Goal: Task Accomplishment & Management: Complete application form

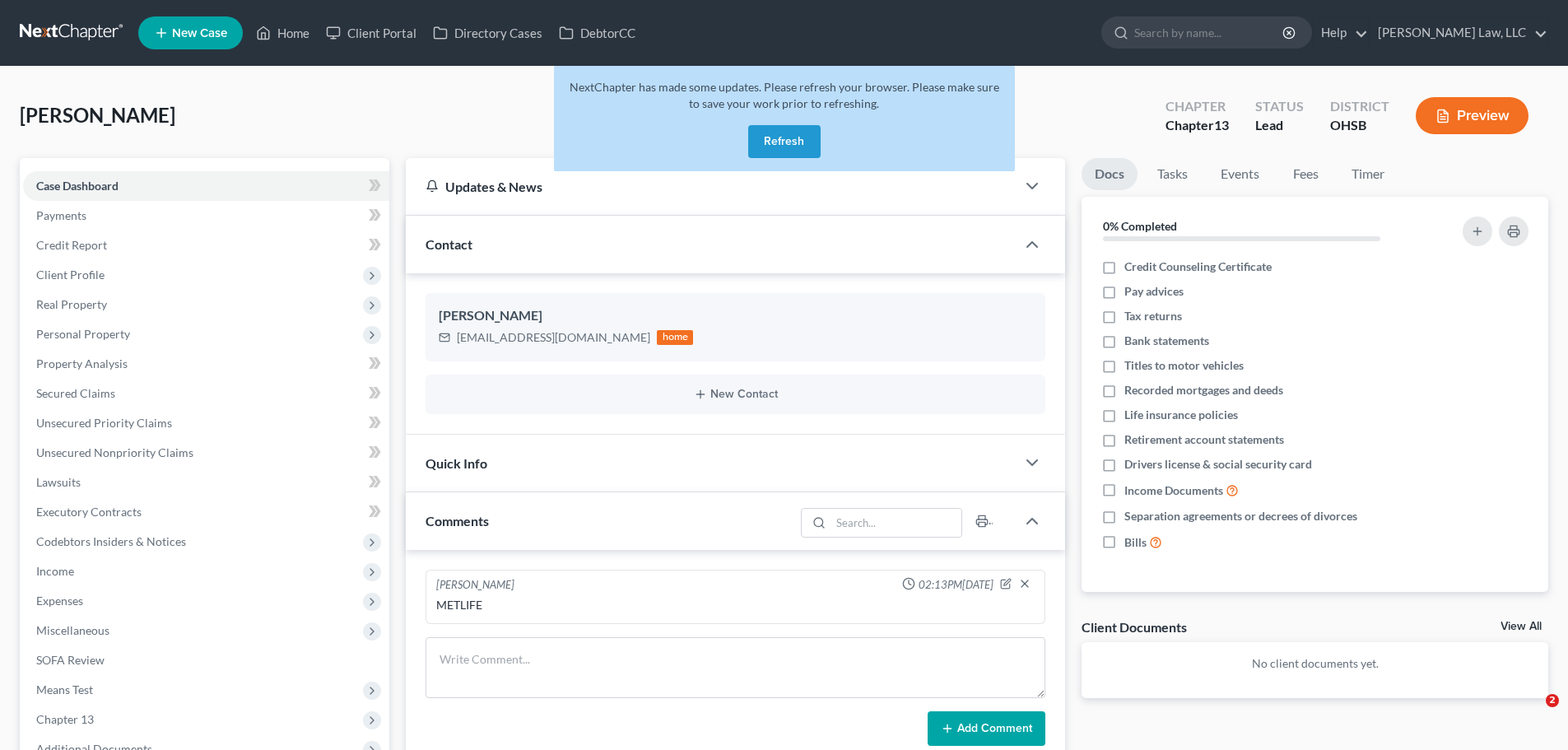
drag, startPoint x: 0, startPoint y: 0, endPoint x: 788, endPoint y: 142, distance: 800.7
click at [788, 142] on button "Refresh" at bounding box center [784, 142] width 72 height 33
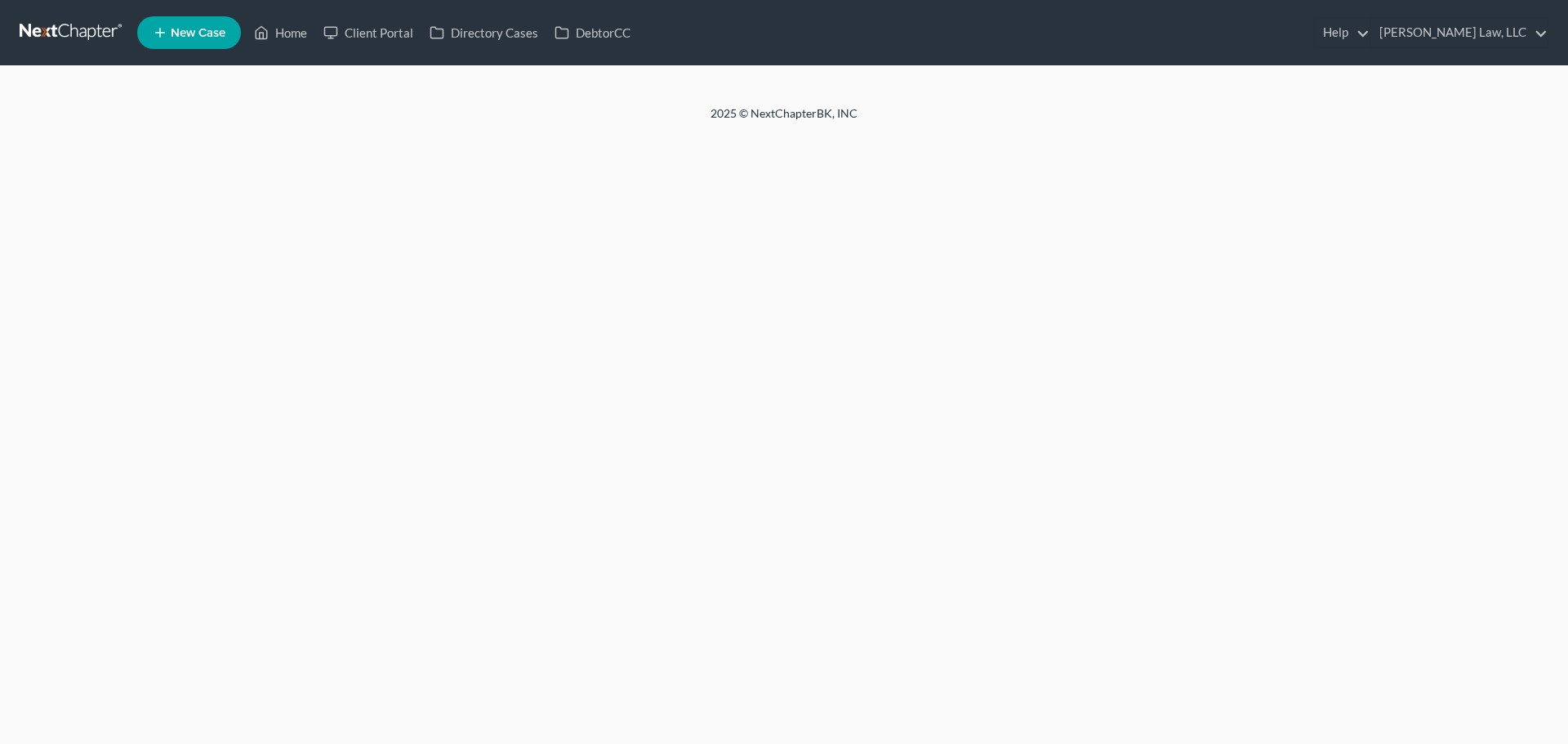
click at [1146, 37] on ul "New Case Home Client Portal Directory Cases DebtorCC Help Help Center Webinars …" at bounding box center [843, 33] width 1411 height 43
click at [1171, 42] on input "search" at bounding box center [1212, 32] width 149 height 30
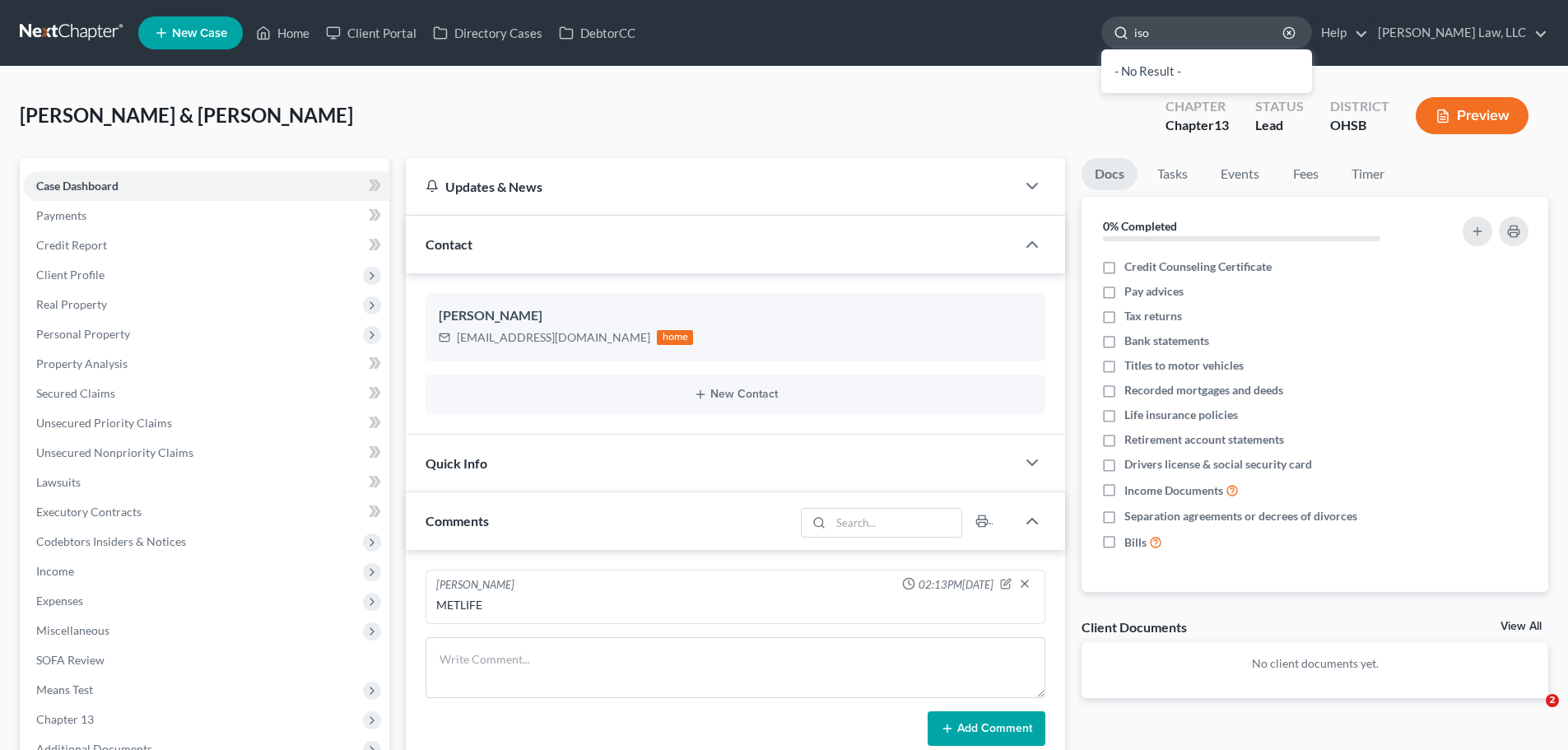
type input "[PERSON_NAME]"
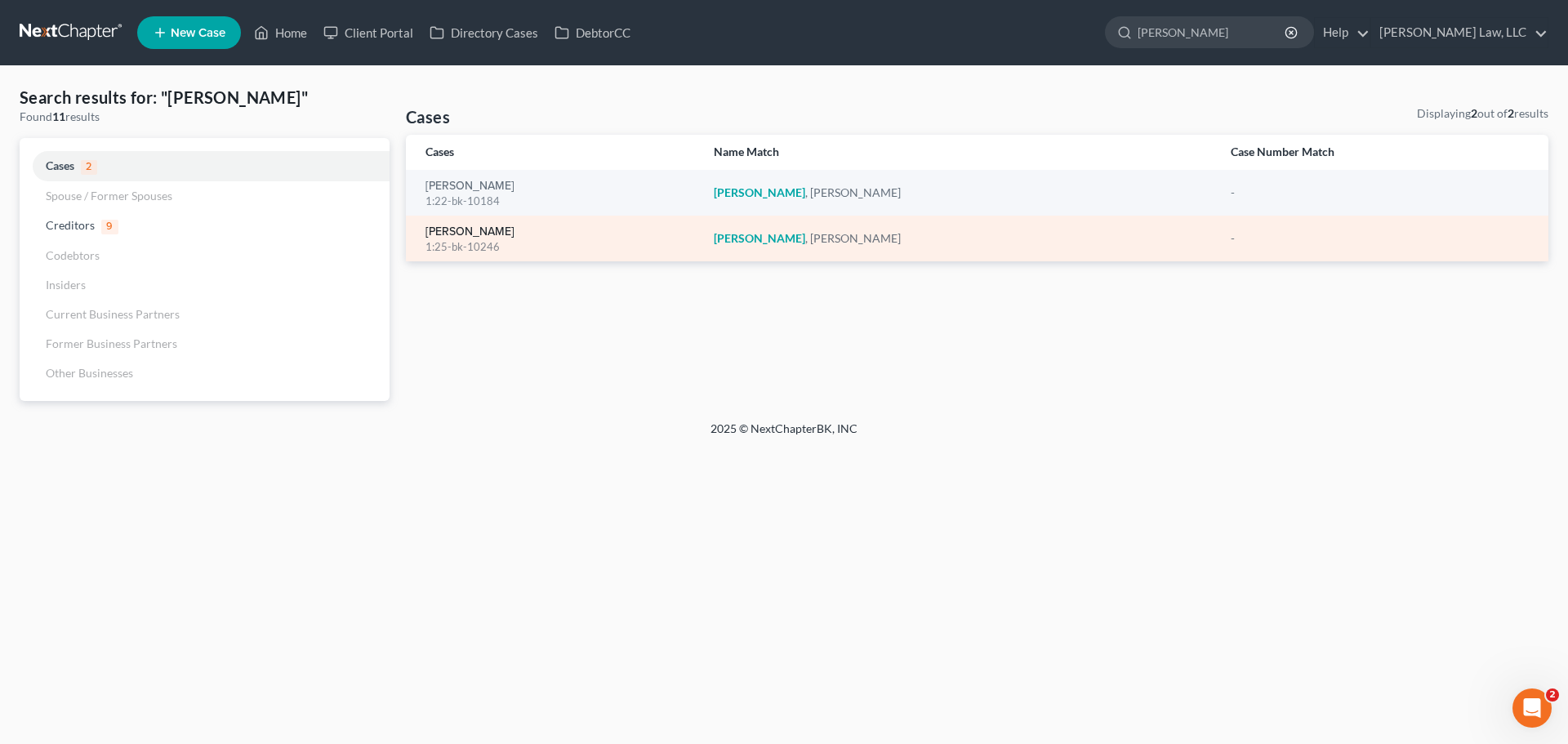
click at [445, 232] on link "Ison, Jeffrey" at bounding box center [470, 232] width 89 height 12
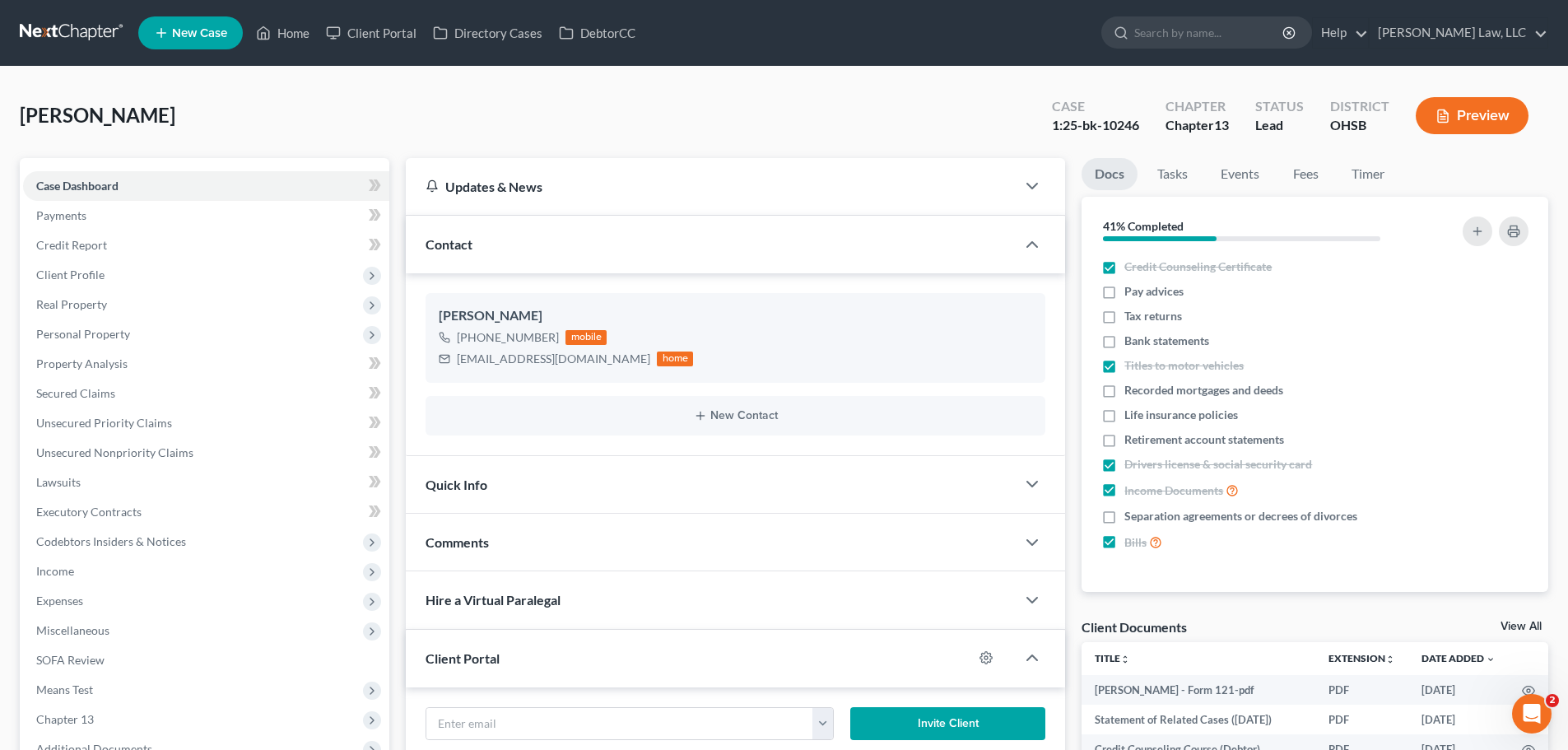
scroll to position [1277, 0]
click at [97, 575] on span "Income" at bounding box center [206, 571] width 366 height 29
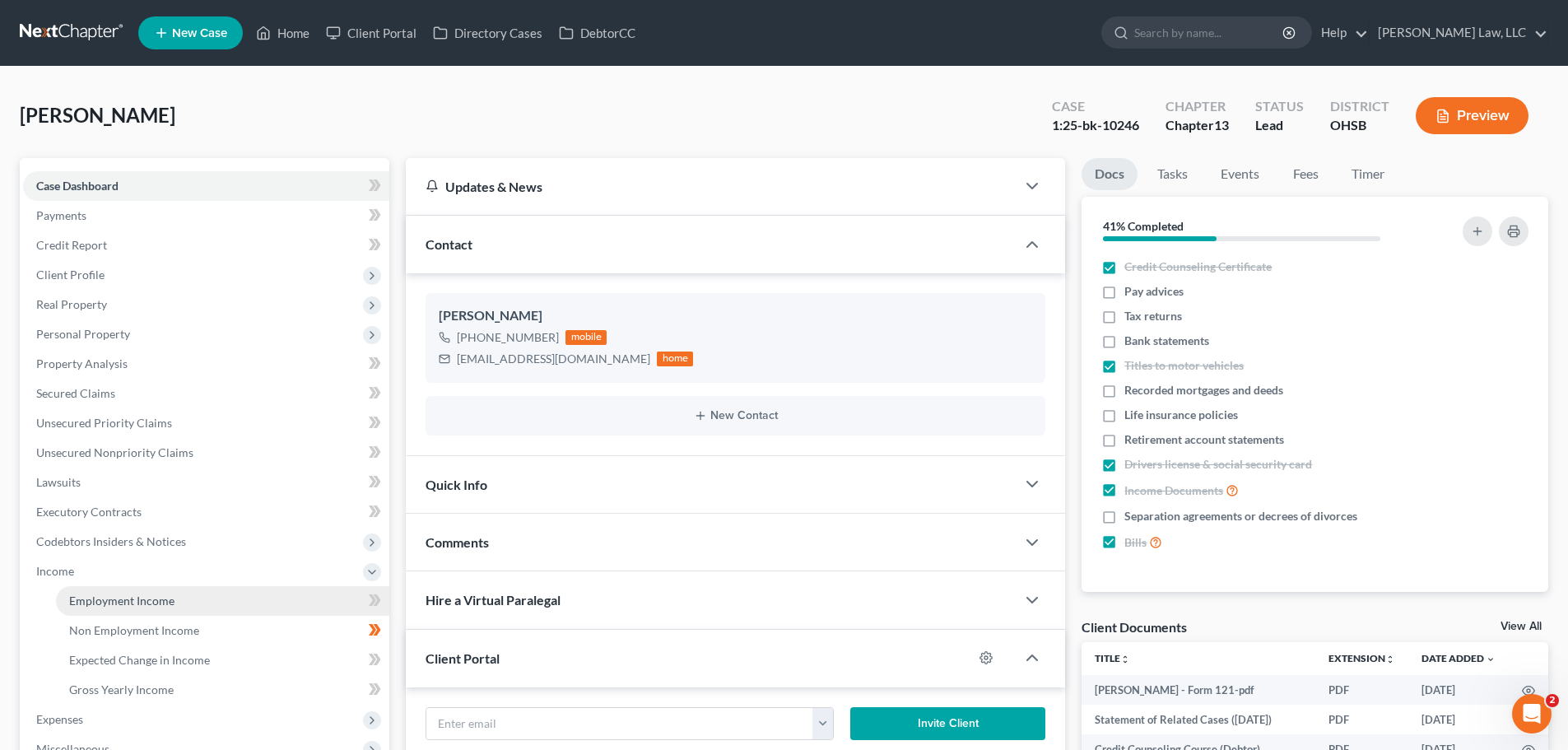
drag, startPoint x: 80, startPoint y: 600, endPoint x: 71, endPoint y: 595, distance: 10.3
click at [81, 600] on span "Employment Income" at bounding box center [122, 601] width 105 height 14
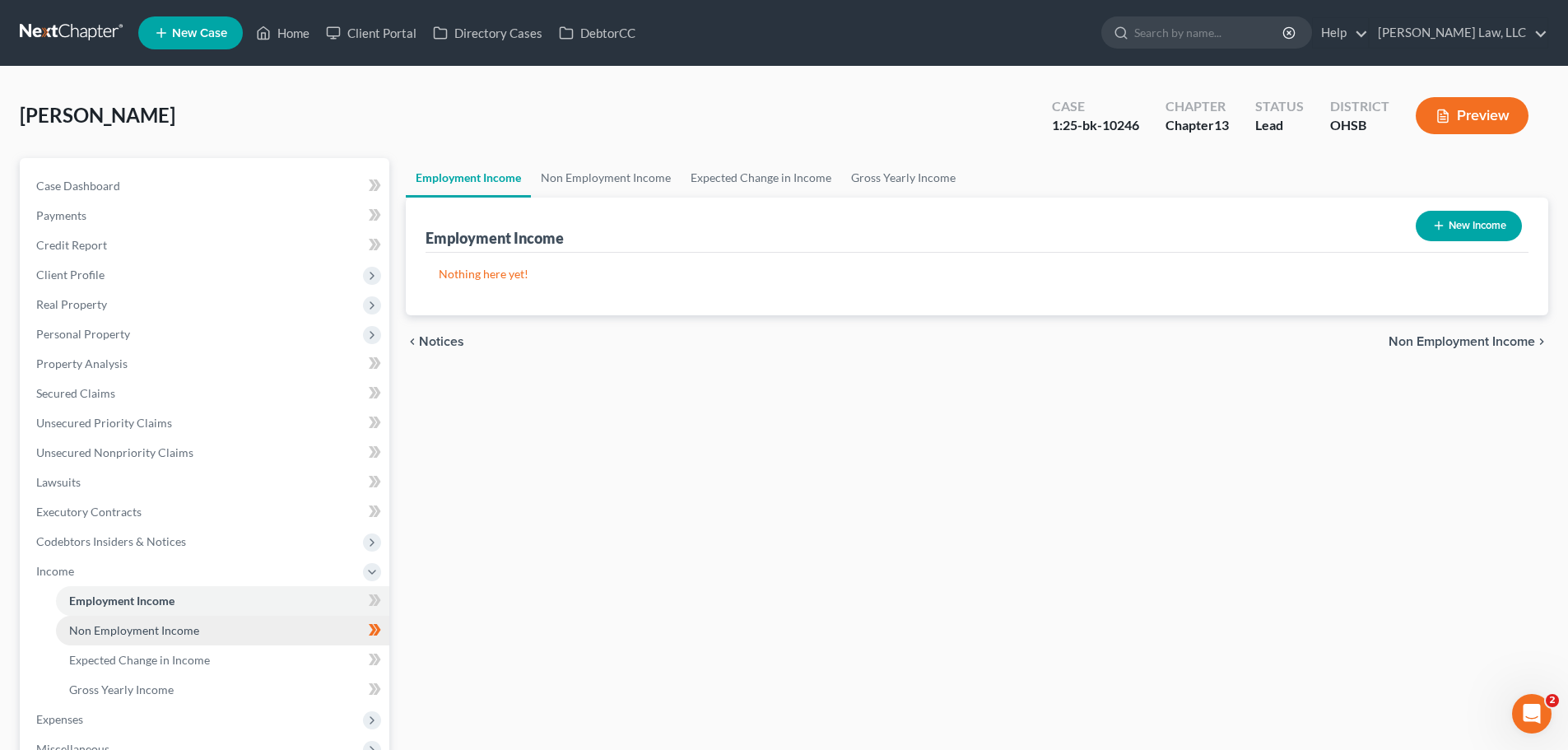
click at [97, 632] on span "Non Employment Income" at bounding box center [134, 630] width 130 height 14
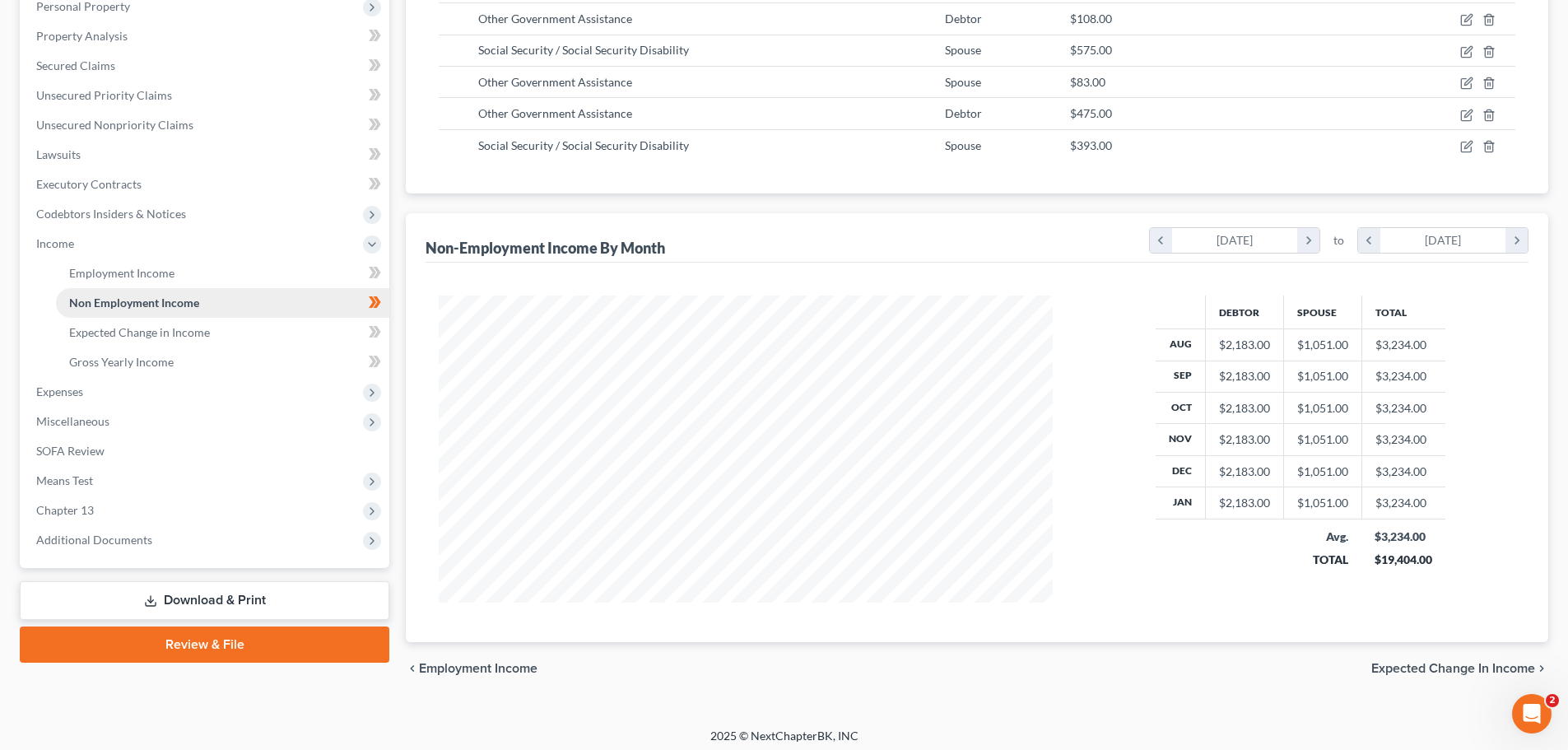
scroll to position [335, 0]
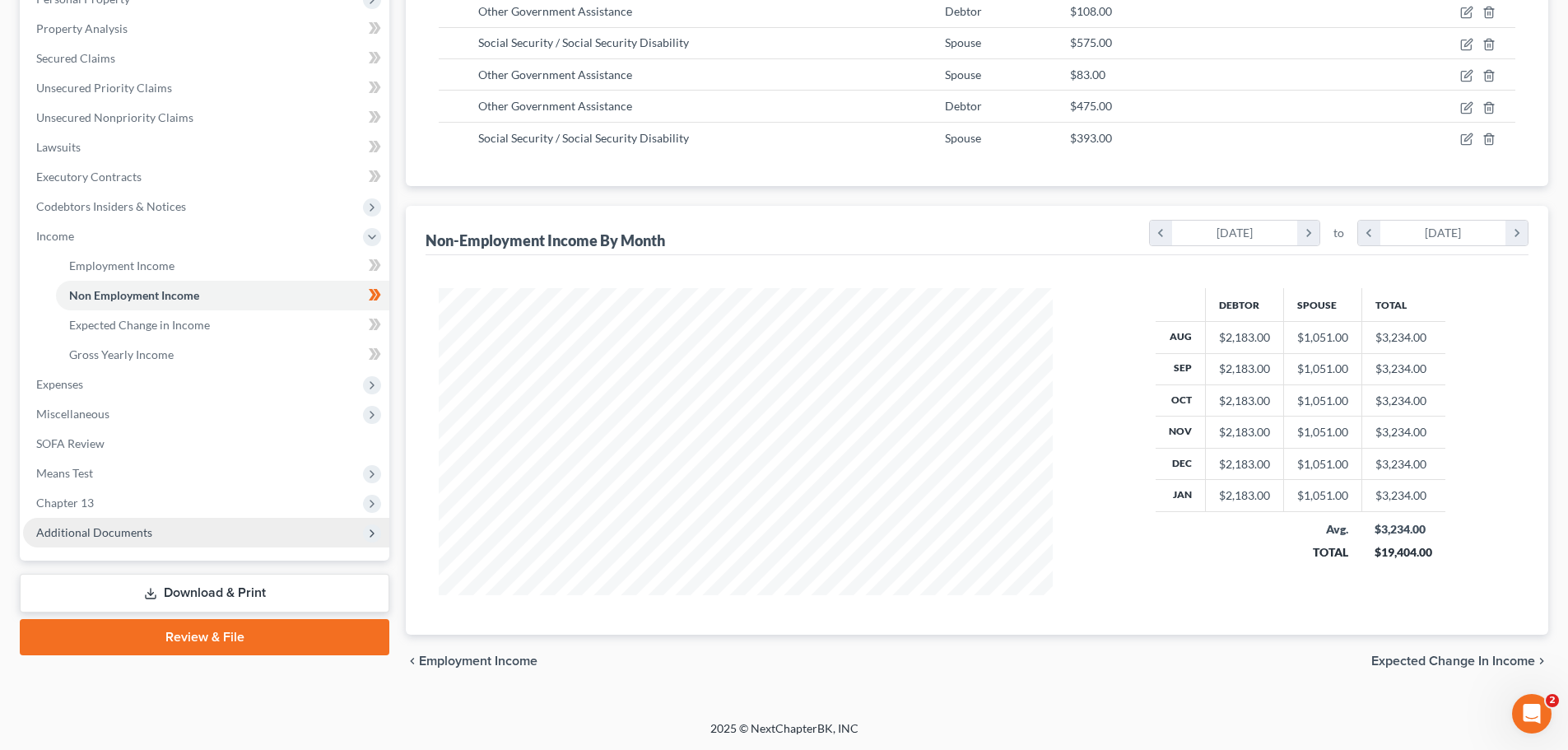
click at [115, 540] on span "Additional Documents" at bounding box center [206, 532] width 366 height 29
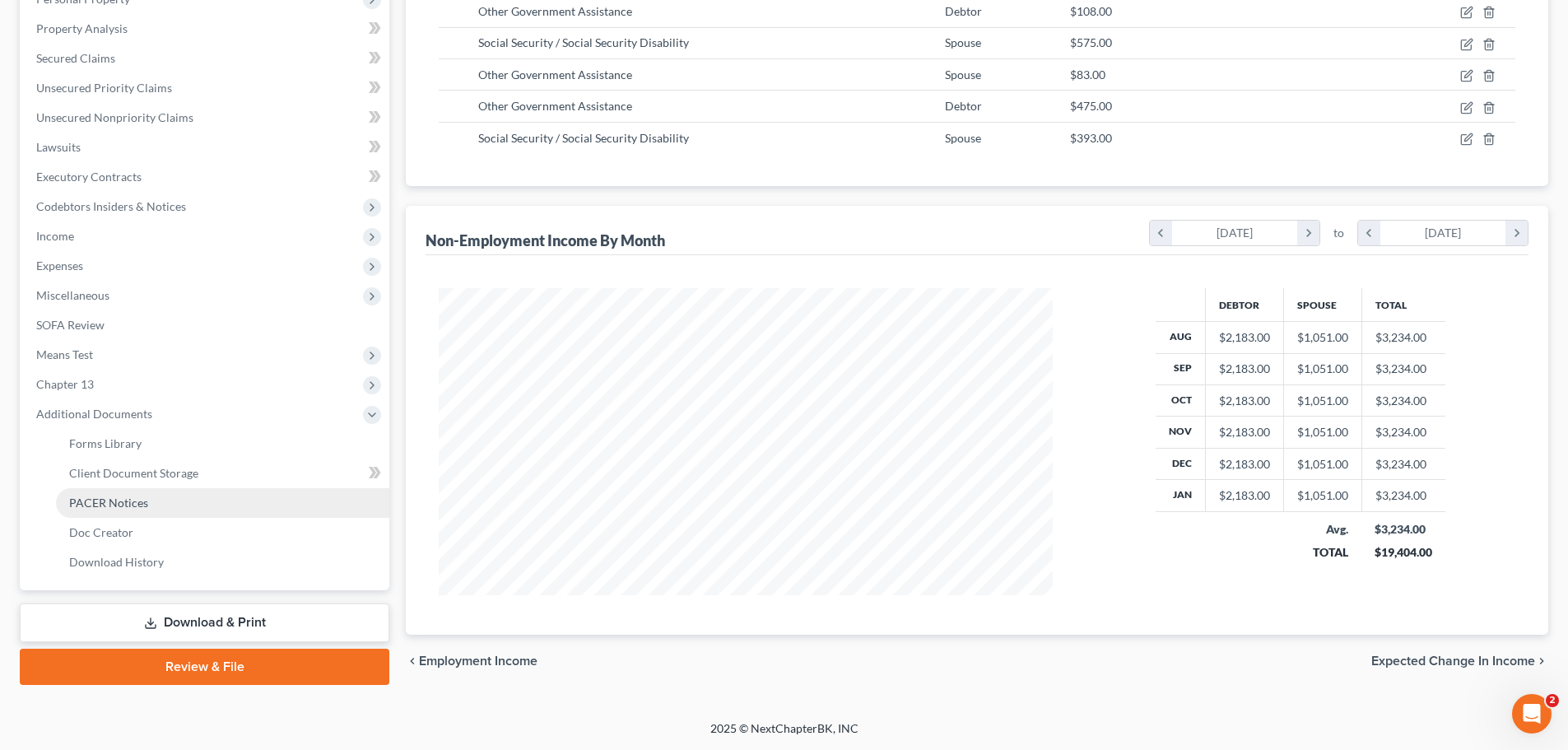
click at [105, 505] on span "PACER Notices" at bounding box center [108, 502] width 79 height 14
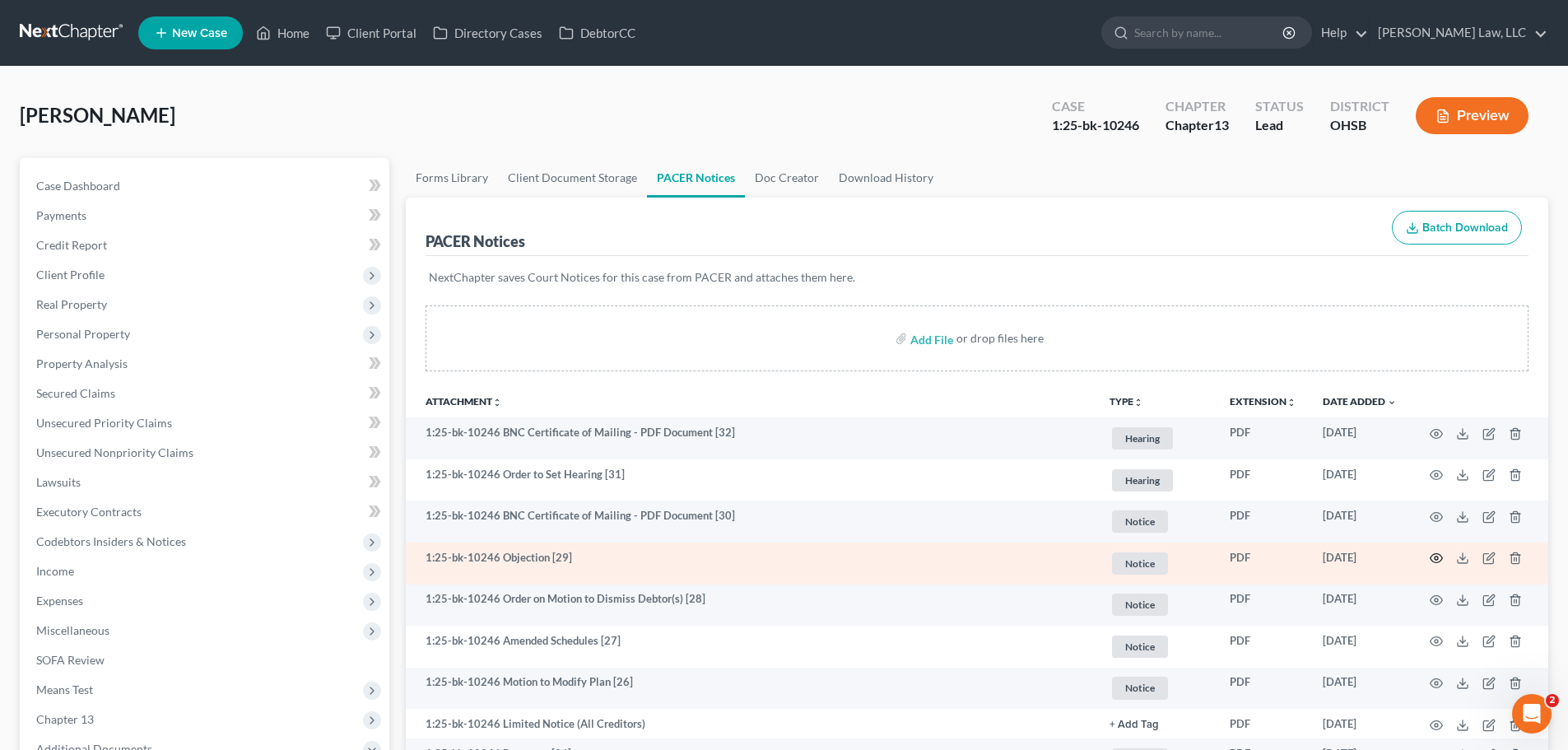
click at [1436, 552] on icon "button" at bounding box center [1435, 558] width 13 height 13
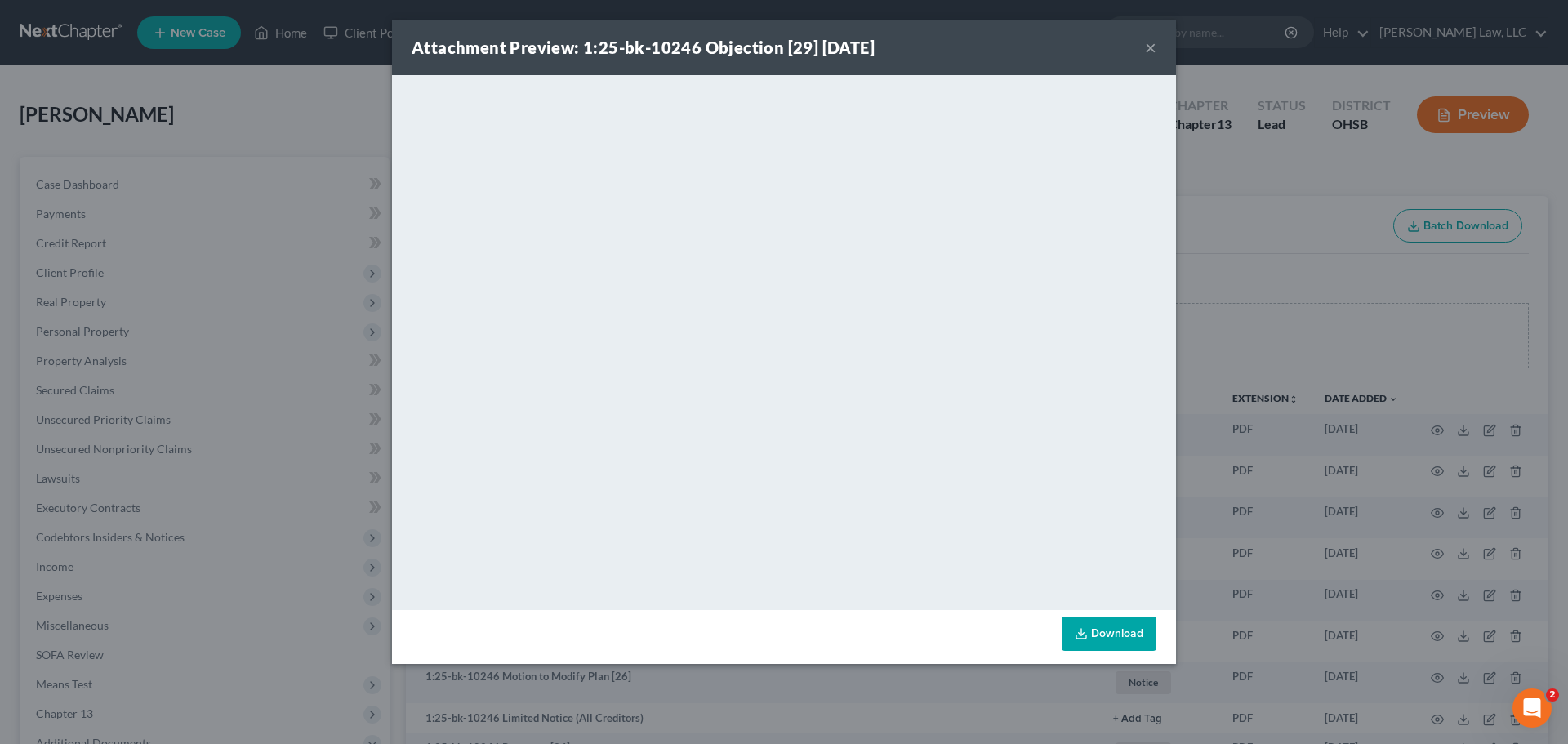
click at [1150, 48] on button "×" at bounding box center [1151, 47] width 12 height 19
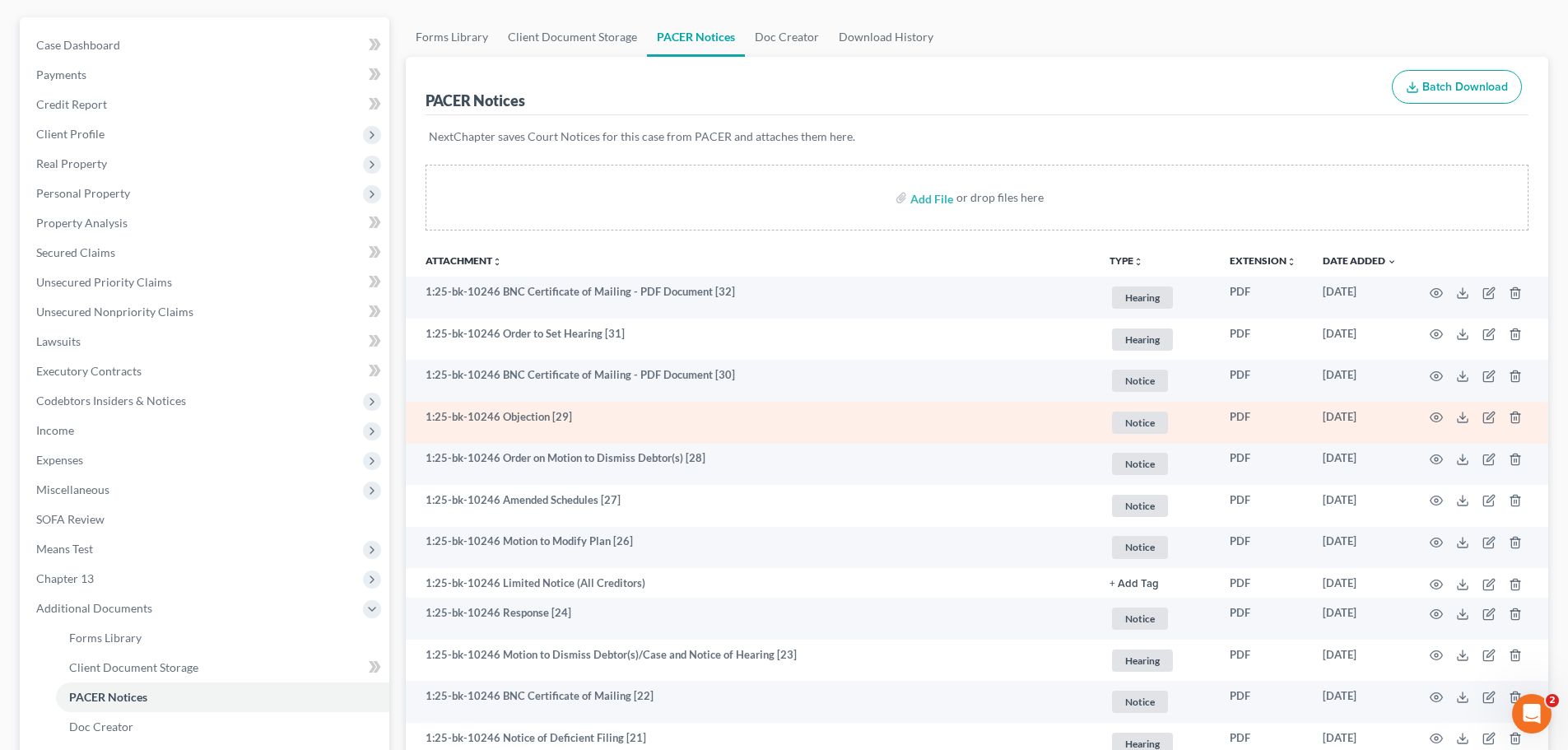
scroll to position [165, 0]
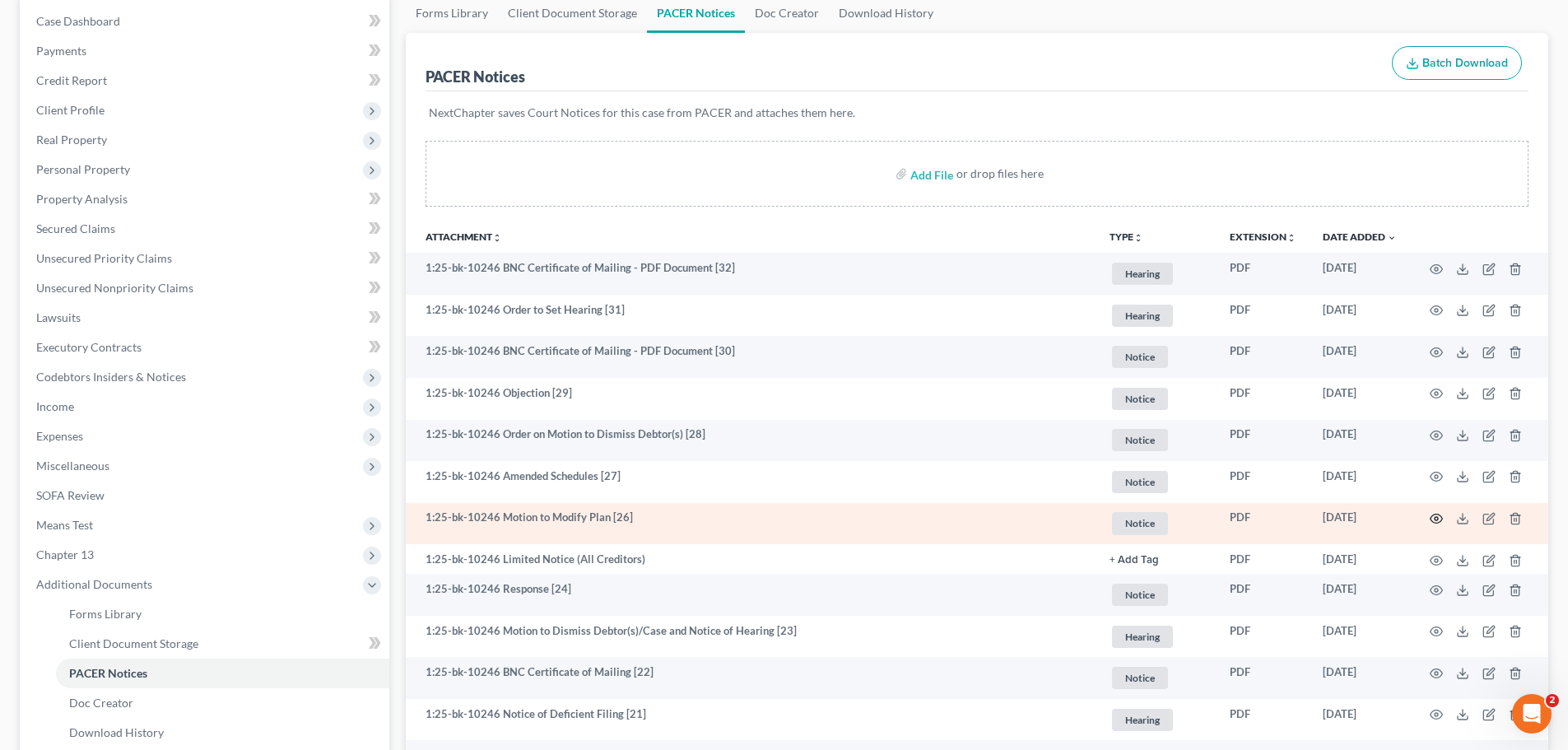
click at [1432, 521] on icon "button" at bounding box center [1435, 518] width 13 height 13
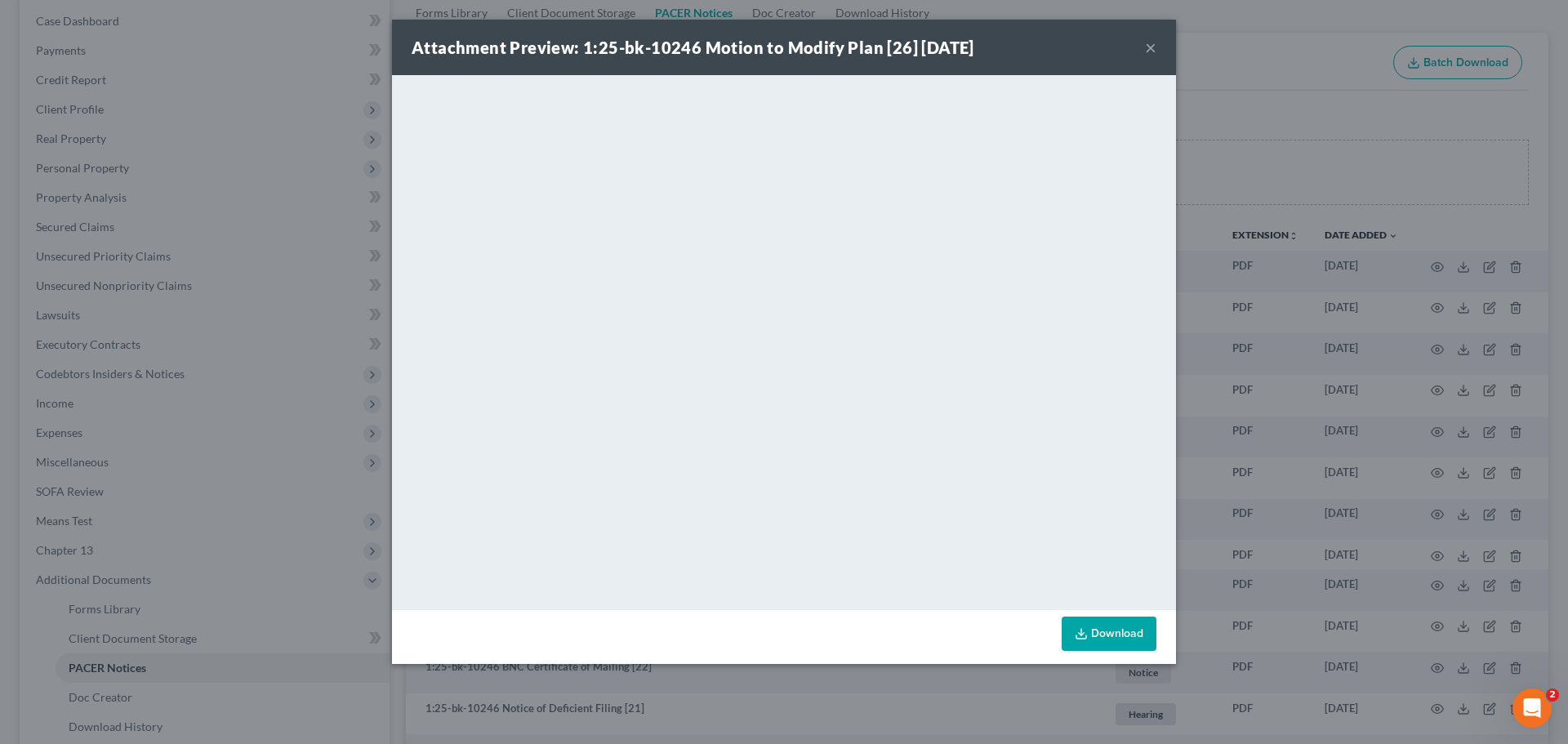
click at [1146, 49] on button "×" at bounding box center [1151, 47] width 12 height 19
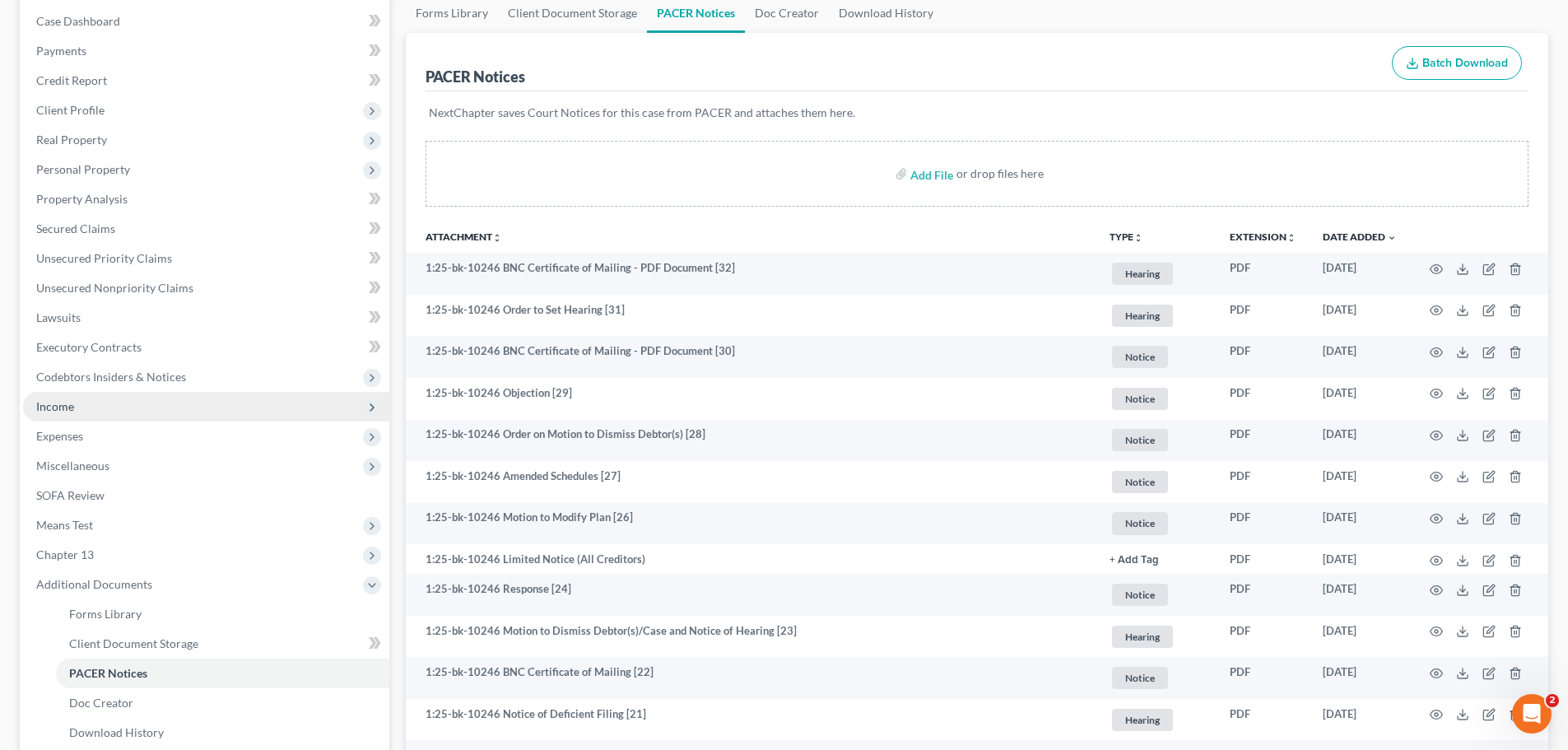
click at [66, 402] on span "Income" at bounding box center [55, 406] width 38 height 14
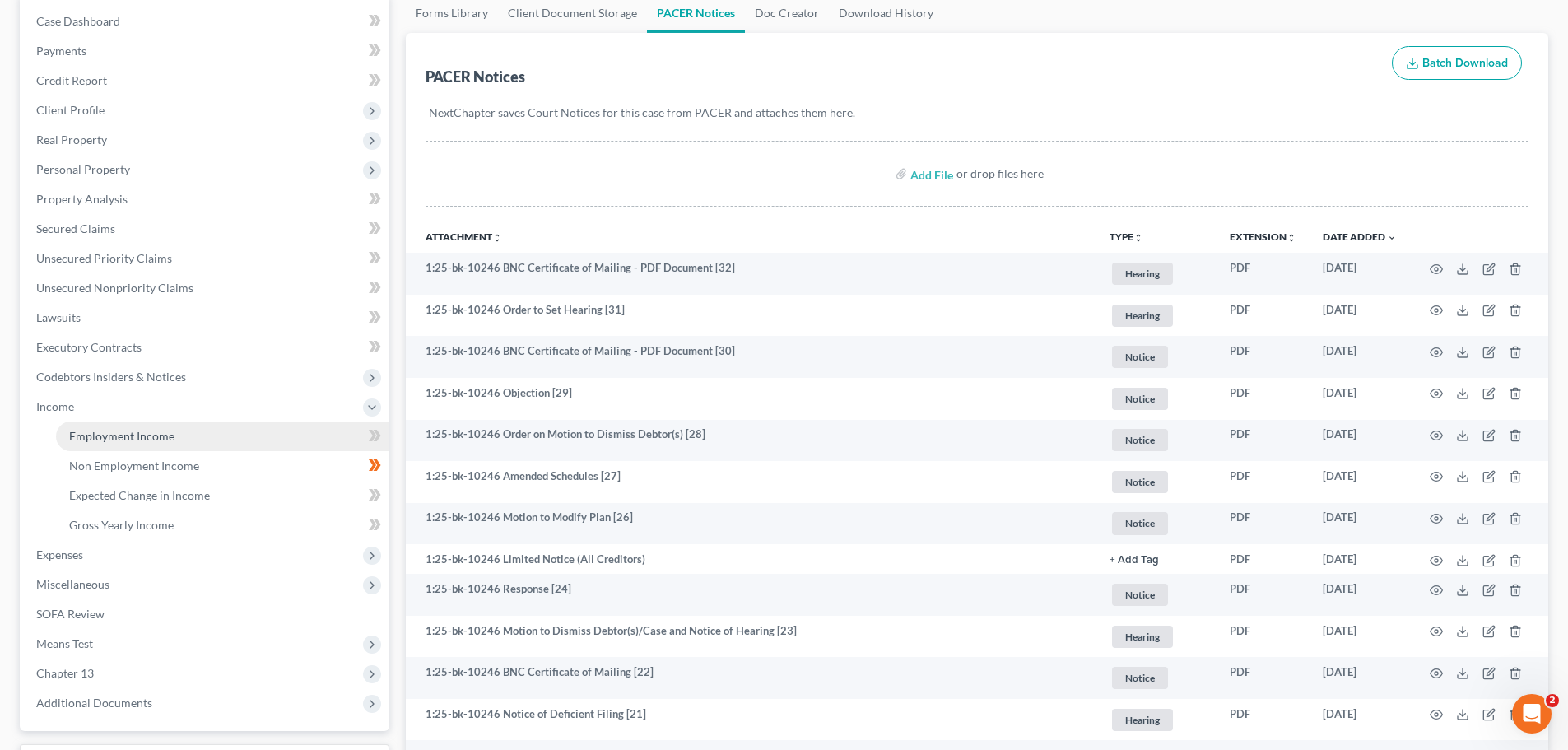
click at [128, 447] on link "Employment Income" at bounding box center [222, 437] width 333 height 29
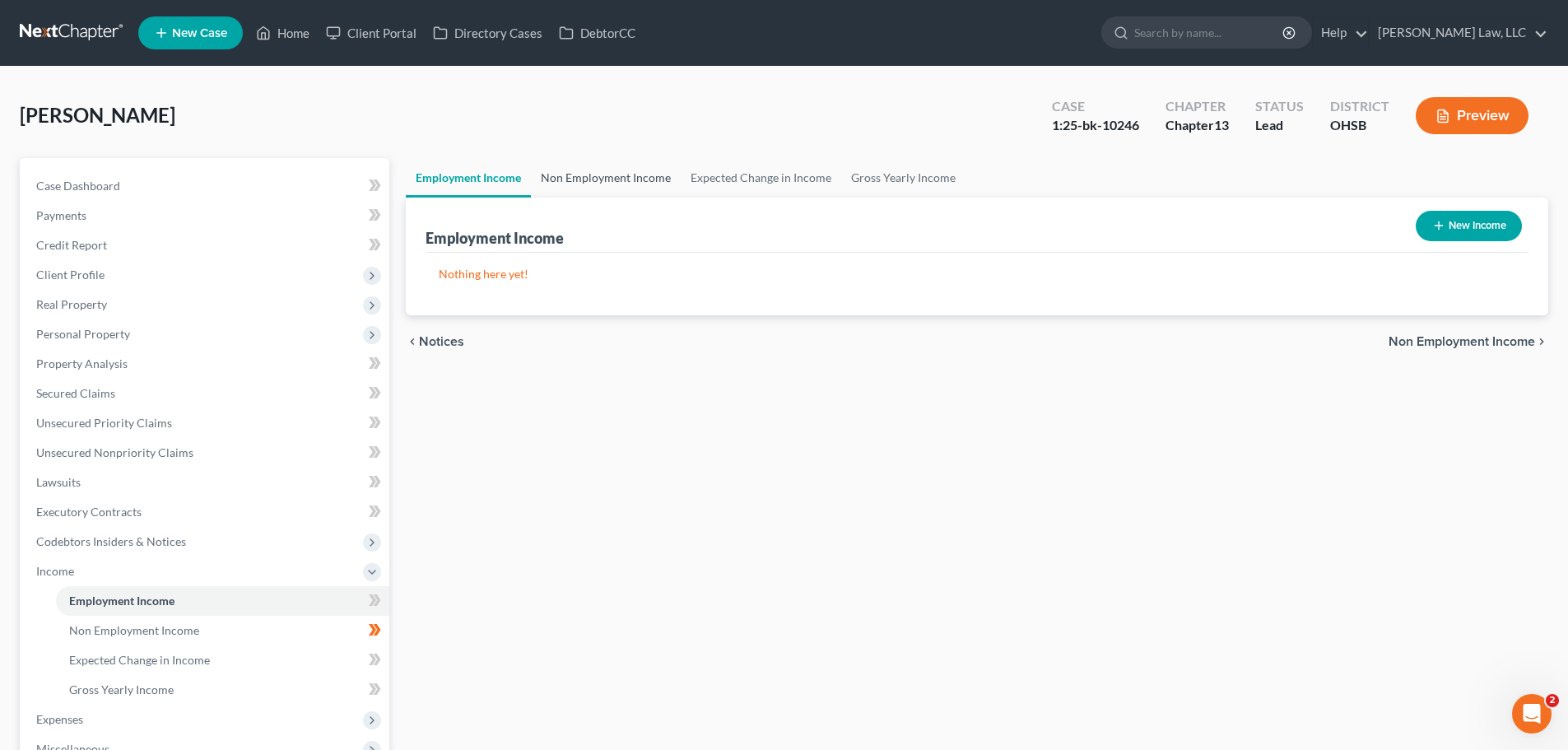
click at [599, 181] on link "Non Employment Income" at bounding box center [605, 178] width 149 height 39
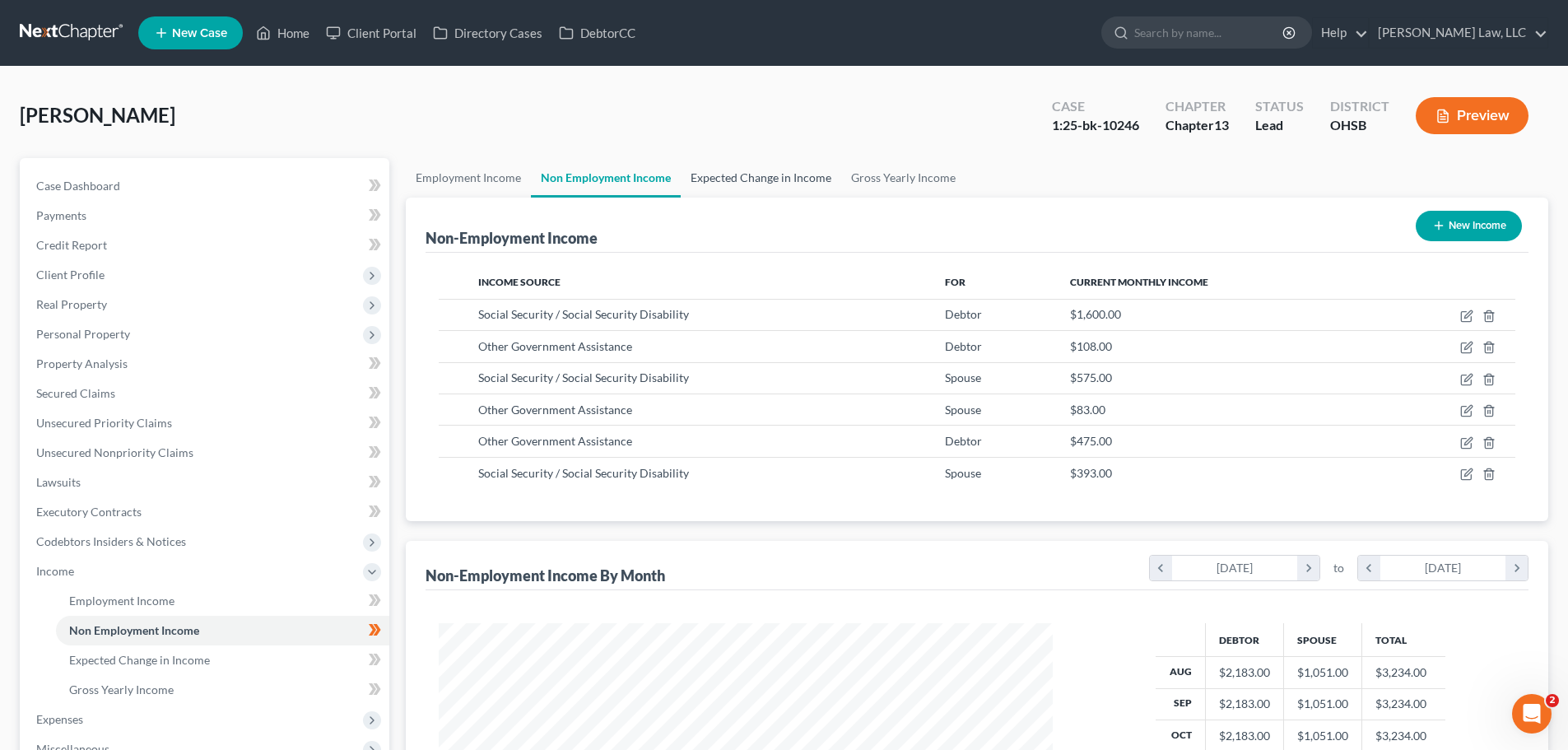
click at [711, 177] on link "Expected Change in Income" at bounding box center [761, 178] width 160 height 39
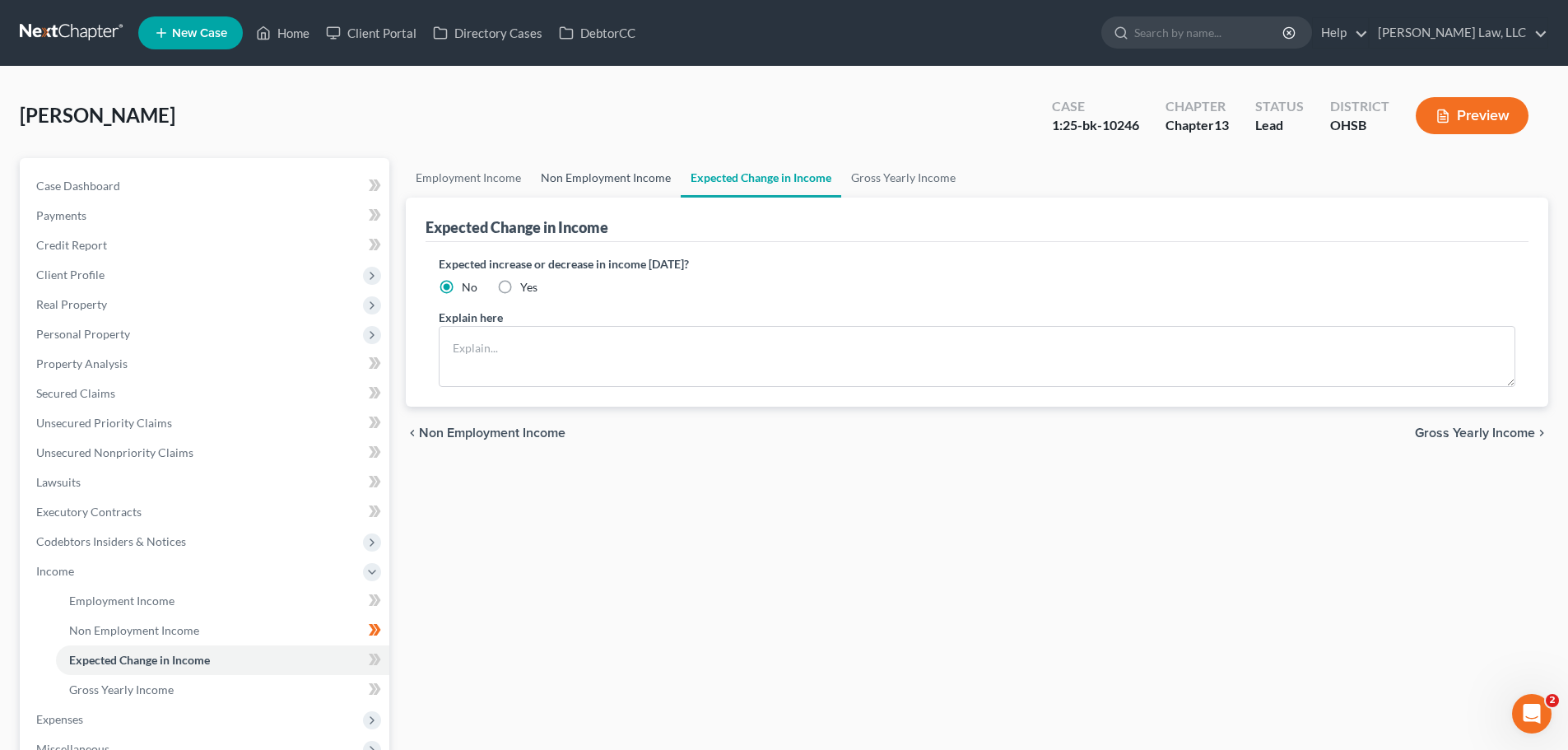
click at [595, 171] on link "Non Employment Income" at bounding box center [605, 178] width 149 height 39
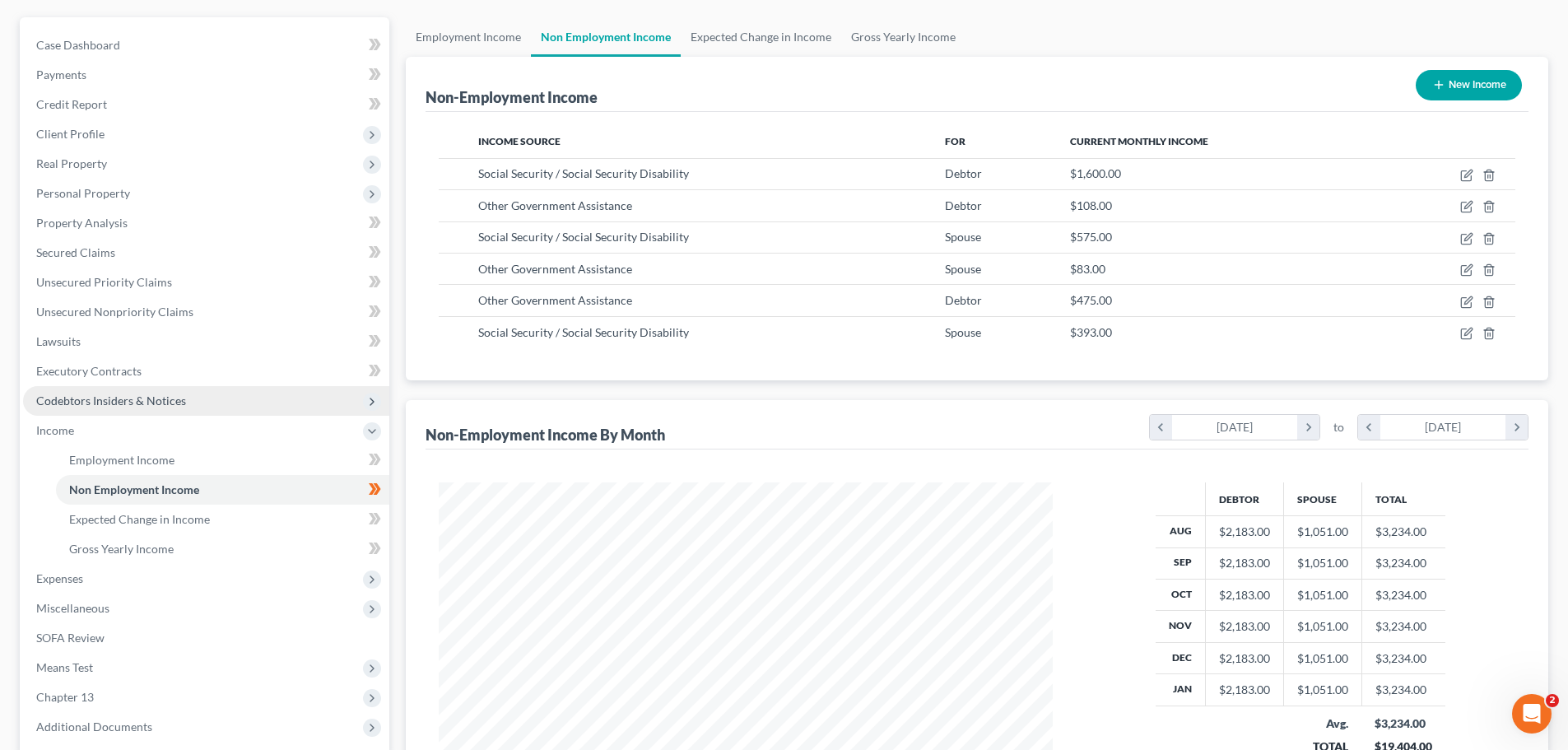
scroll to position [165, 0]
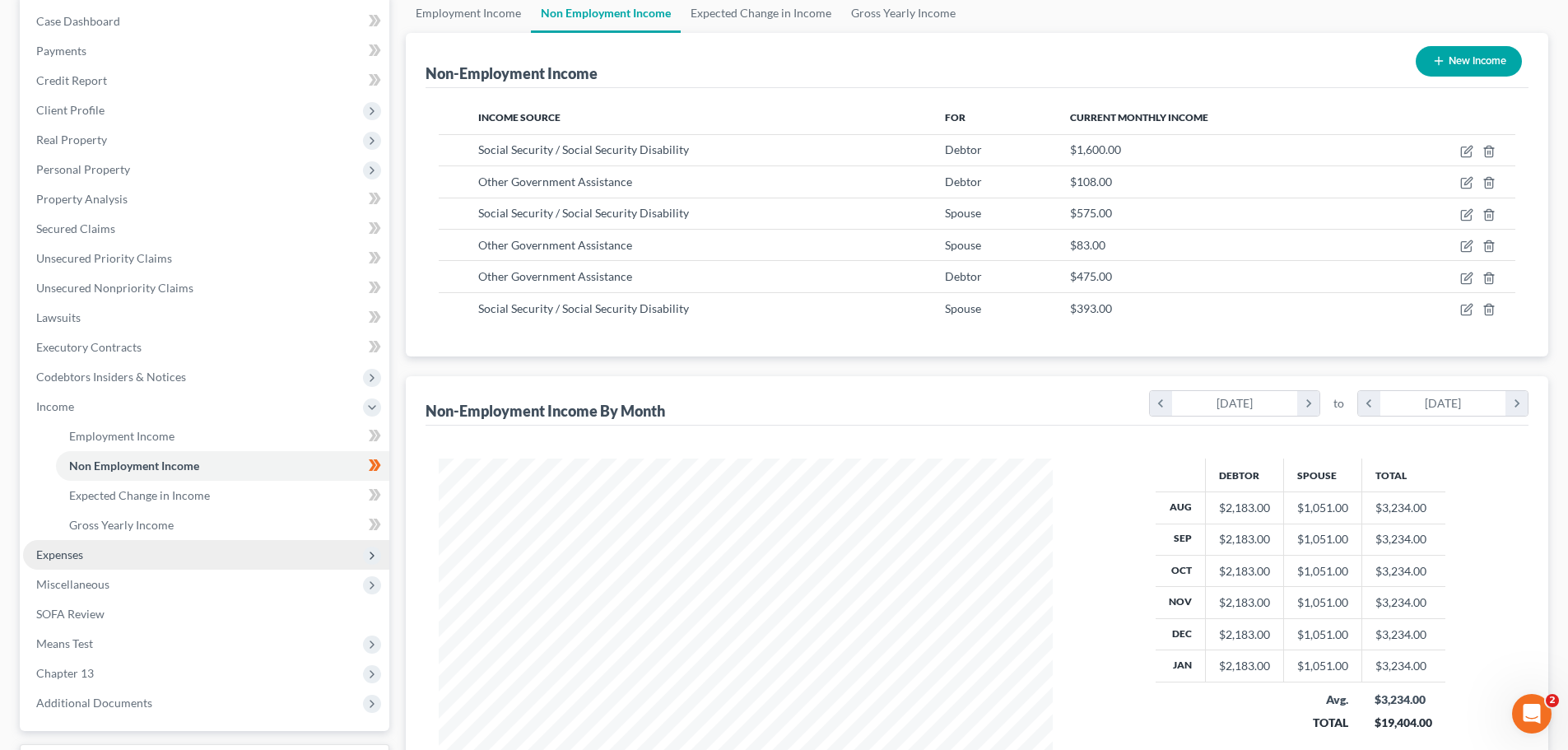
click at [91, 549] on span "Expenses" at bounding box center [206, 555] width 366 height 29
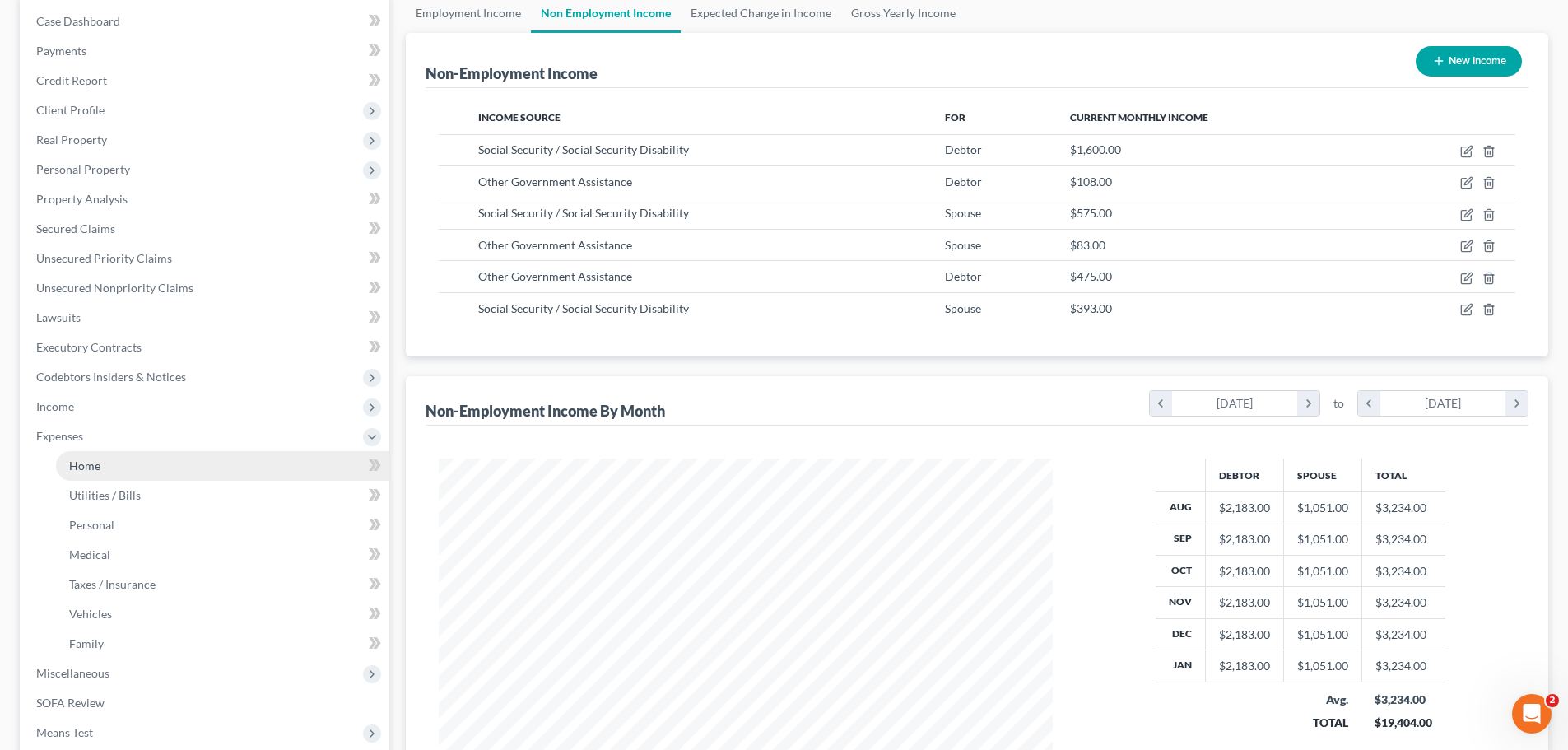
click at [94, 460] on span "Home" at bounding box center [85, 465] width 31 height 14
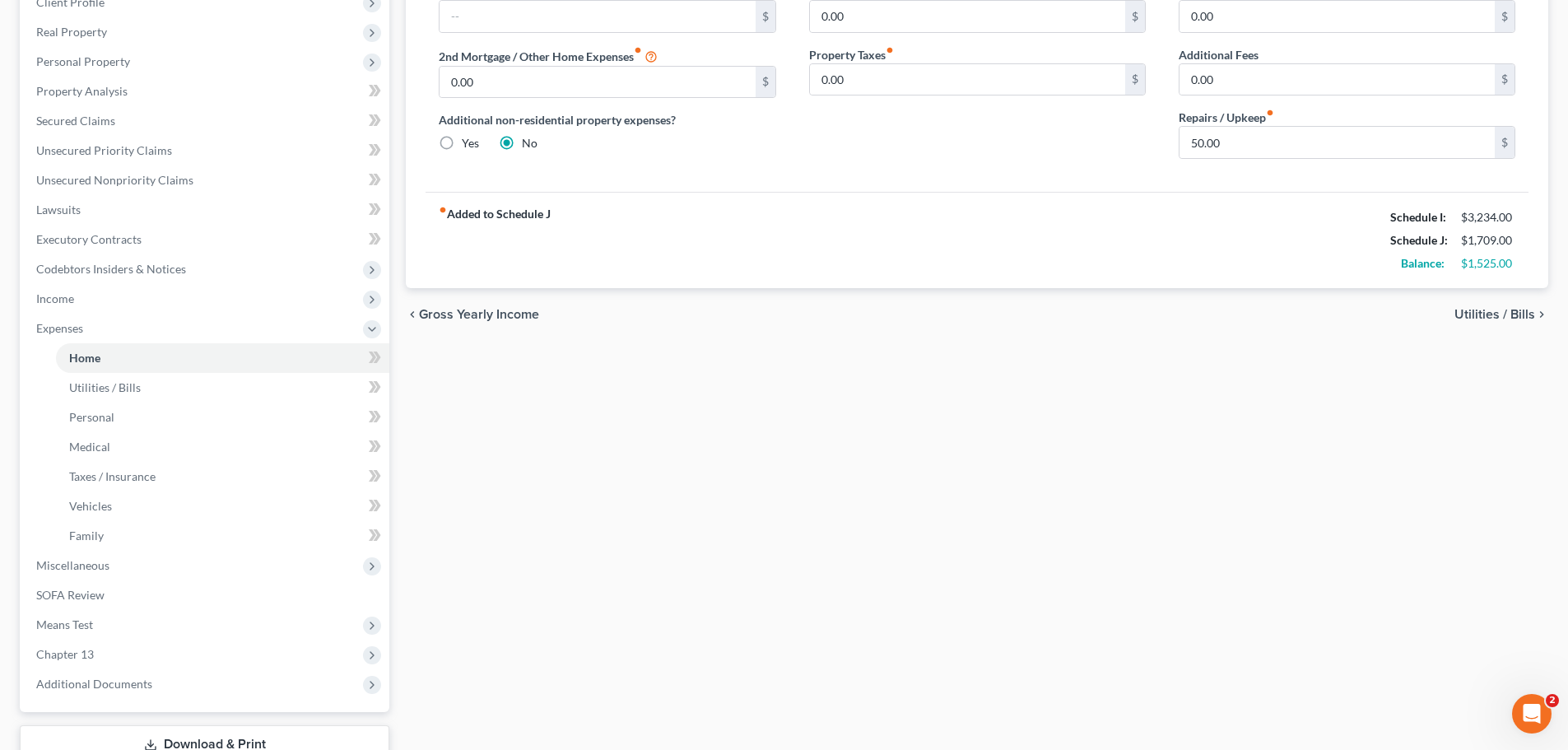
scroll to position [392, 0]
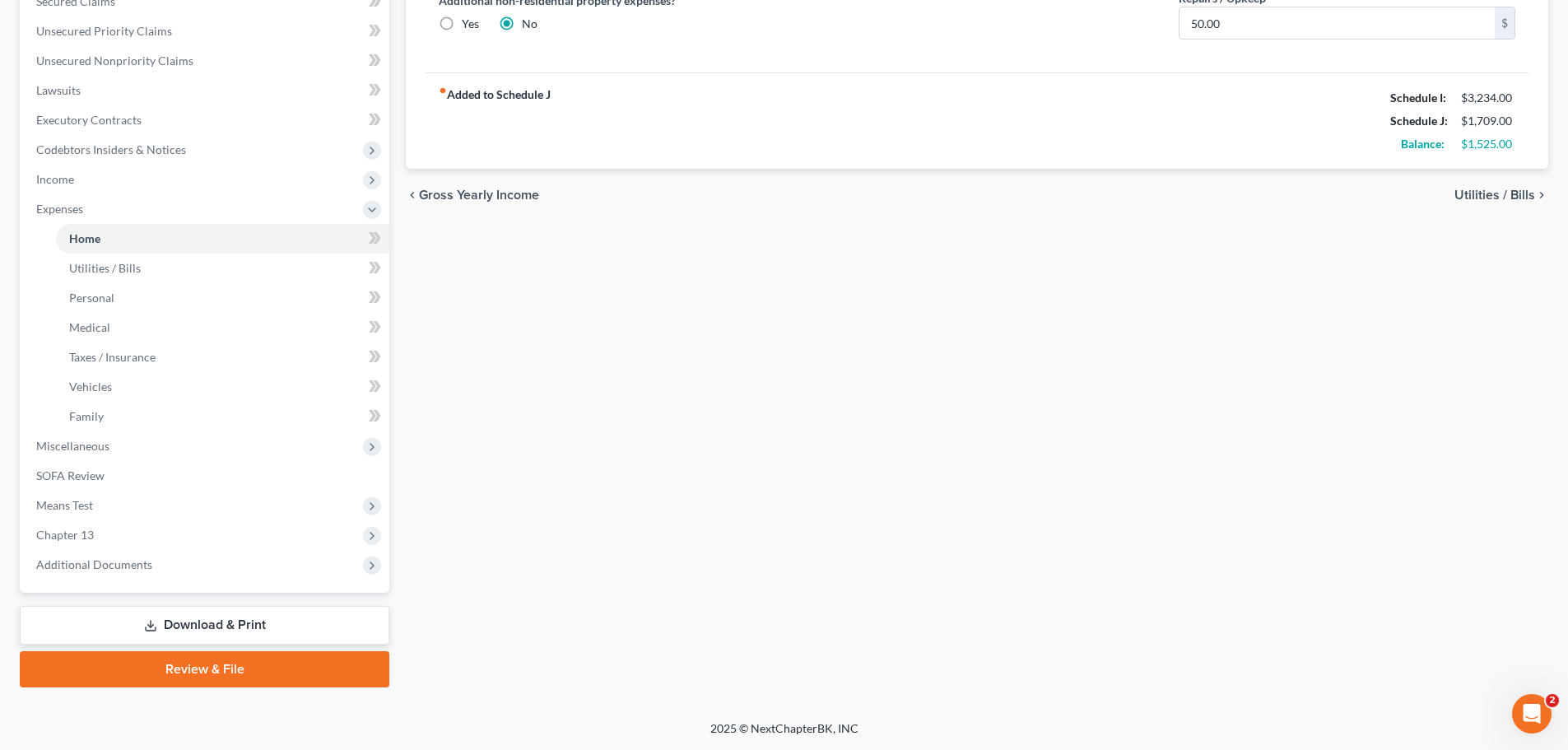
click at [269, 620] on link "Download & Print" at bounding box center [204, 625] width 369 height 39
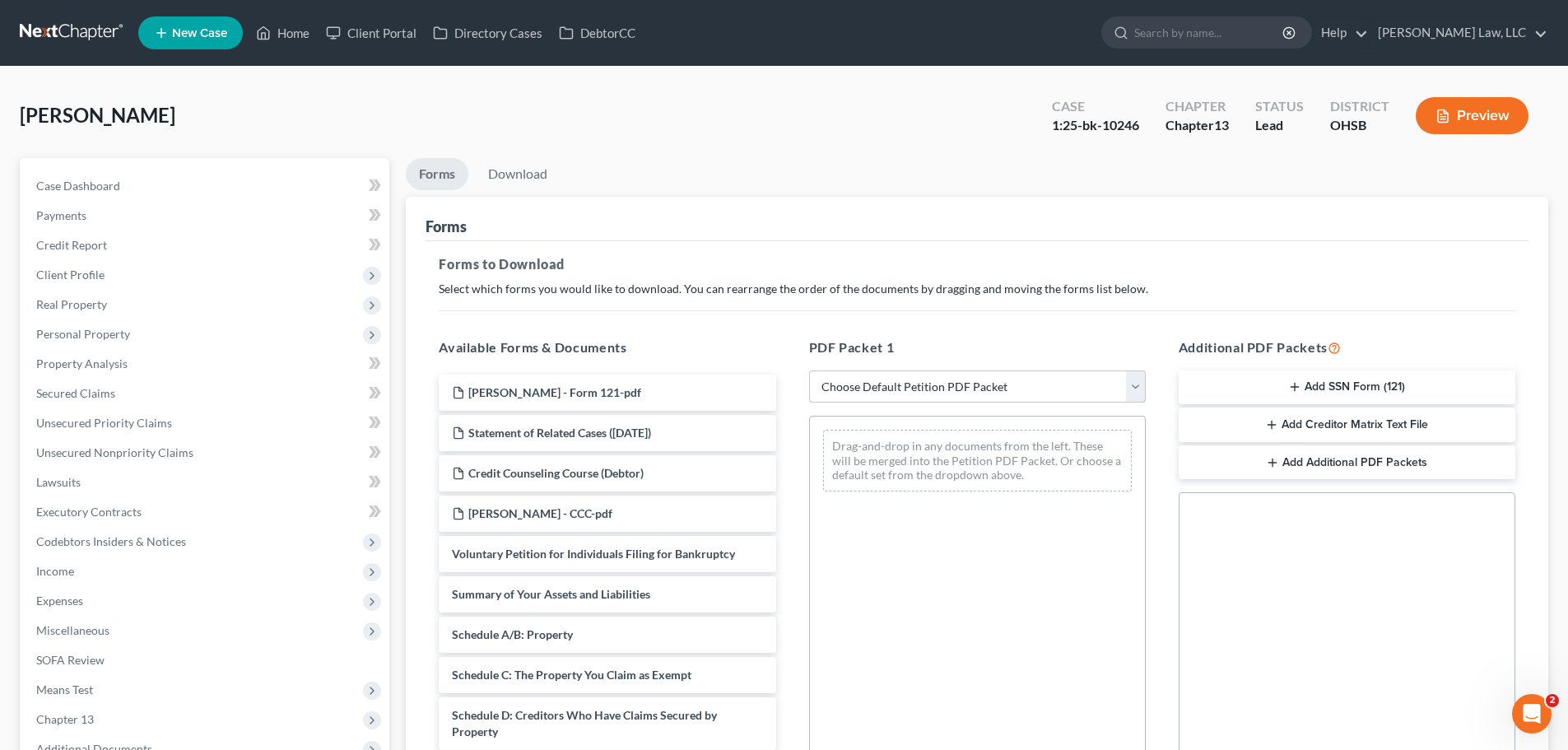
click at [882, 388] on select "Choose Default Petition PDF Packet Complete Bankruptcy Petition (all forms and …" at bounding box center [977, 387] width 337 height 33
select select "2"
click at [809, 370] on select "Choose Default Petition PDF Packet Complete Bankruptcy Petition (all forms and …" at bounding box center [977, 387] width 337 height 33
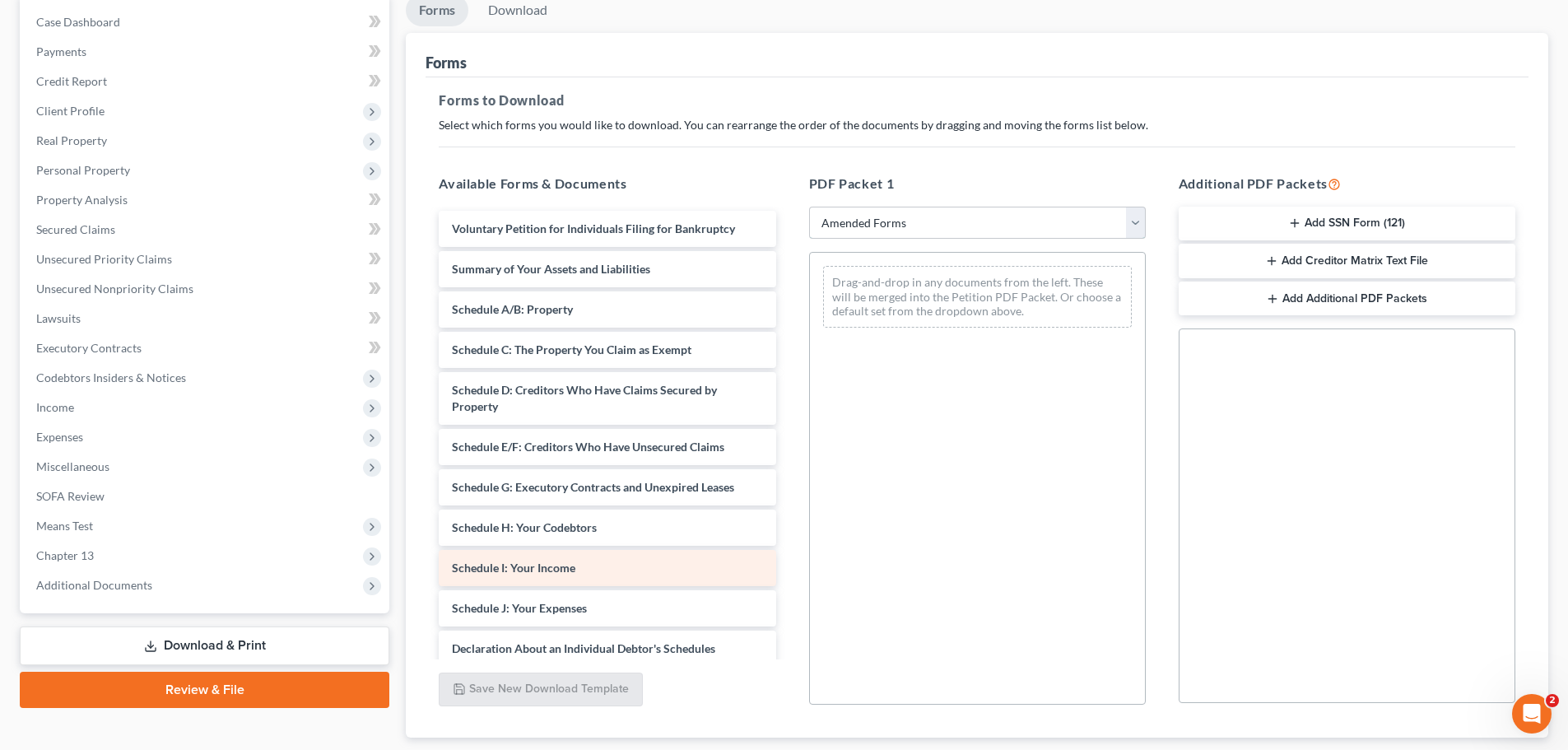
scroll to position [165, 0]
click at [512, 573] on div "Schedule I: Your Income Voluntary Petition for Individuals Filing for Bankruptc…" at bounding box center [607, 575] width 363 height 730
click at [582, 569] on div "Schedule I: Your Income" at bounding box center [606, 566] width 337 height 36
click at [573, 574] on div "Schedule I: Your Income" at bounding box center [606, 566] width 337 height 36
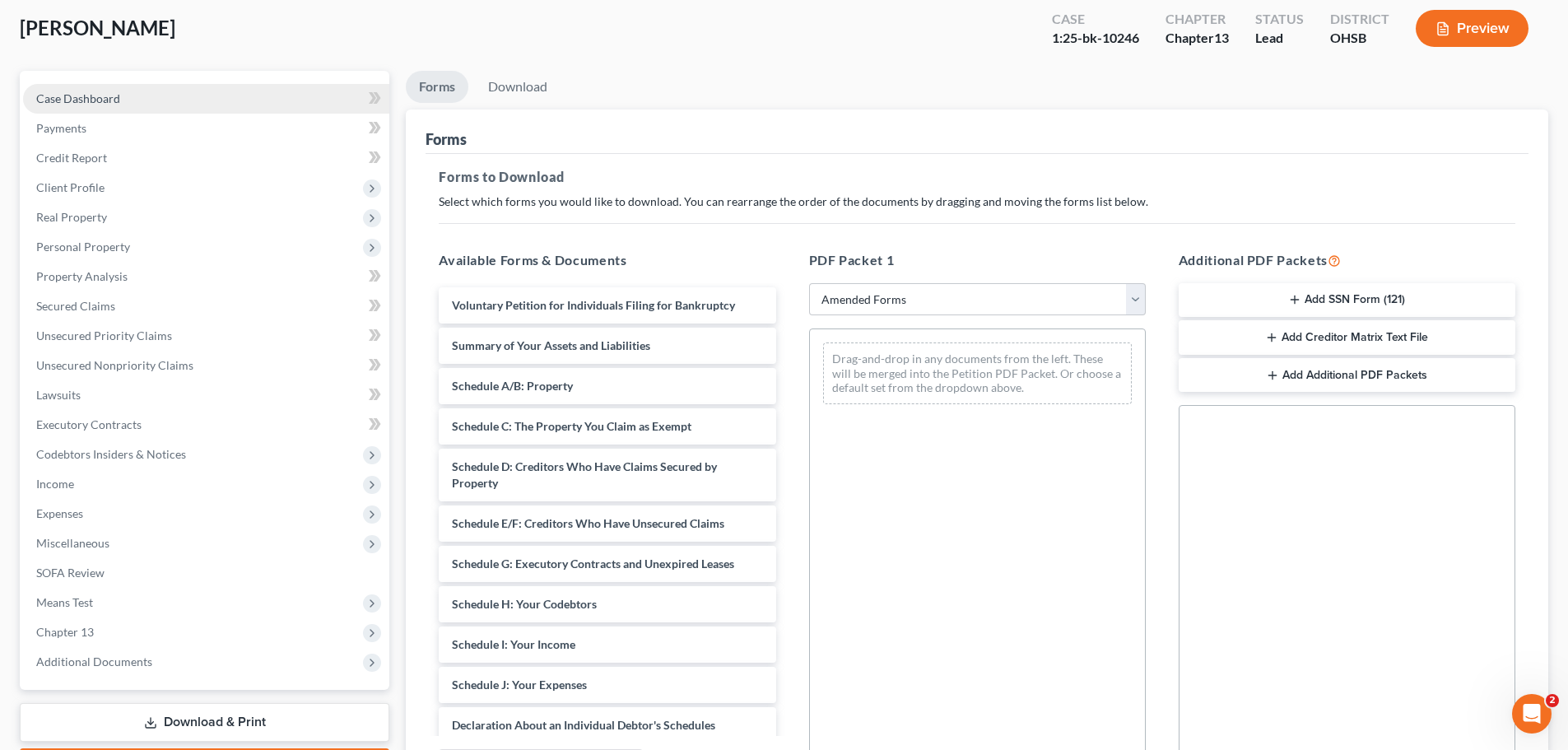
scroll to position [0, 0]
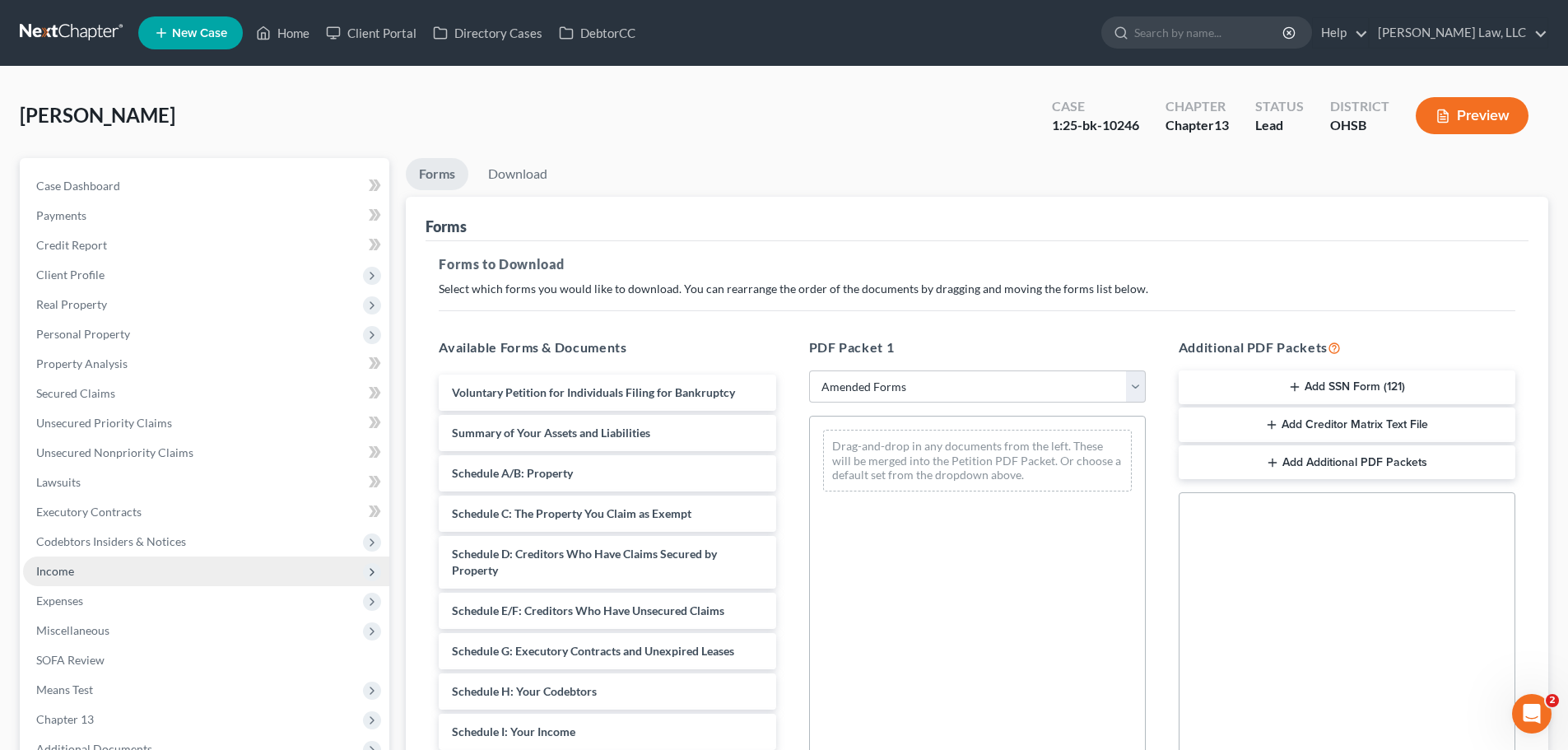
click at [68, 565] on span "Income" at bounding box center [55, 570] width 38 height 14
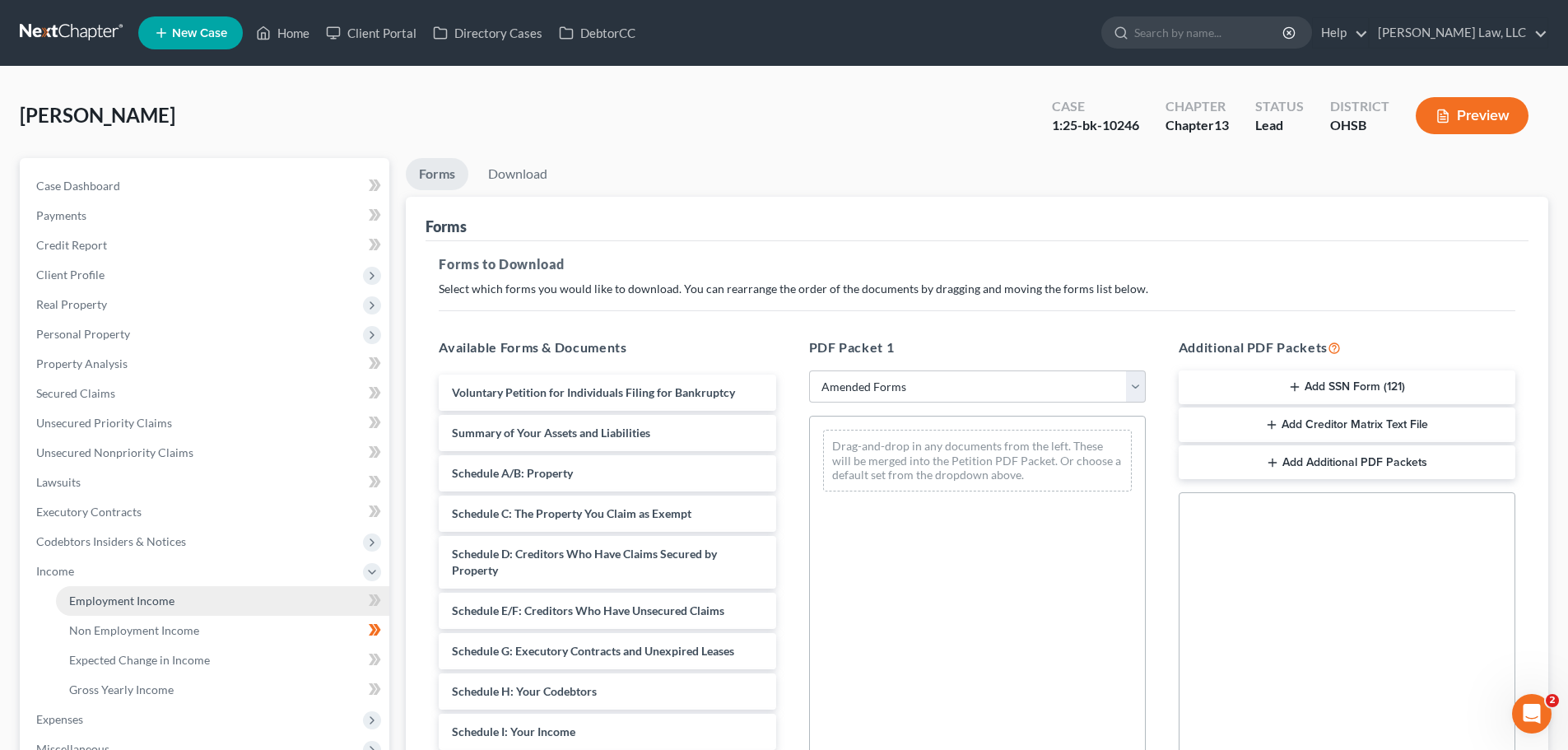
click at [110, 608] on link "Employment Income" at bounding box center [222, 601] width 333 height 29
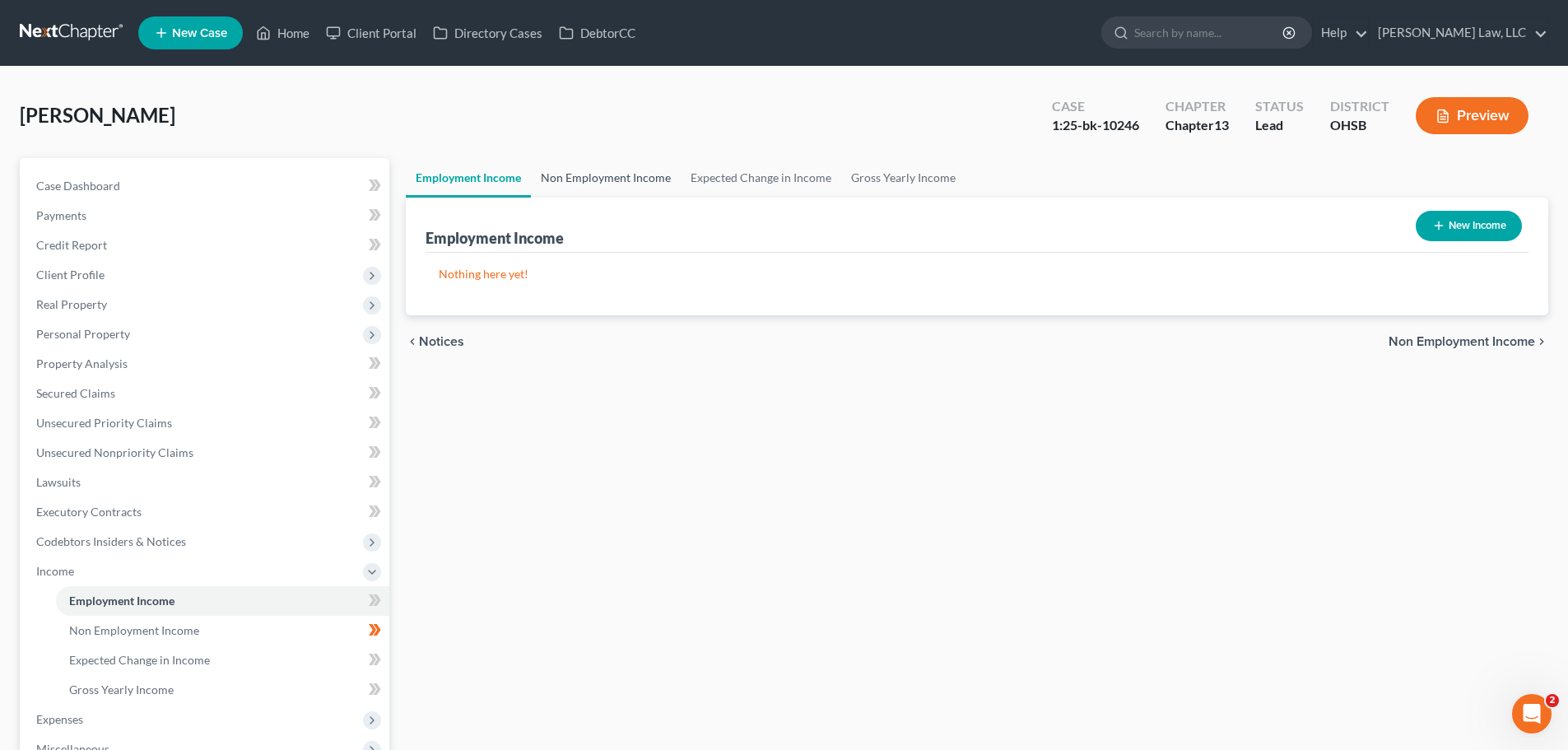
click at [598, 171] on link "Non Employment Income" at bounding box center [605, 178] width 149 height 39
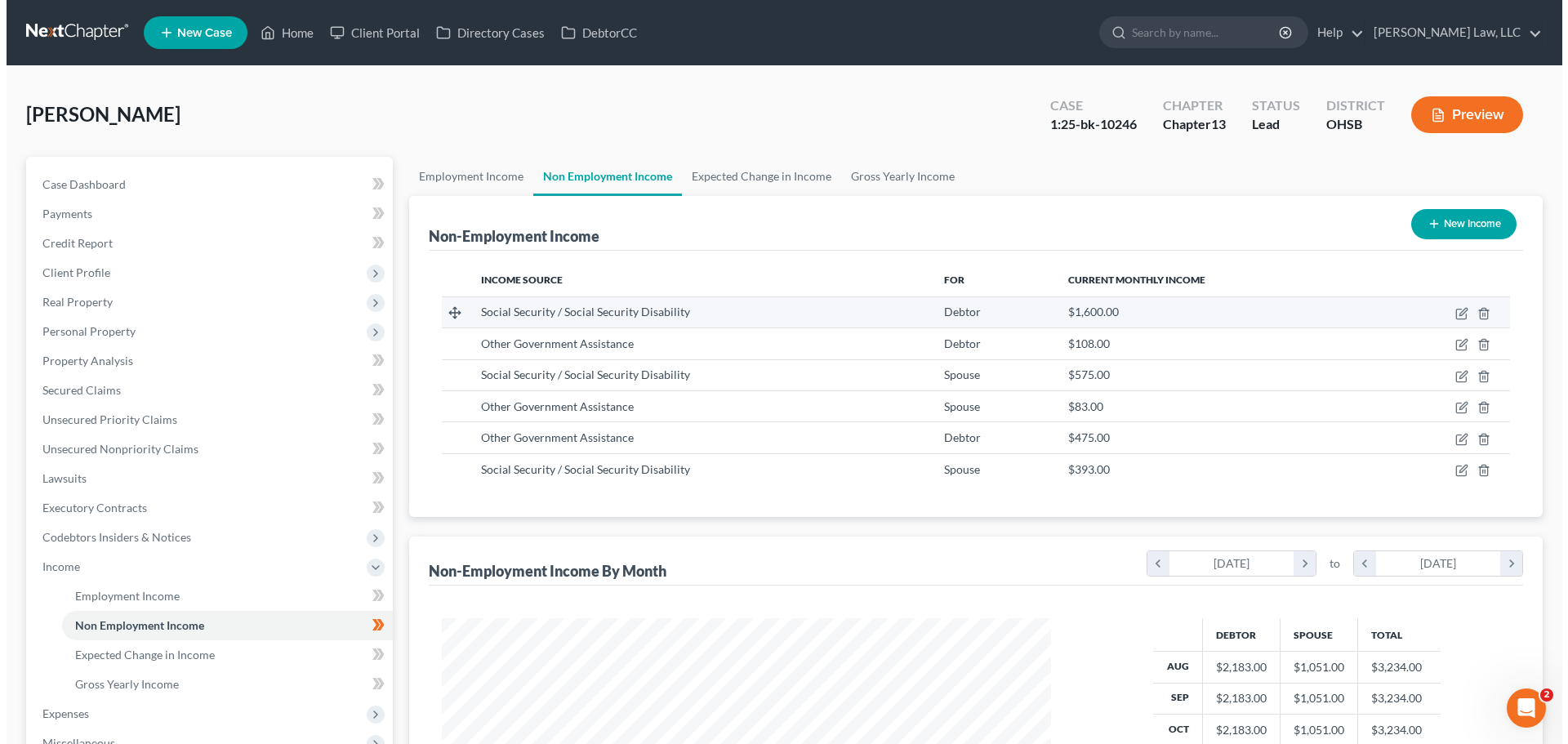
scroll to position [304, 642]
click at [1457, 312] on icon "button" at bounding box center [1457, 312] width 8 height 8
select select "4"
select select "0"
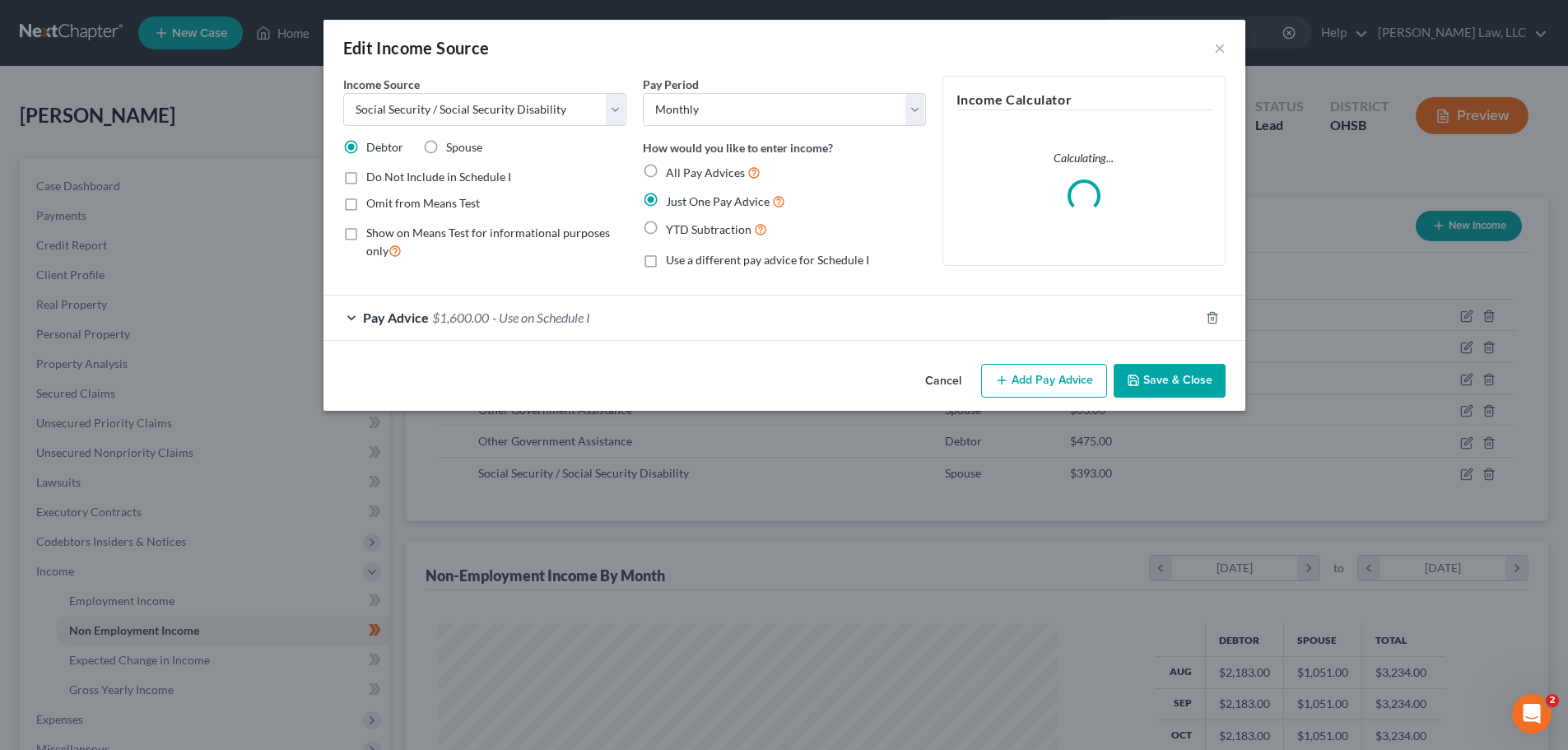
scroll to position [310, 652]
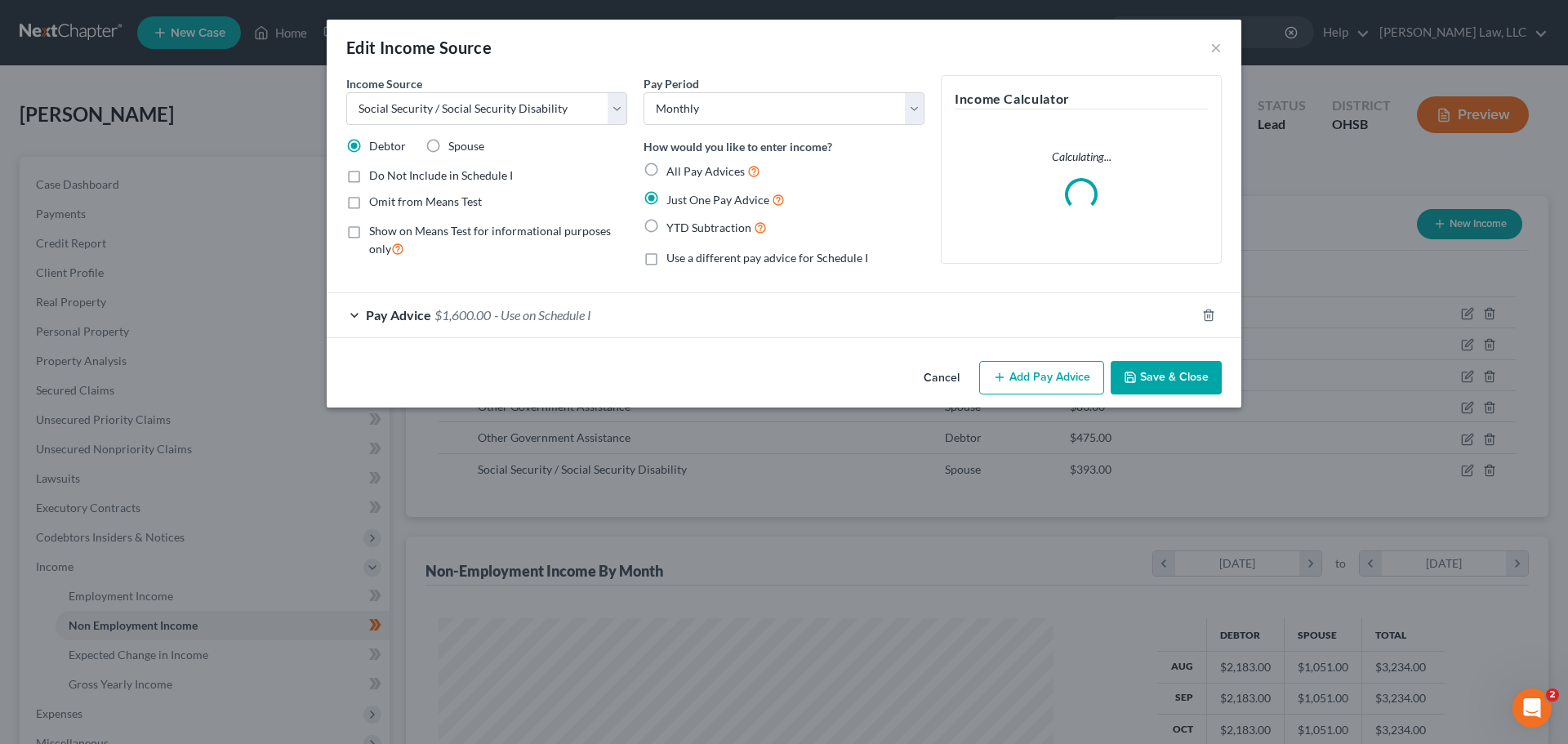
click at [502, 316] on span "- Use on Schedule I" at bounding box center [543, 315] width 97 height 16
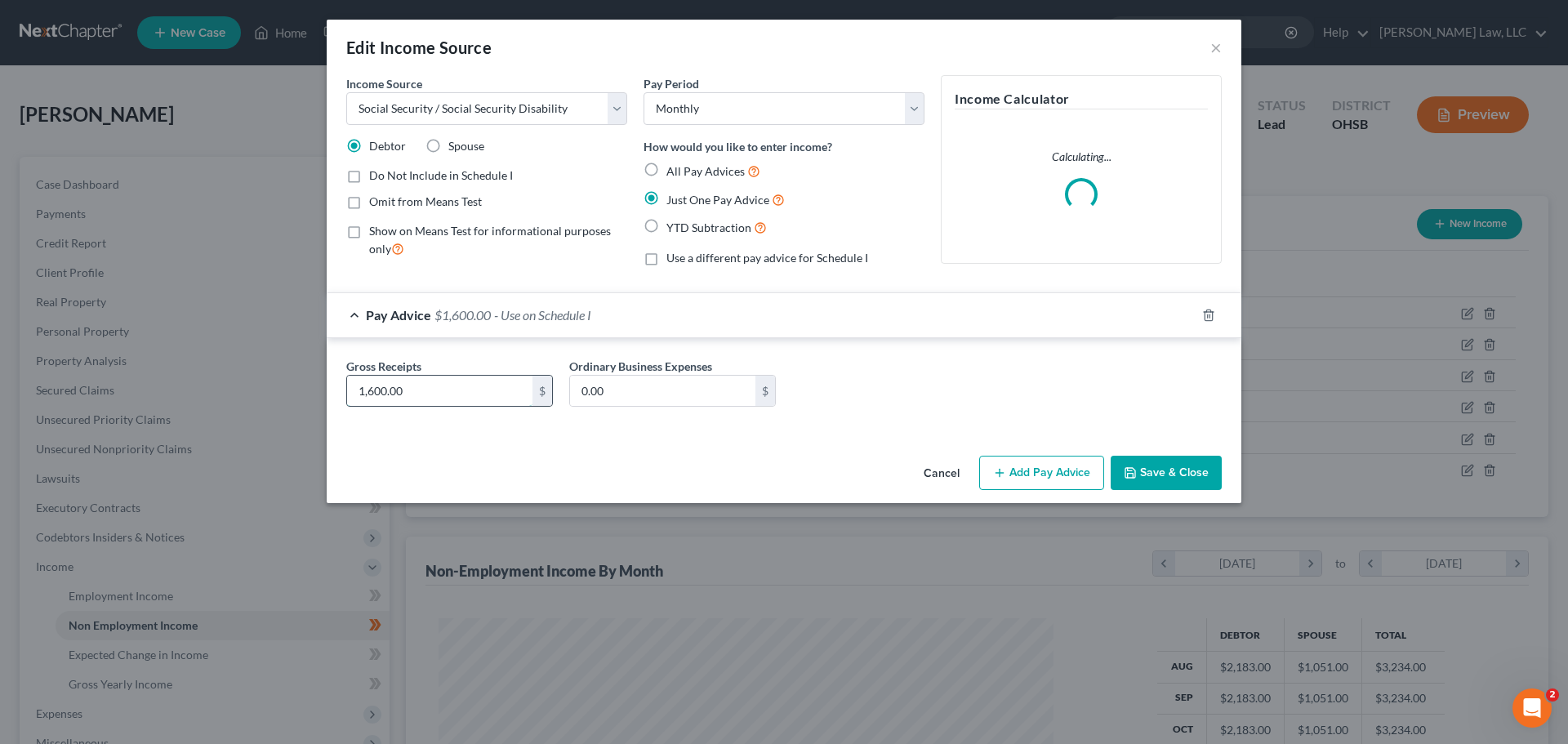
click at [399, 395] on input "1,600.00" at bounding box center [439, 391] width 185 height 31
click at [386, 393] on input "1,600.00" at bounding box center [439, 391] width 185 height 31
type input "1,606.00"
click at [1133, 468] on icon "button" at bounding box center [1130, 473] width 10 height 10
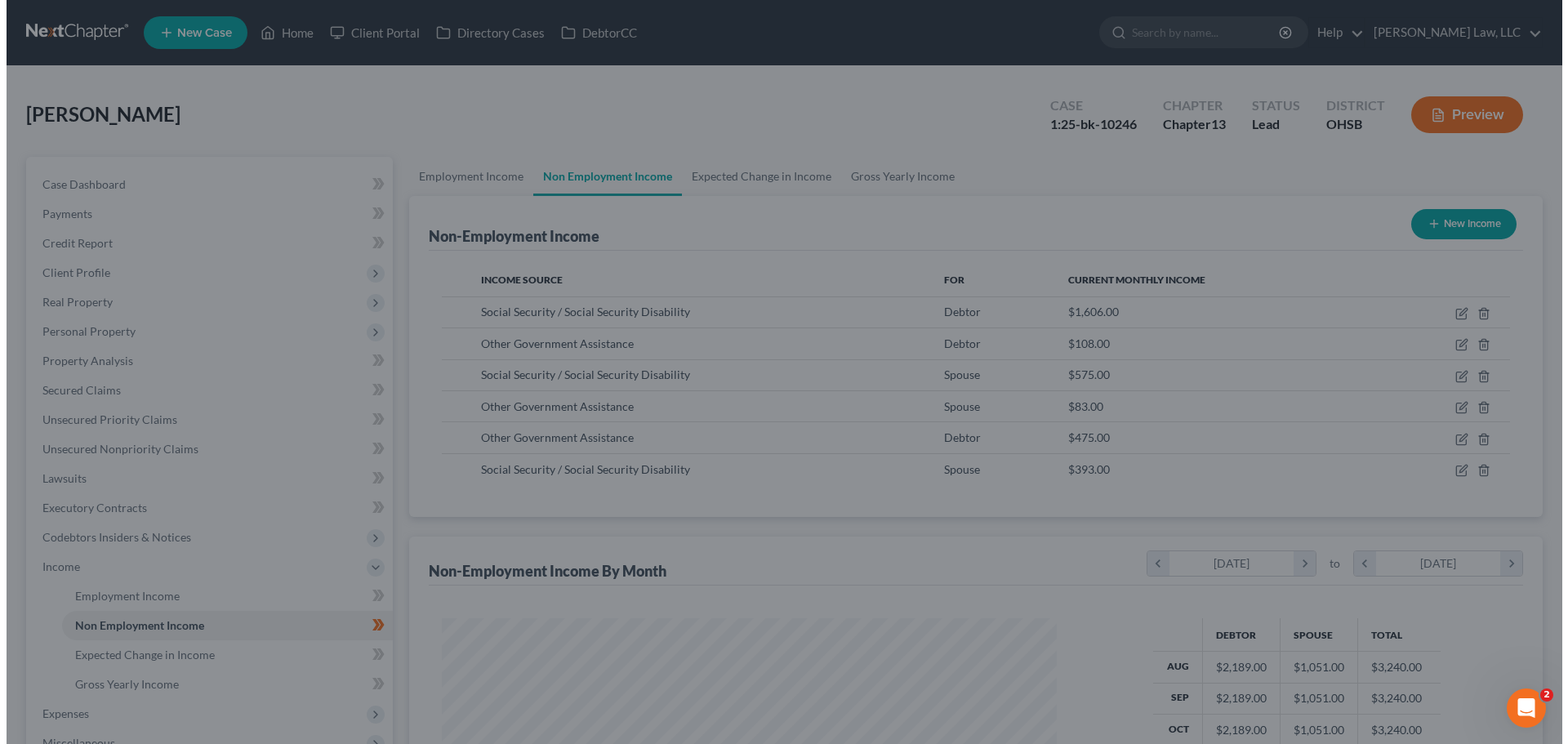
scroll to position [816216, 816172]
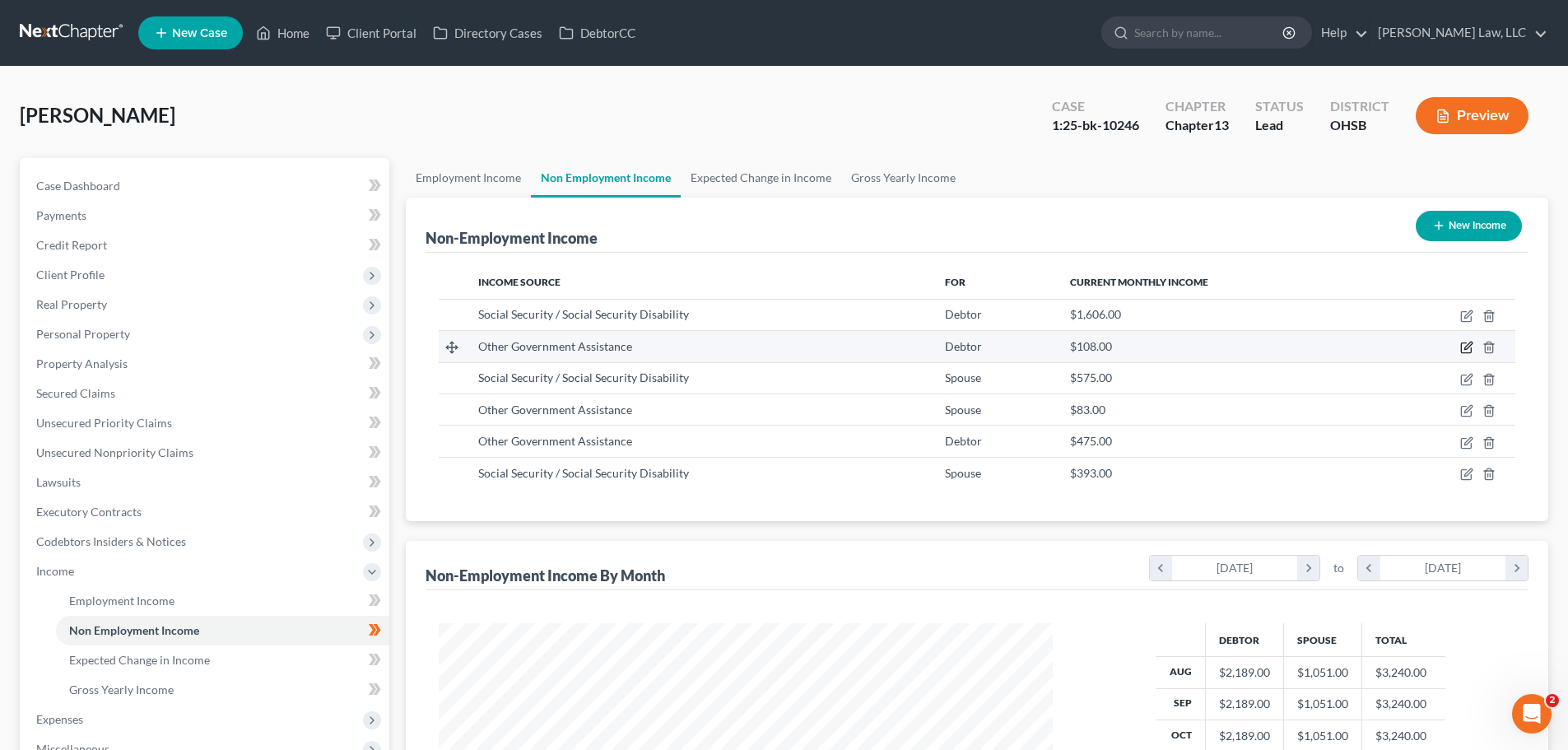
click at [1469, 349] on icon "button" at bounding box center [1465, 347] width 13 height 13
select select "5"
select select "0"
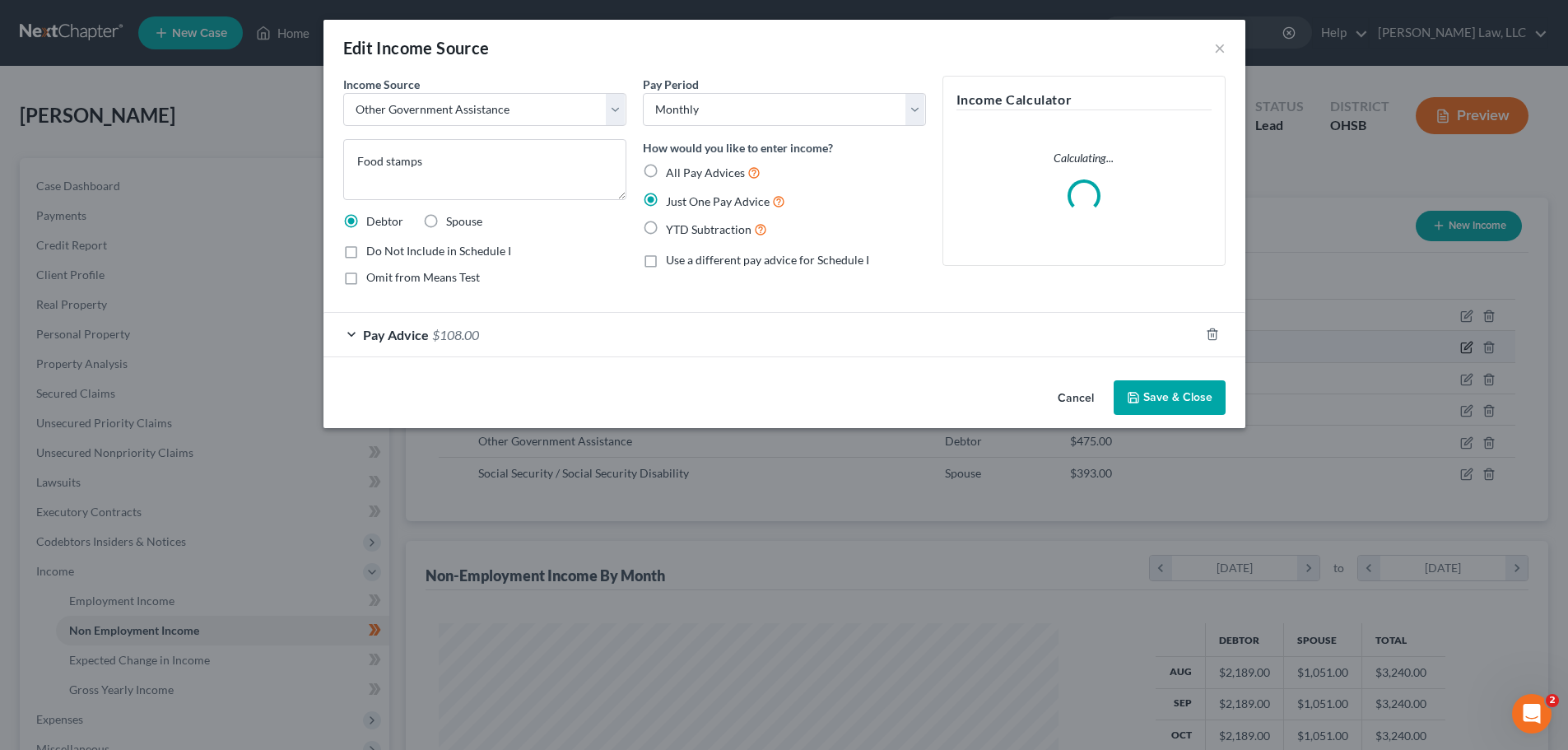
scroll to position [310, 652]
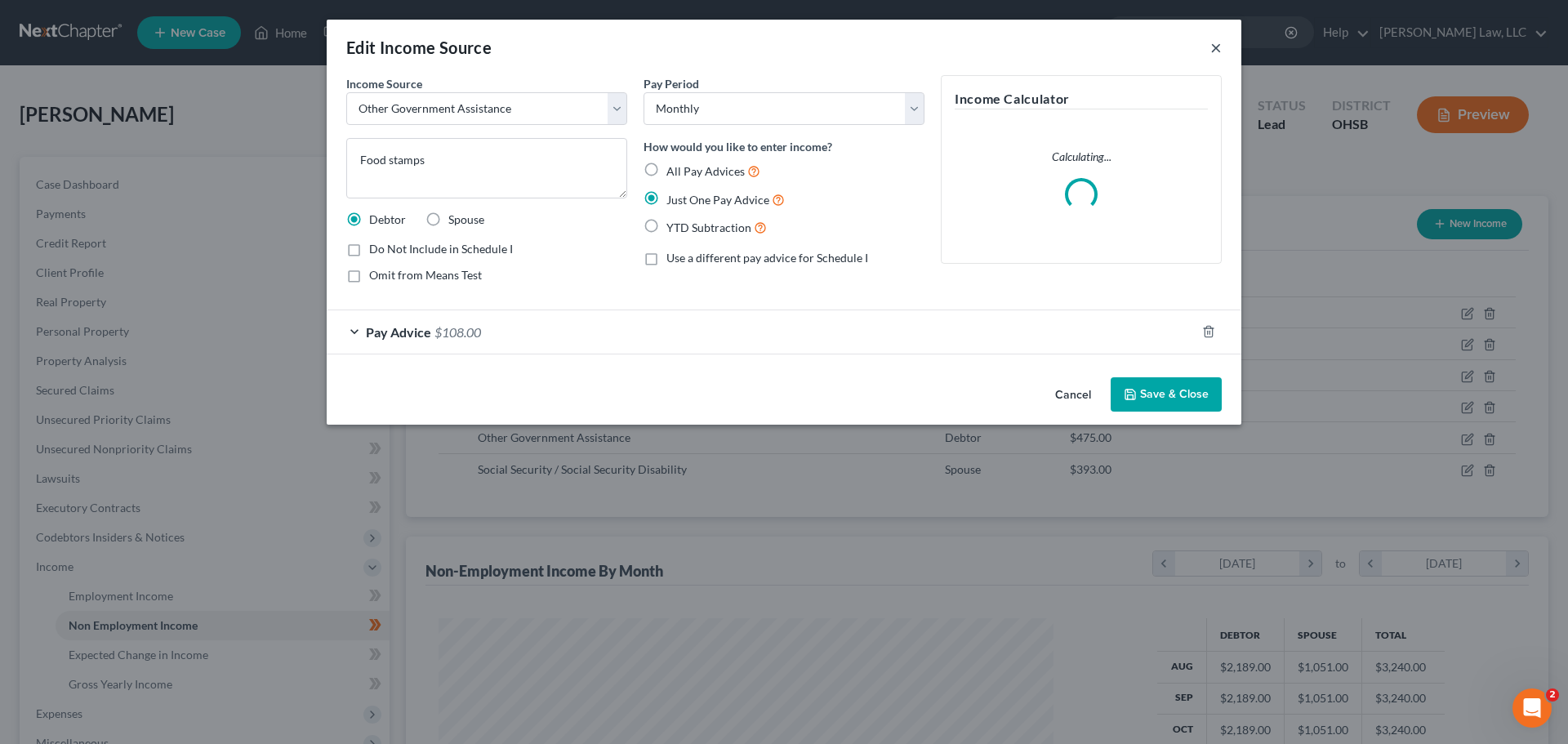
click at [1220, 49] on button "×" at bounding box center [1216, 47] width 12 height 19
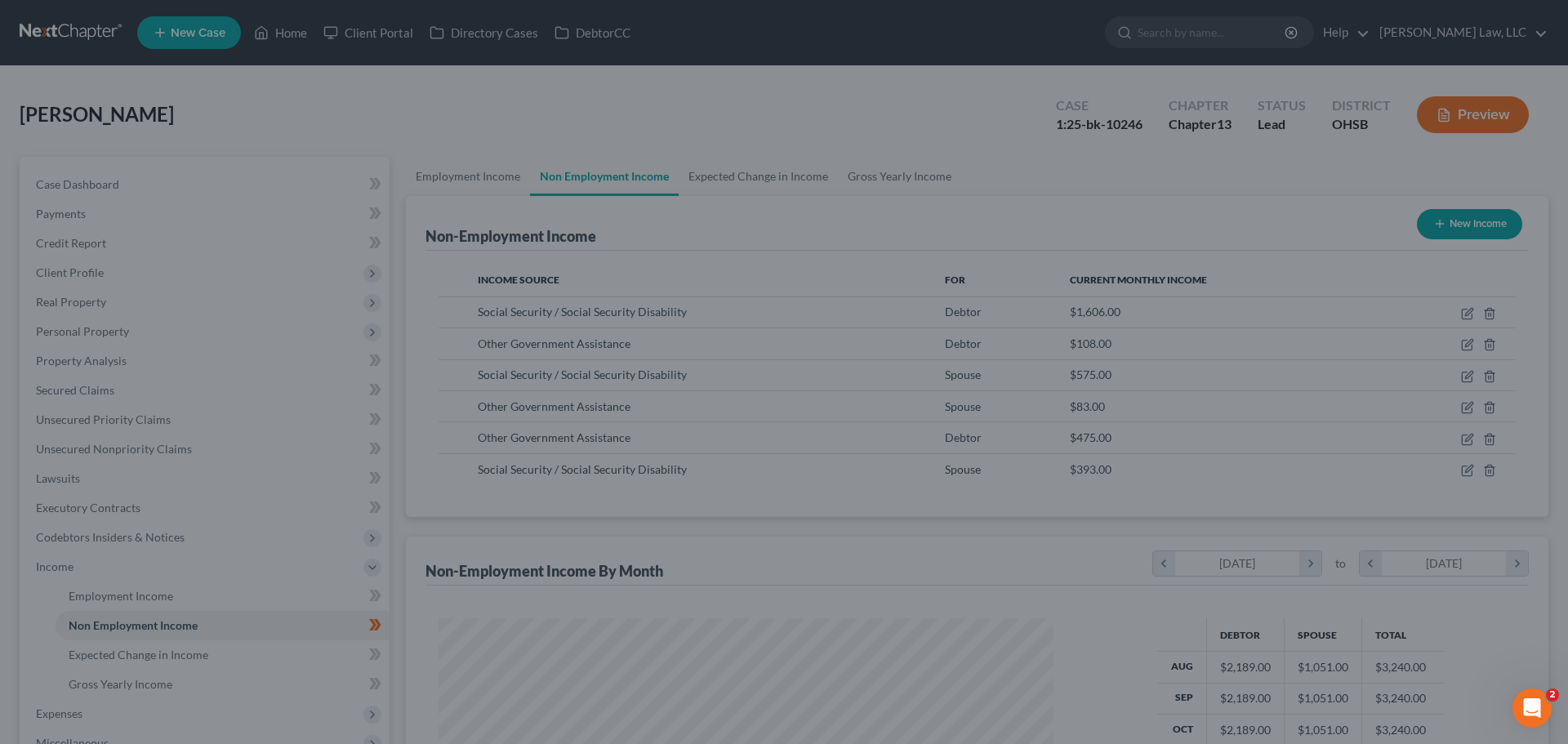
scroll to position [816216, 816172]
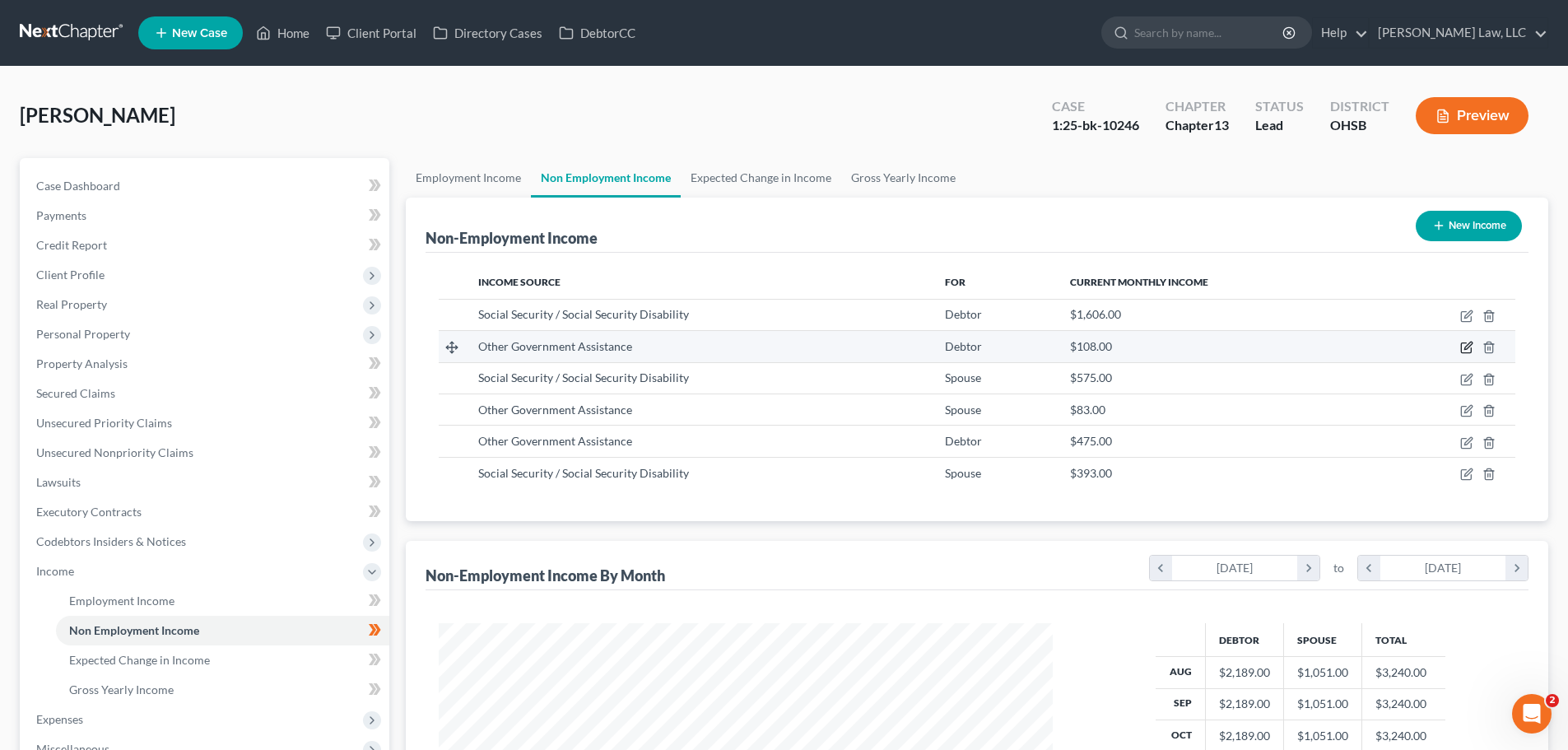
click at [1465, 345] on icon "button" at bounding box center [1465, 347] width 13 height 13
select select "5"
select select "0"
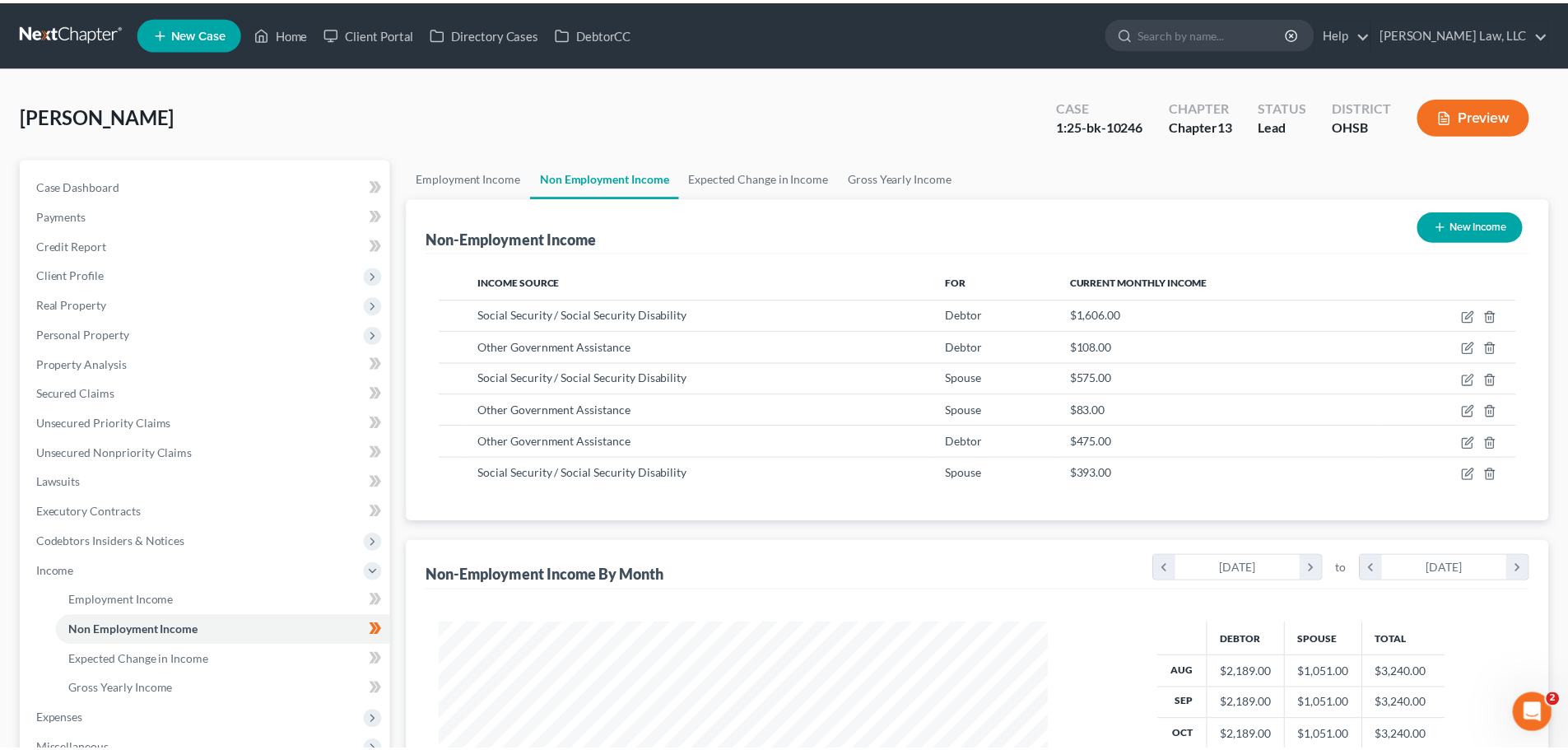
scroll to position [310, 652]
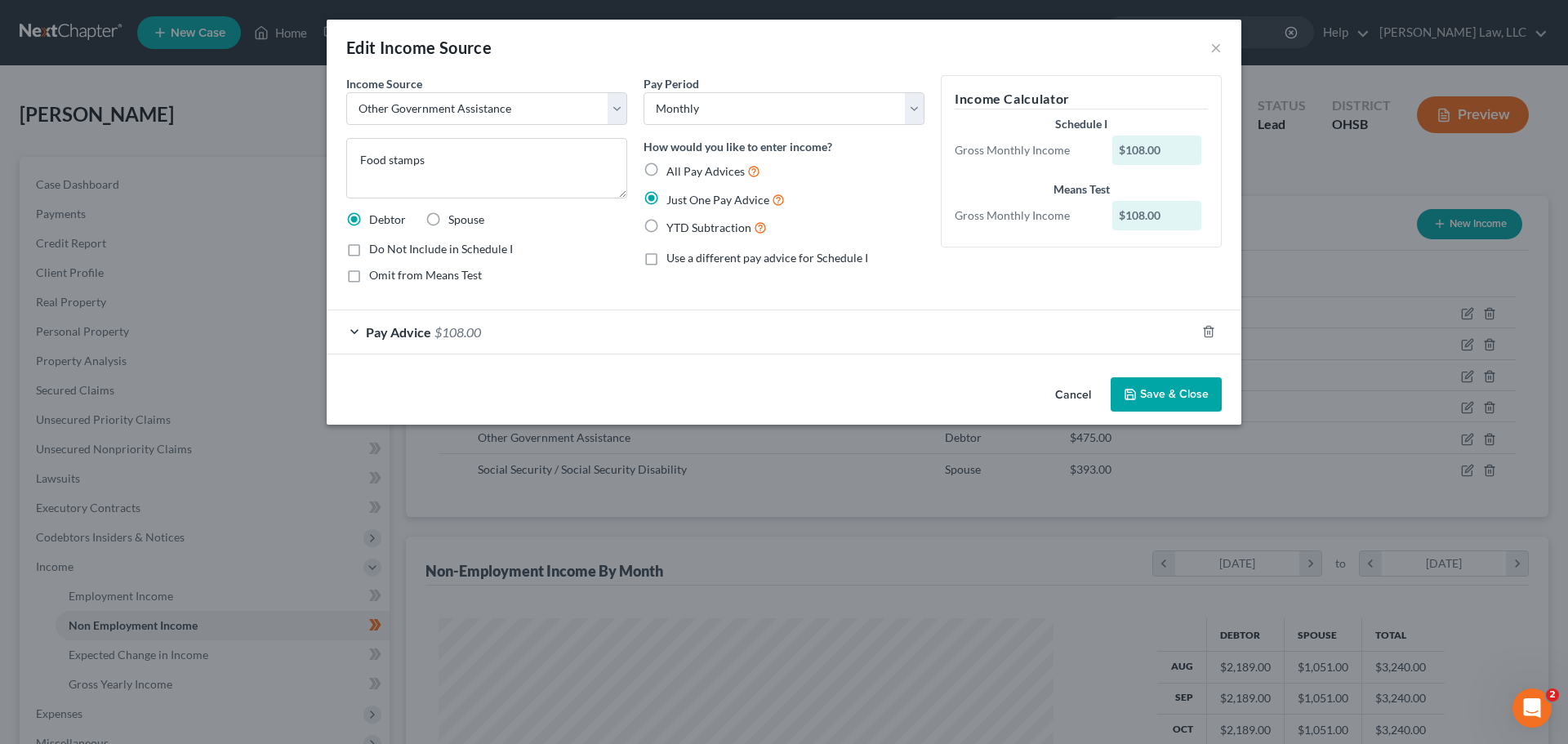
click at [458, 331] on span "$108.00" at bounding box center [457, 332] width 47 height 16
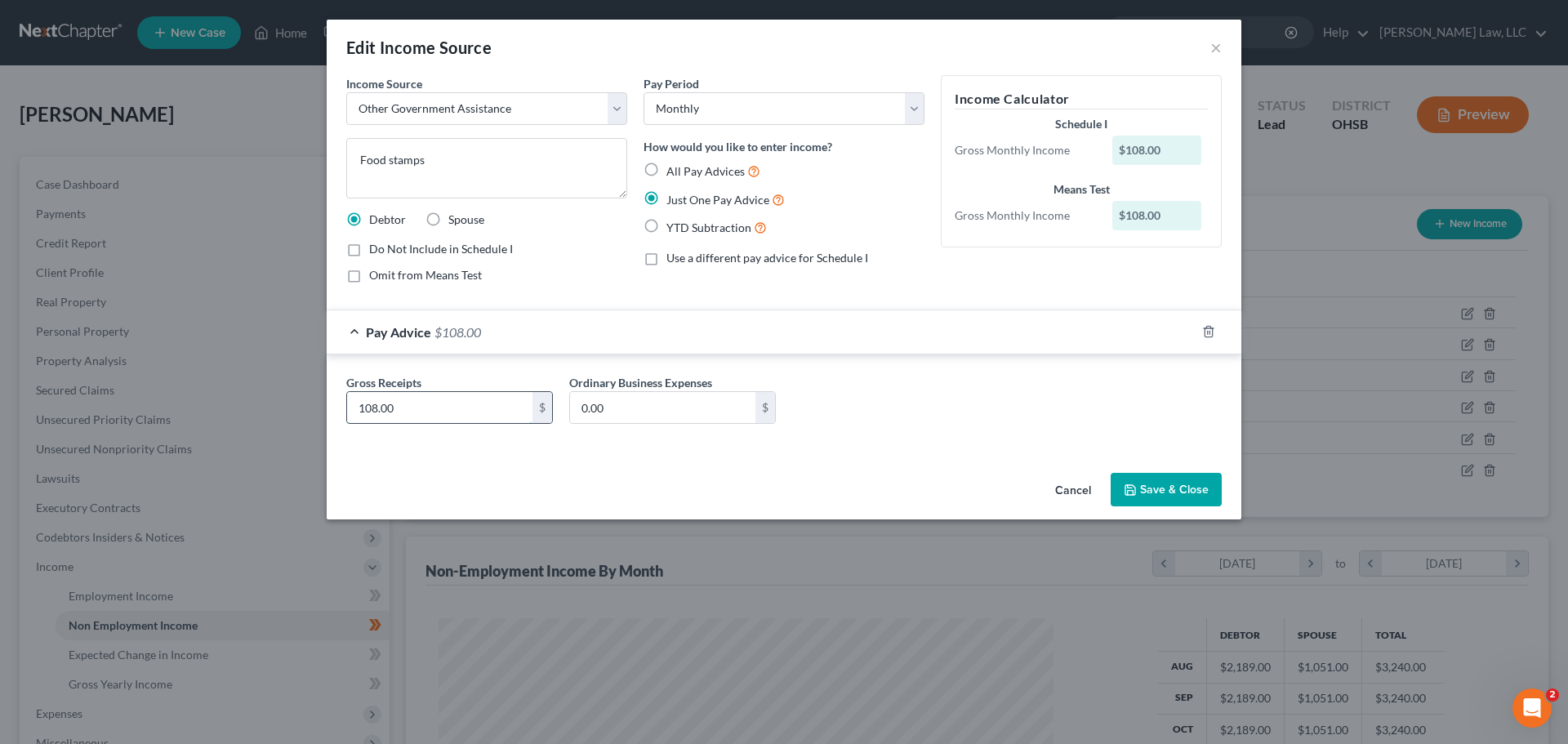
click at [405, 416] on input "108.00" at bounding box center [439, 408] width 185 height 31
click at [374, 411] on input "108.00" at bounding box center [439, 408] width 185 height 31
click at [380, 409] on input "108.00" at bounding box center [439, 408] width 185 height 31
click at [375, 403] on input "108.00" at bounding box center [439, 408] width 185 height 31
type input "102.00"
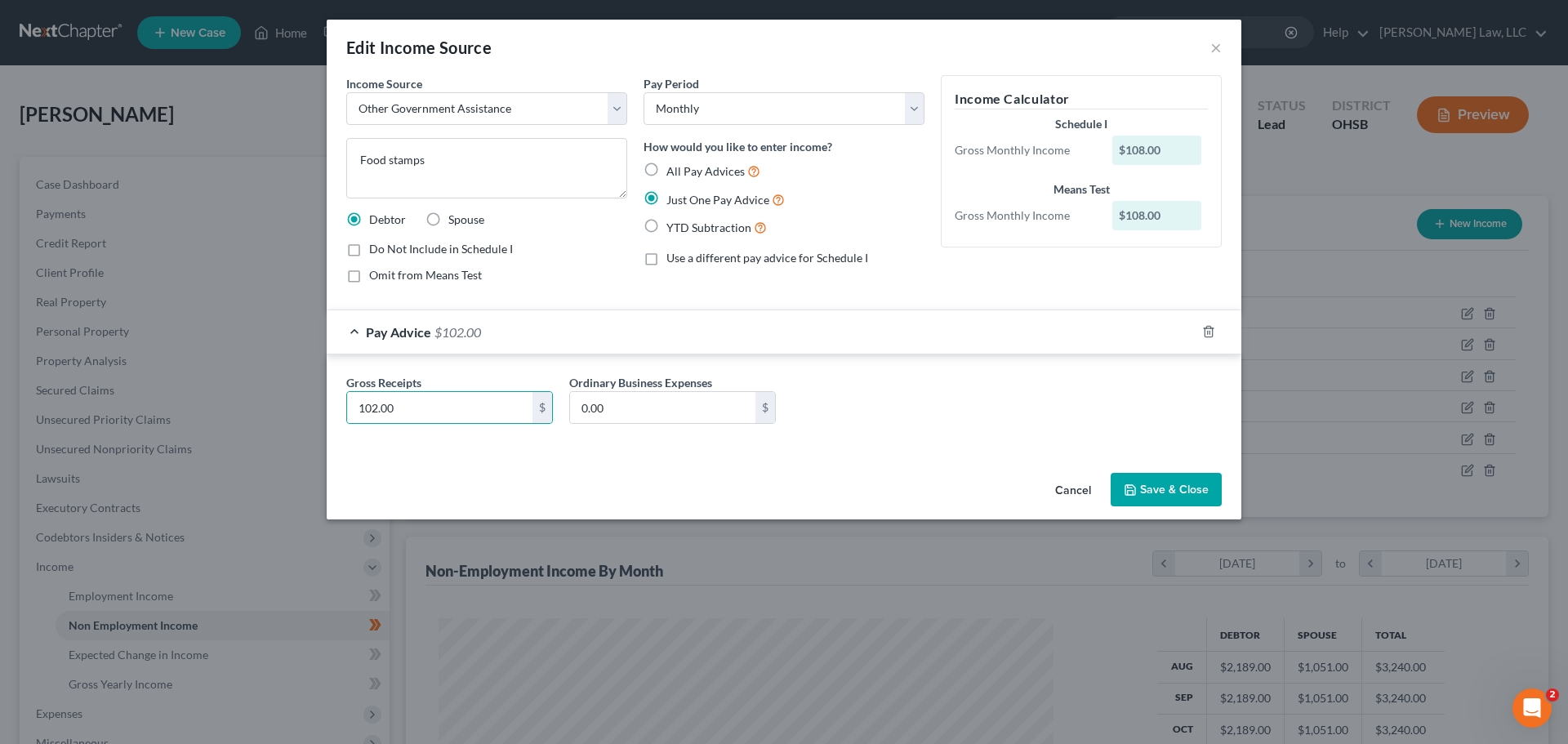
click at [1175, 483] on button "Save & Close" at bounding box center [1166, 489] width 111 height 34
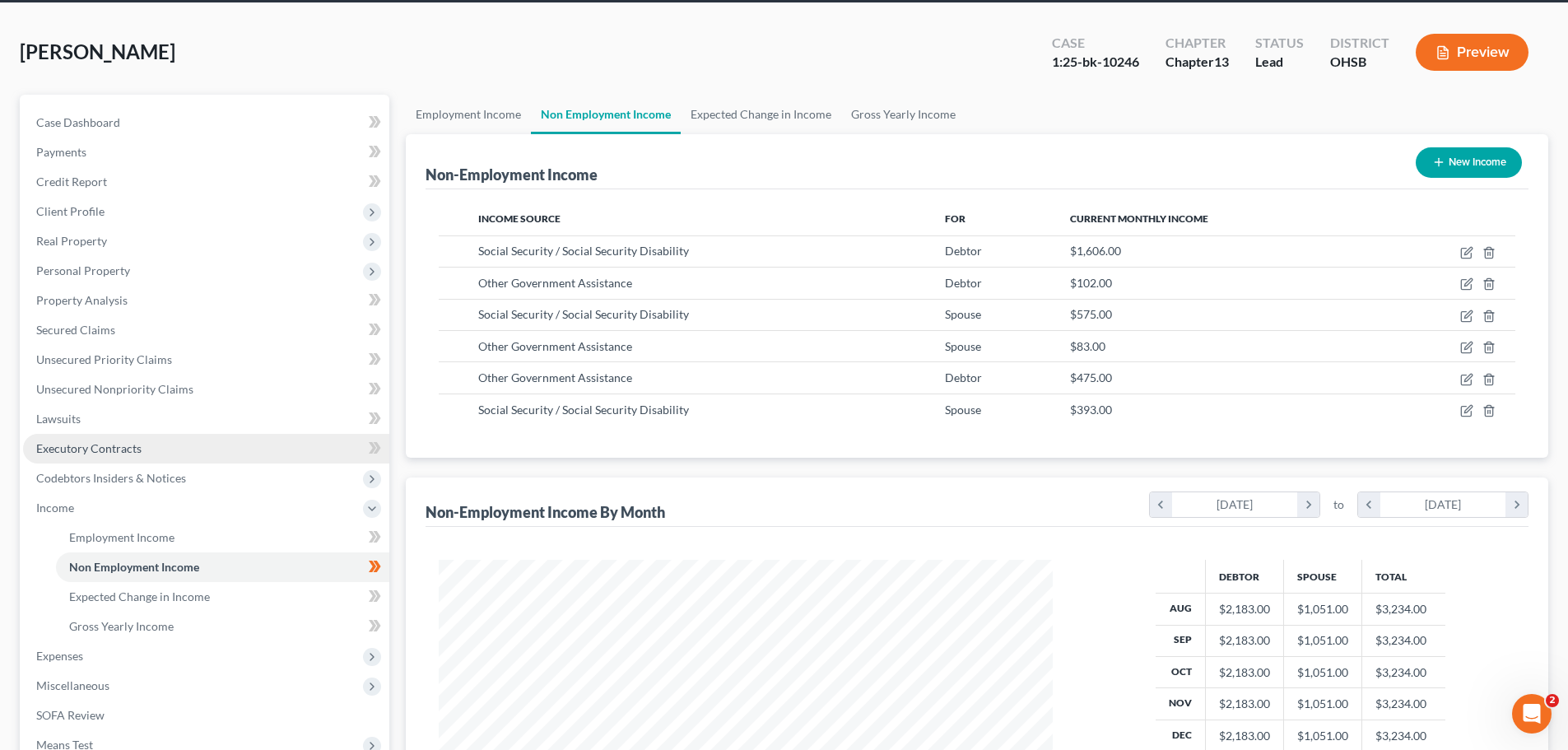
scroll to position [82, 0]
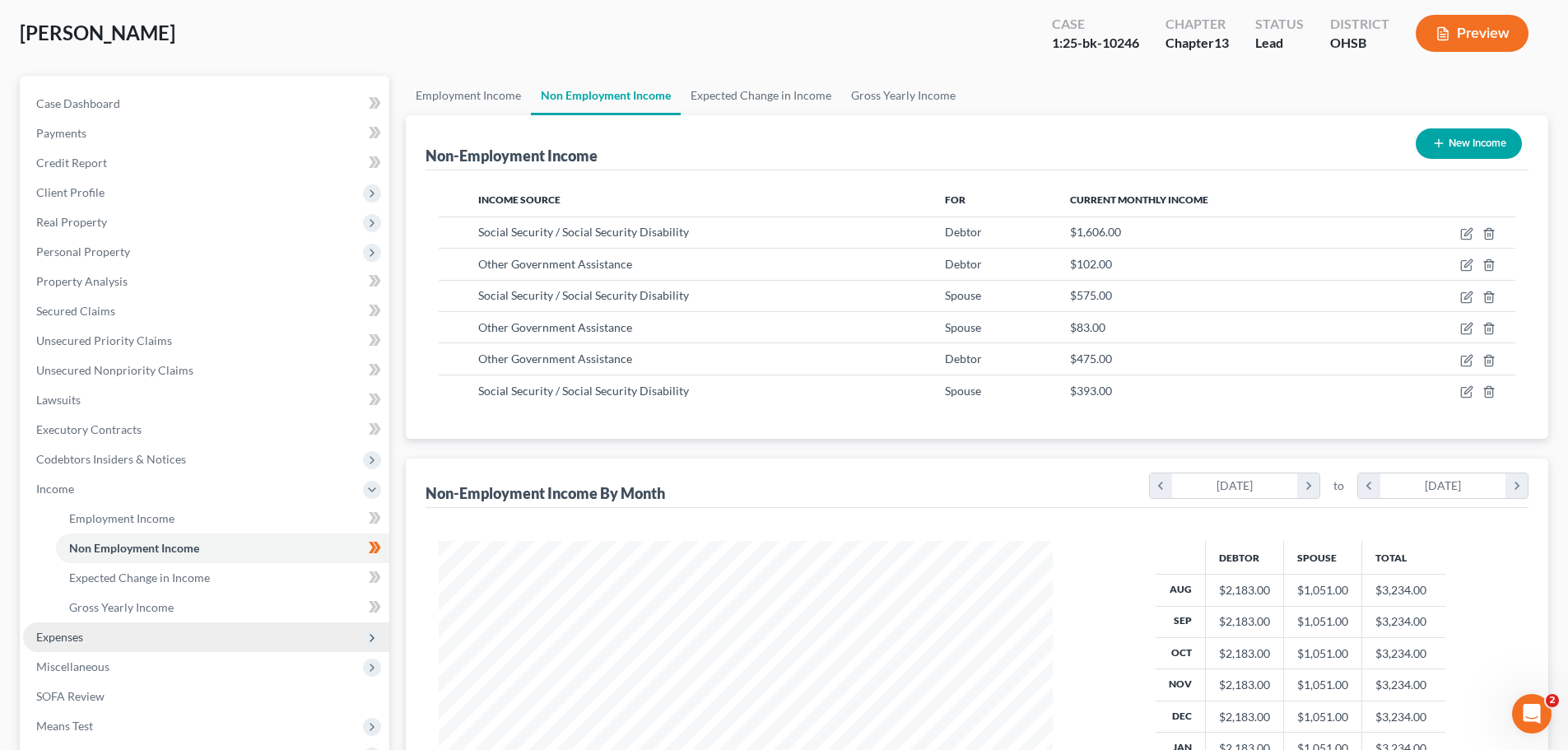
click at [65, 640] on span "Expenses" at bounding box center [60, 637] width 47 height 14
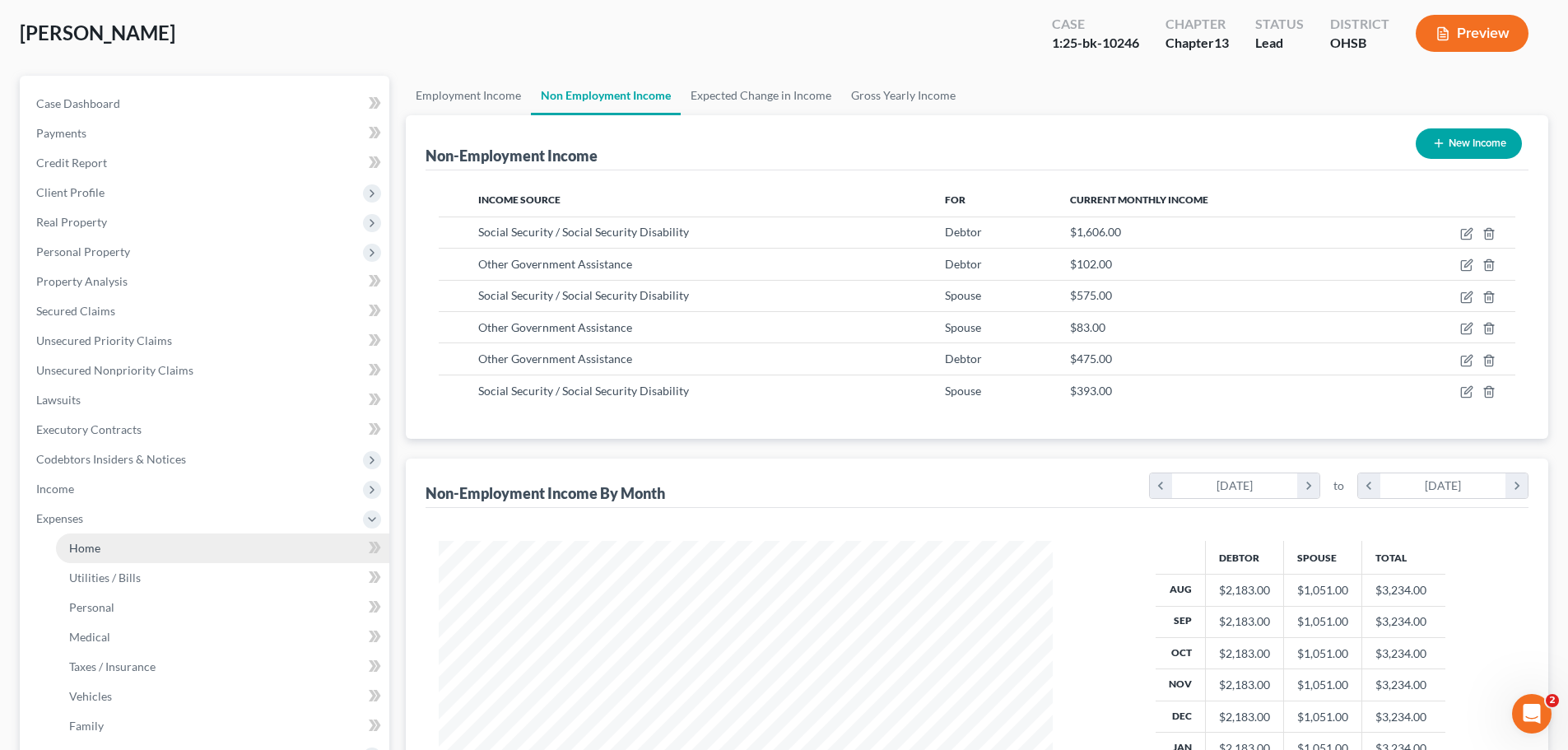
click at [88, 542] on span "Home" at bounding box center [85, 548] width 31 height 14
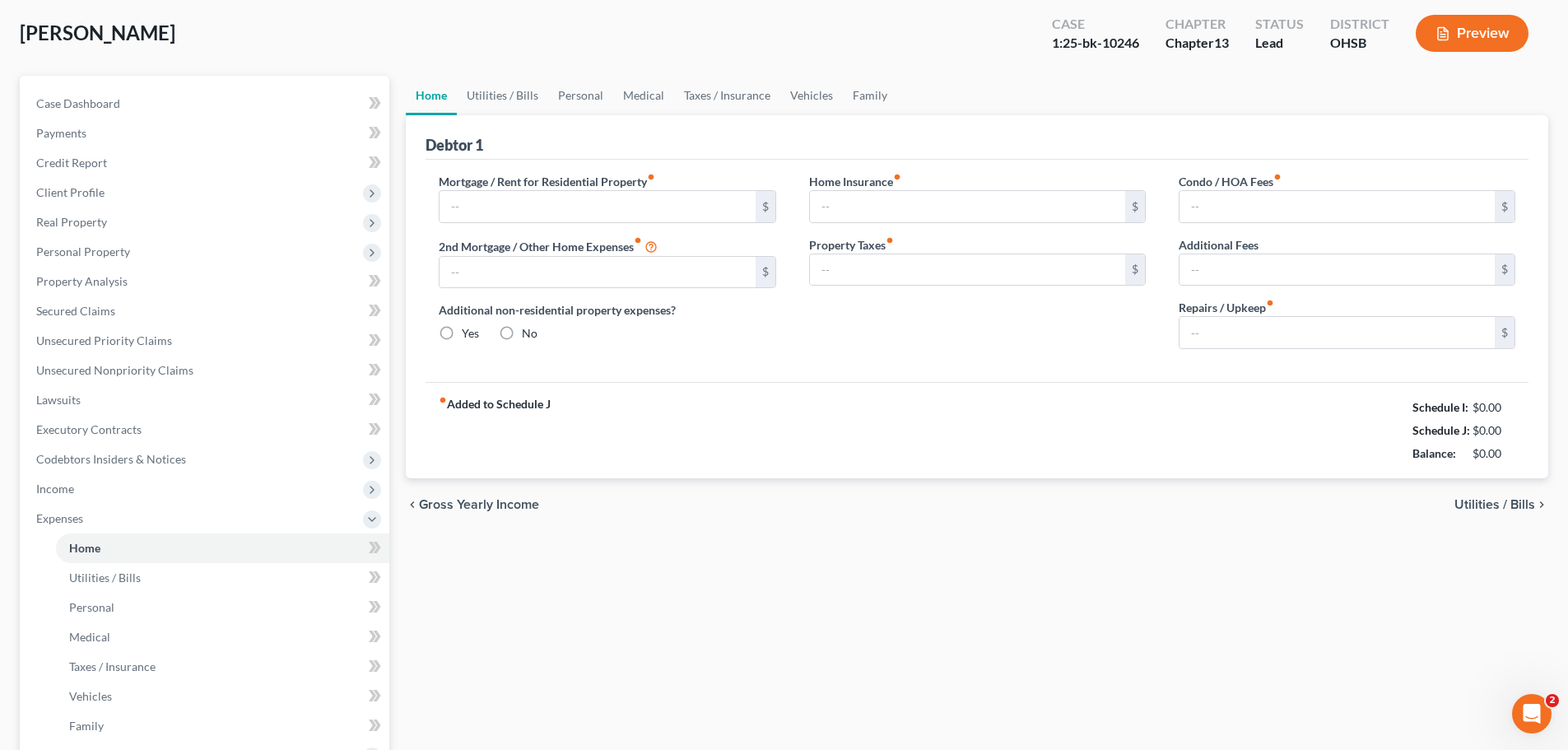
scroll to position [3, 0]
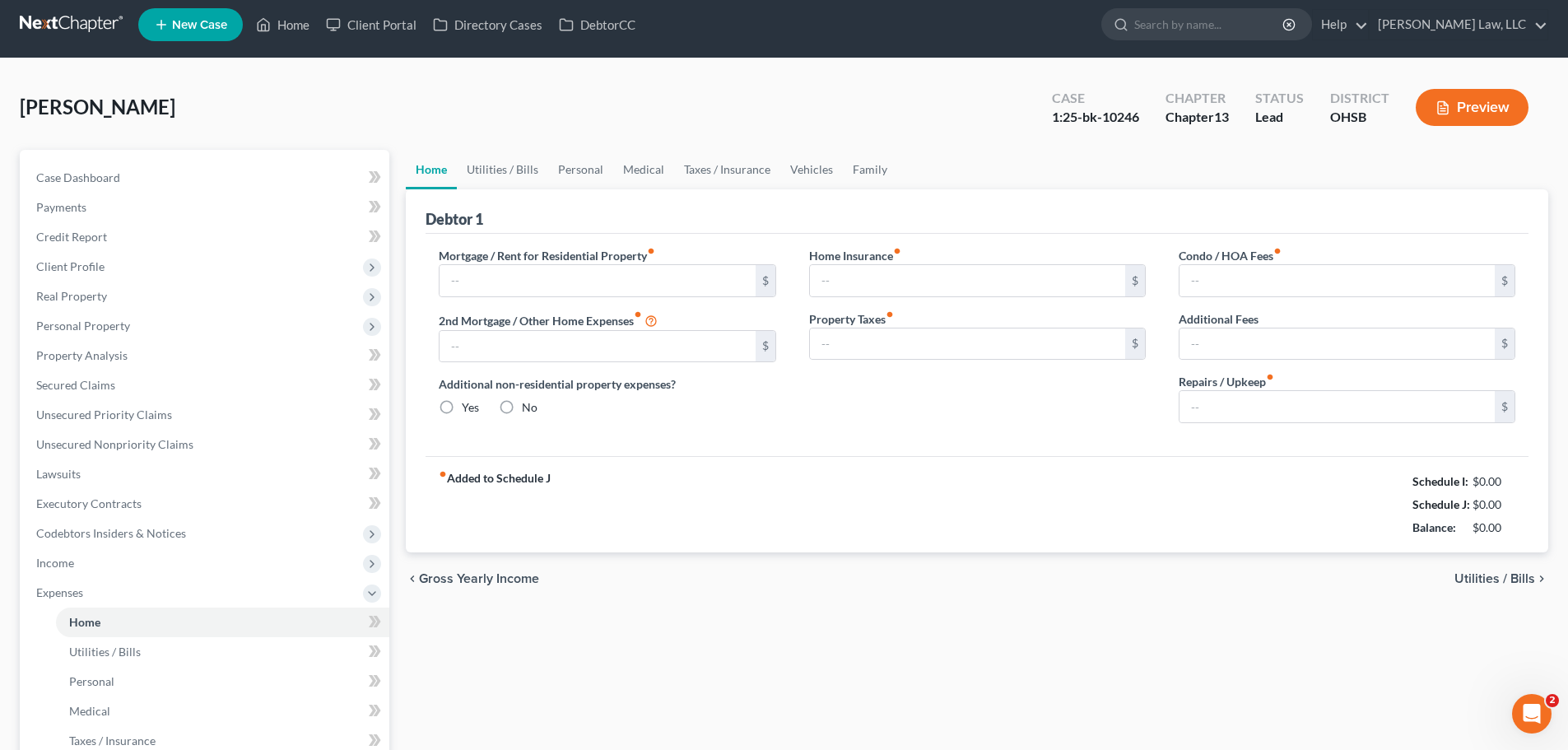
type input "0.00"
radio input "true"
type input "0.00"
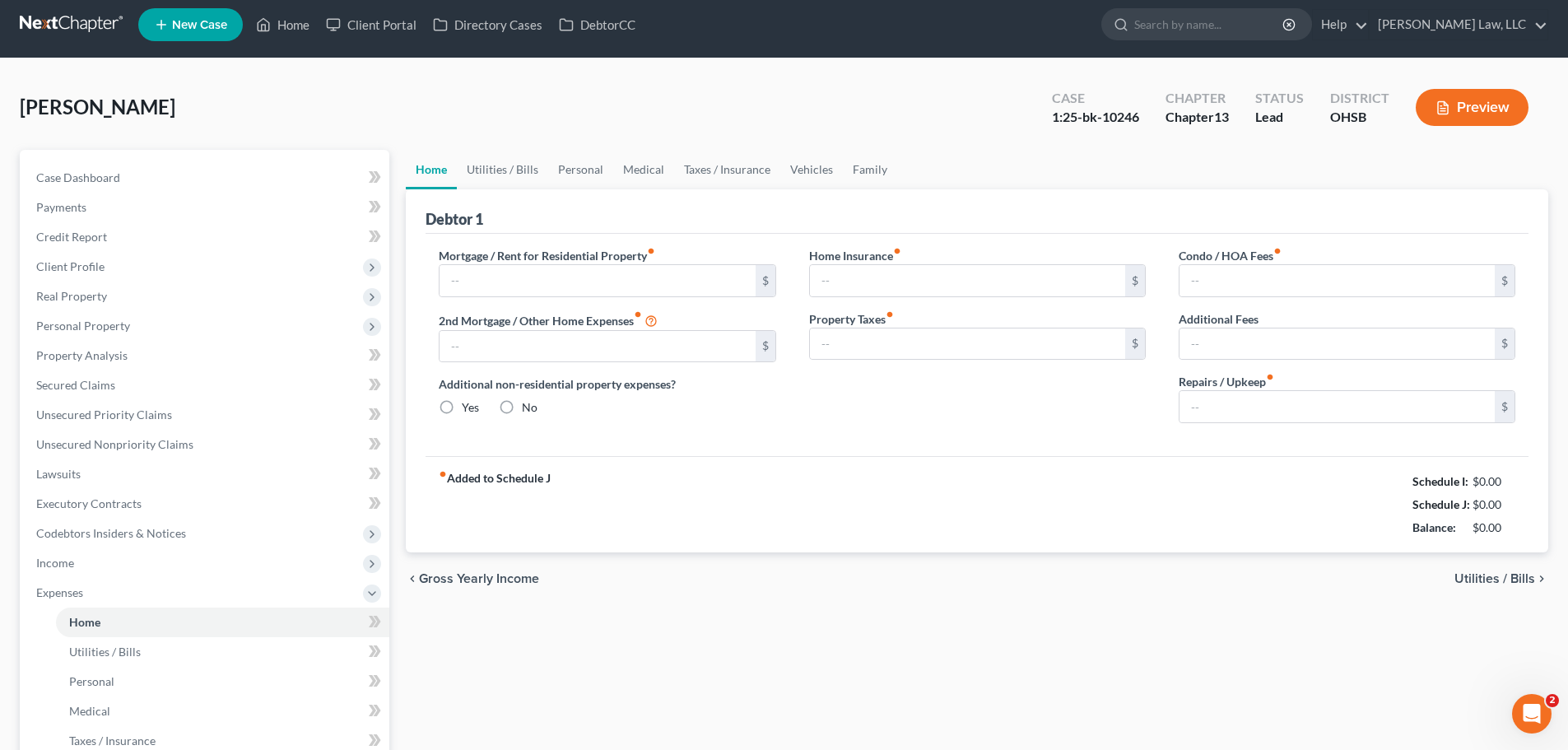
type input "0.00"
type input "50.00"
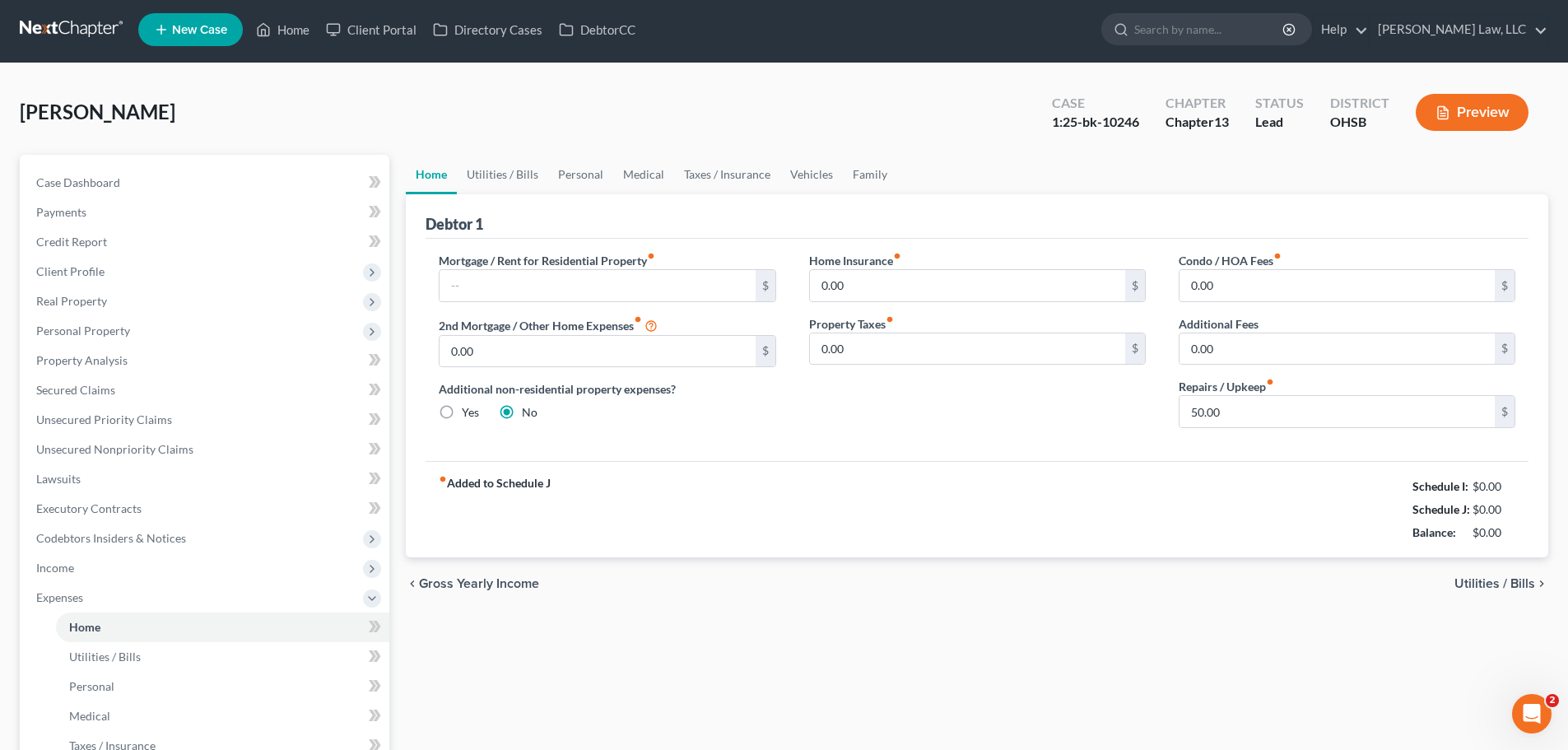
scroll to position [0, 0]
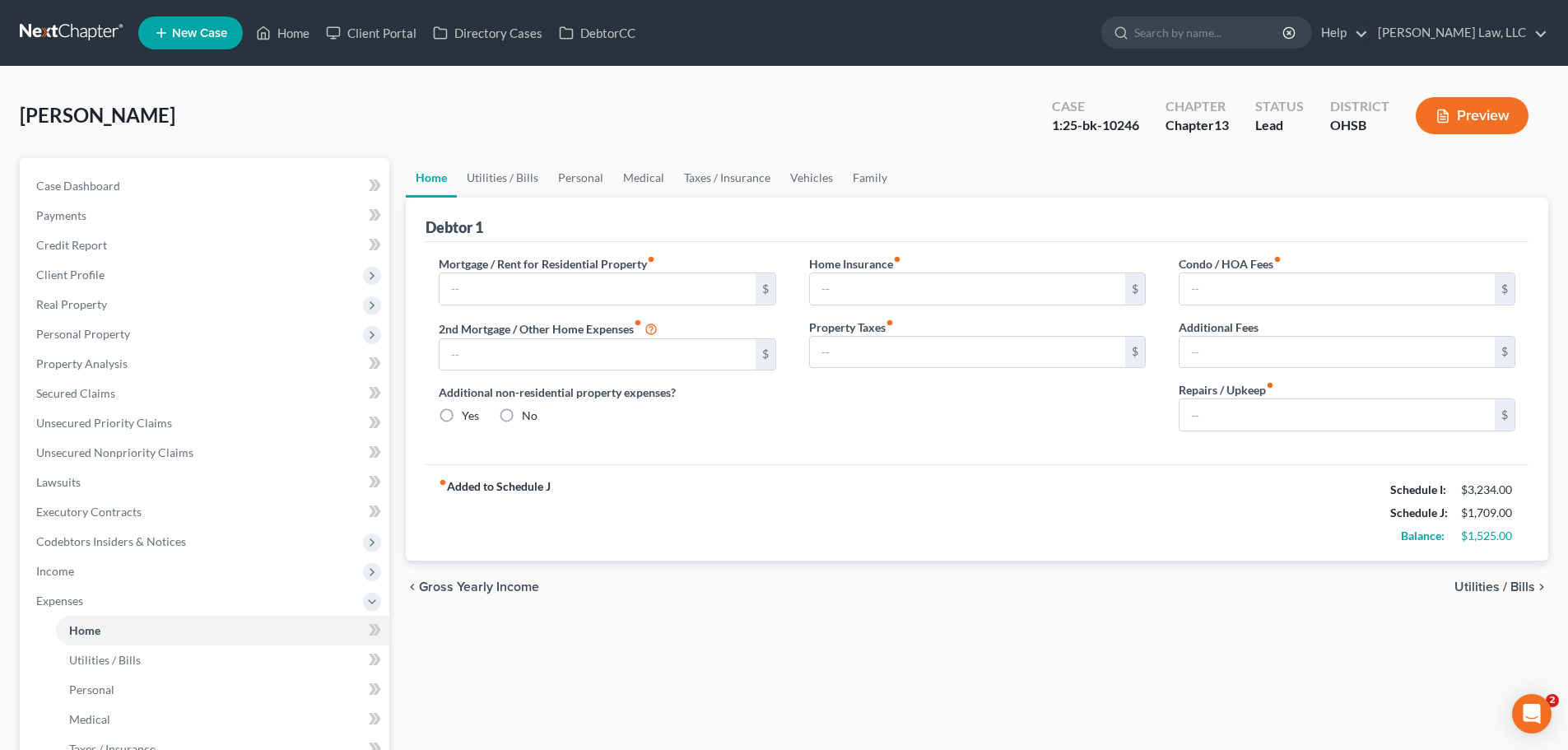
type input "0.00"
radio input "true"
type input "0.00"
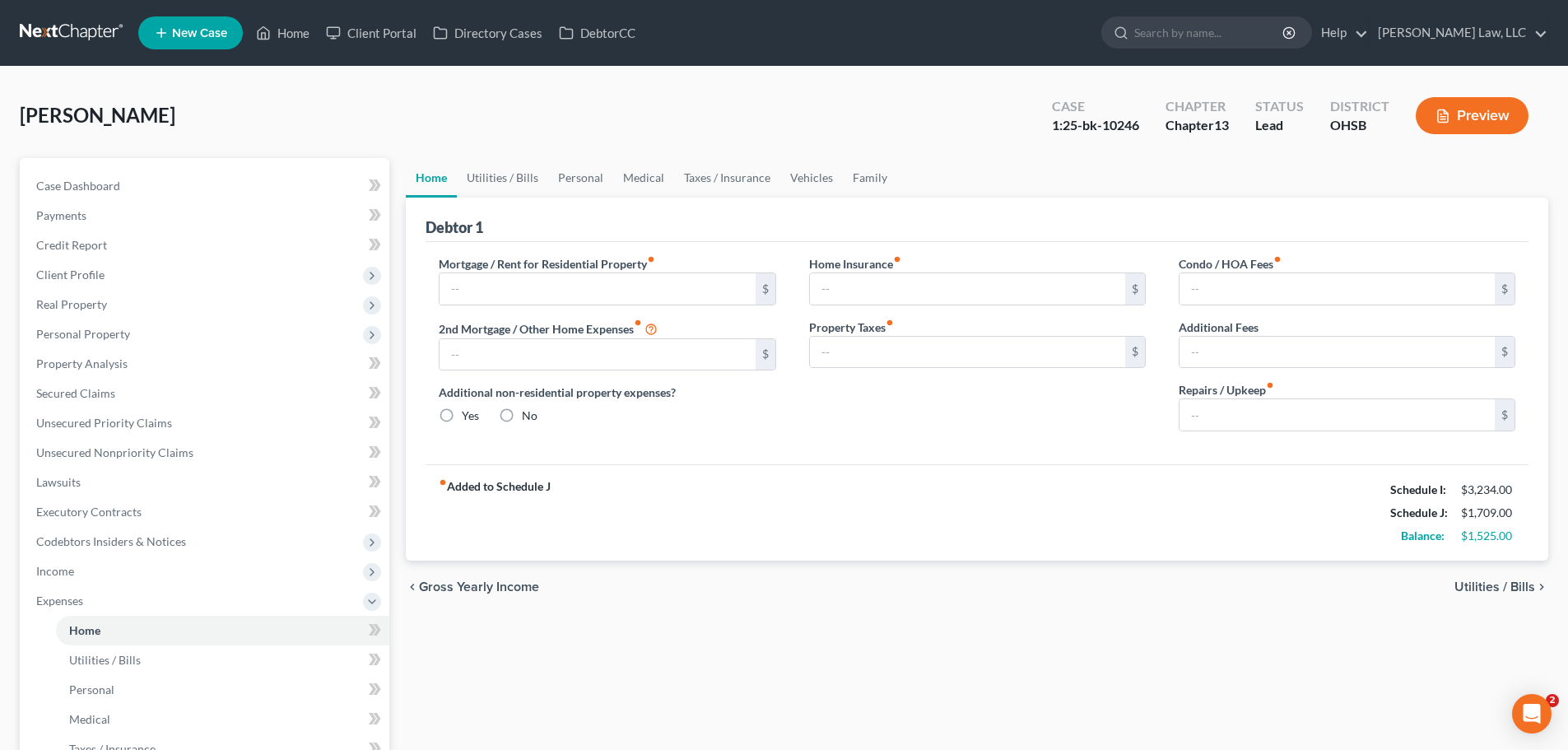
type input "0.00"
type input "50.00"
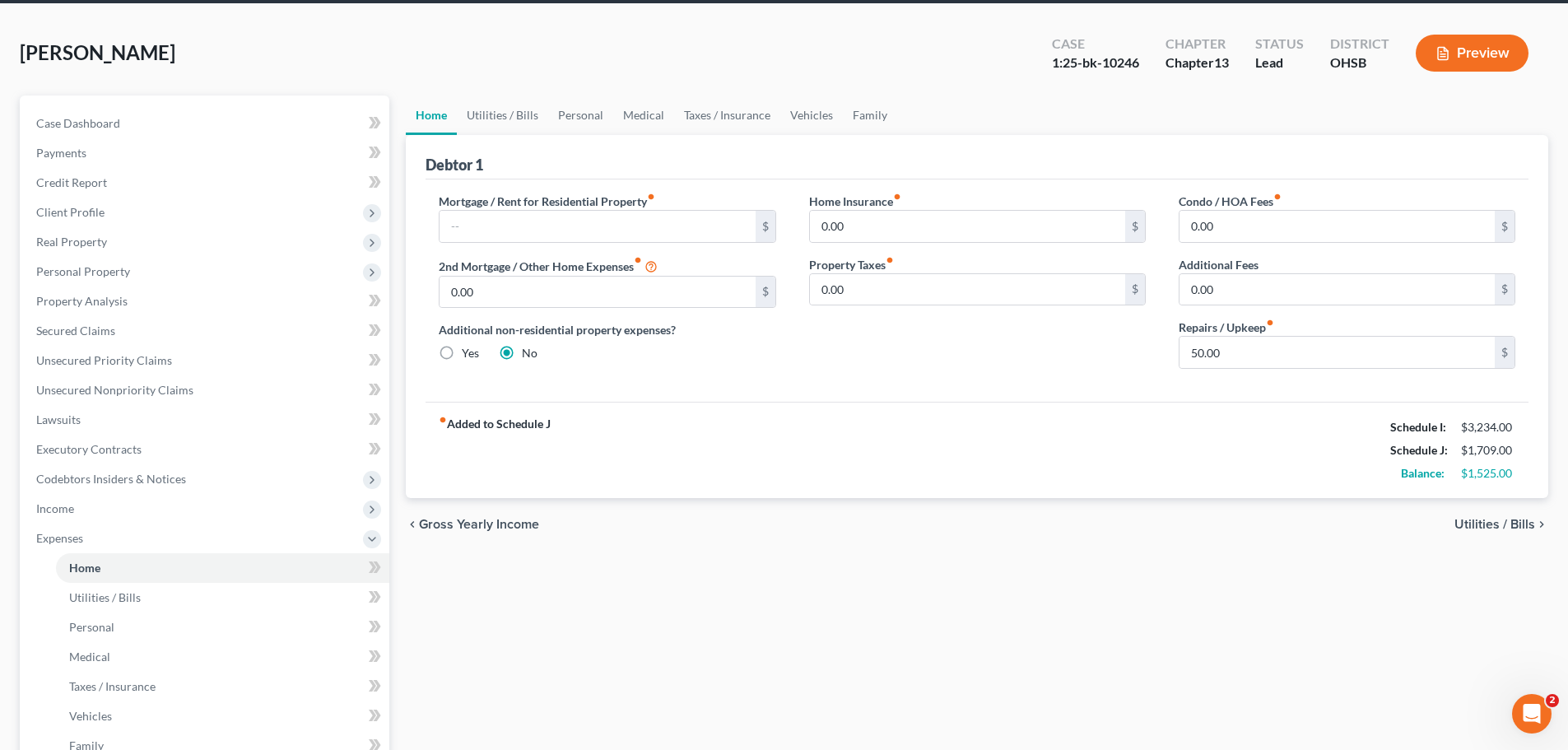
scroll to position [392, 0]
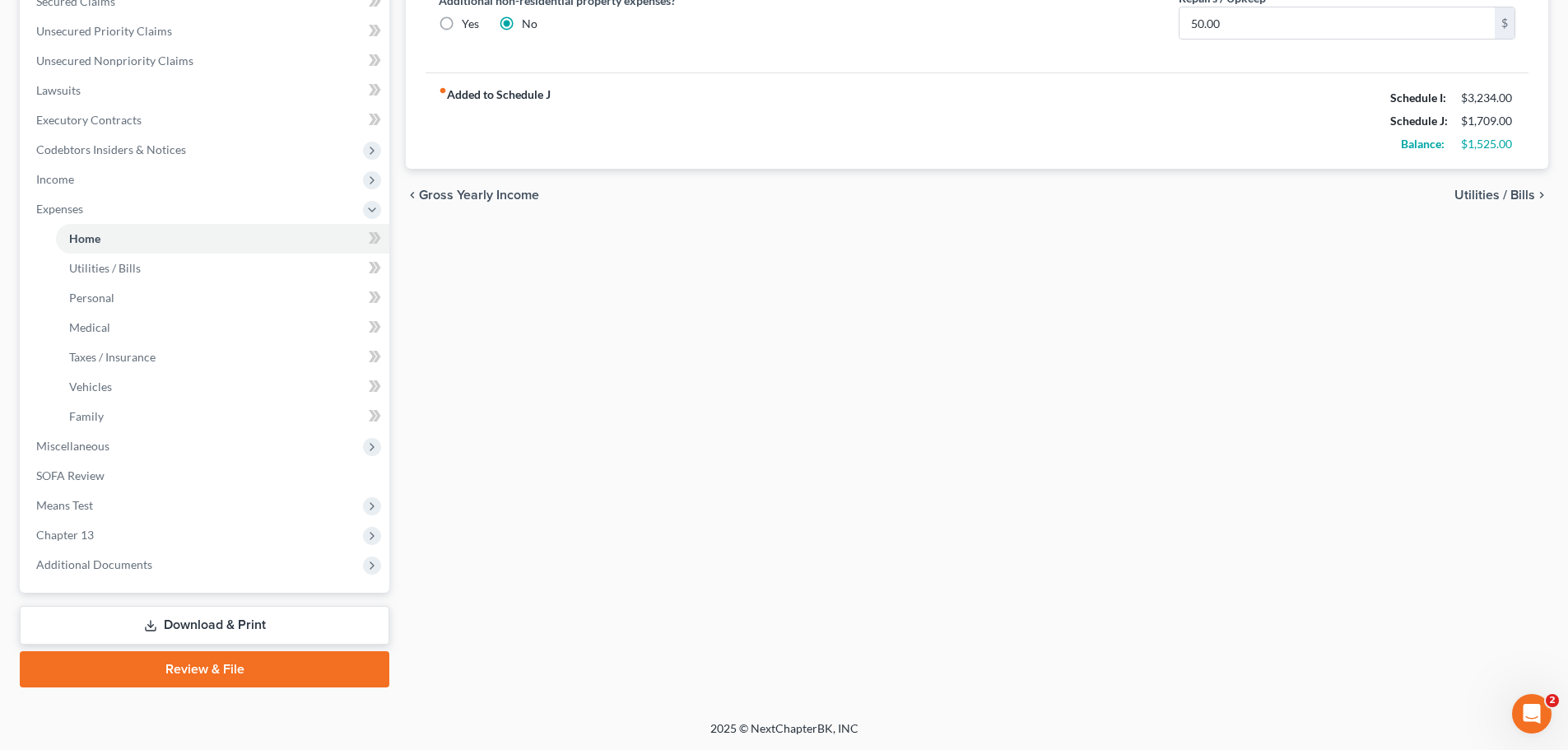
click at [222, 626] on link "Download & Print" at bounding box center [204, 625] width 369 height 39
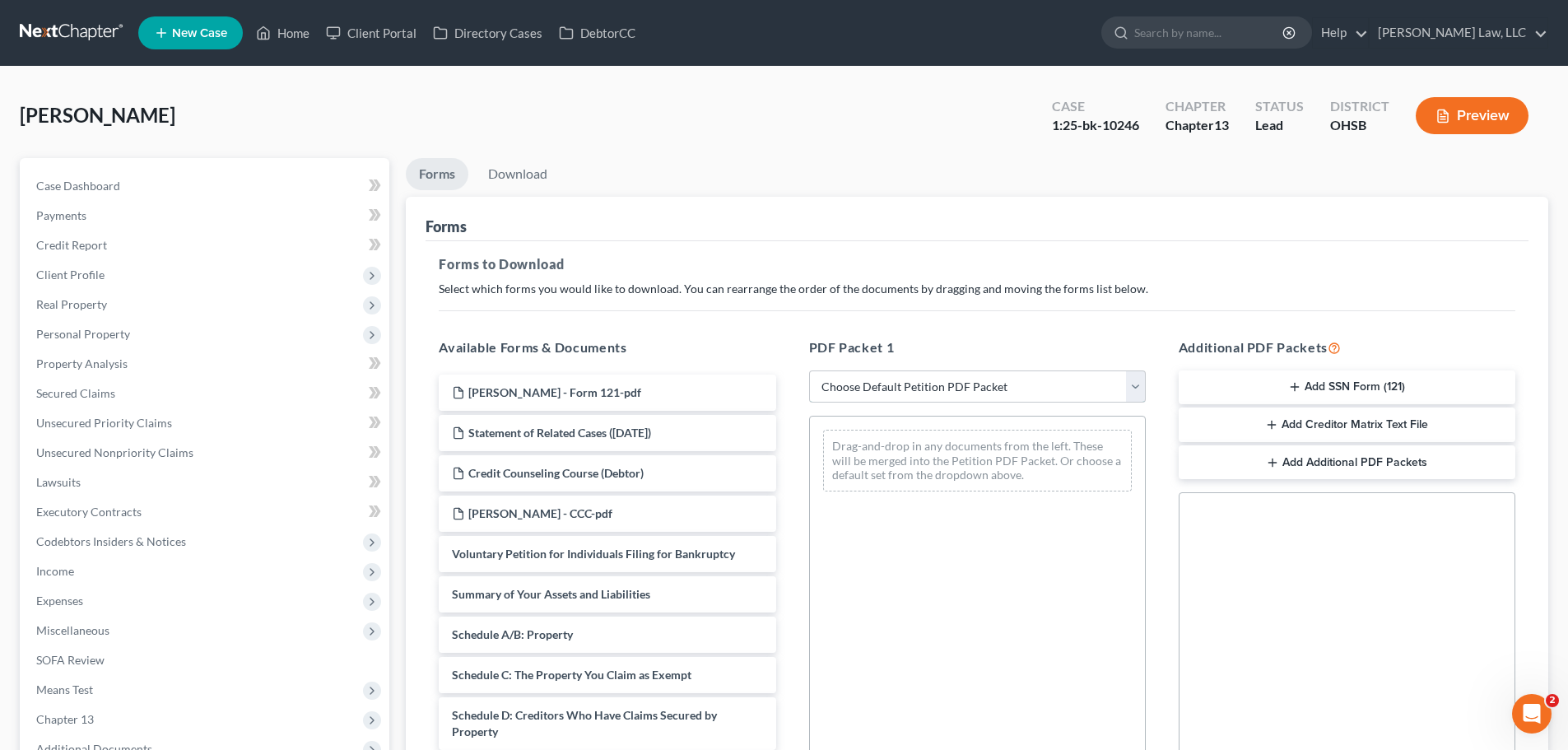
click at [841, 396] on select "Choose Default Petition PDF Packet Complete Bankruptcy Petition (all forms and …" at bounding box center [977, 387] width 337 height 33
select select "2"
click at [809, 370] on select "Choose Default Petition PDF Packet Complete Bankruptcy Petition (all forms and …" at bounding box center [977, 387] width 337 height 33
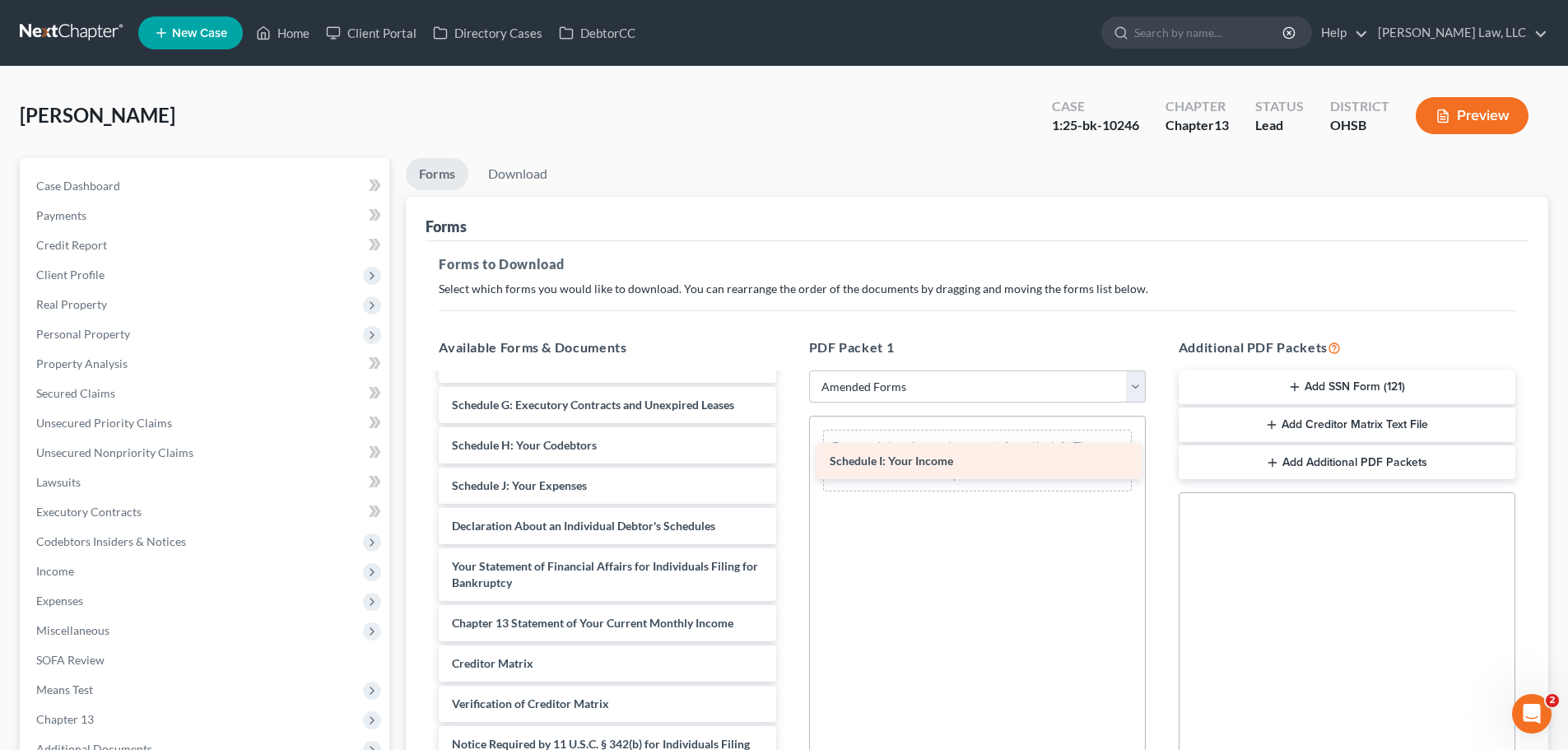
scroll to position [246, 0]
drag, startPoint x: 507, startPoint y: 488, endPoint x: 913, endPoint y: 458, distance: 407.1
click at [788, 458] on div "Schedule I: Your Income Voluntary Petition for Individuals Filing for Bankruptc…" at bounding box center [607, 473] width 363 height 690
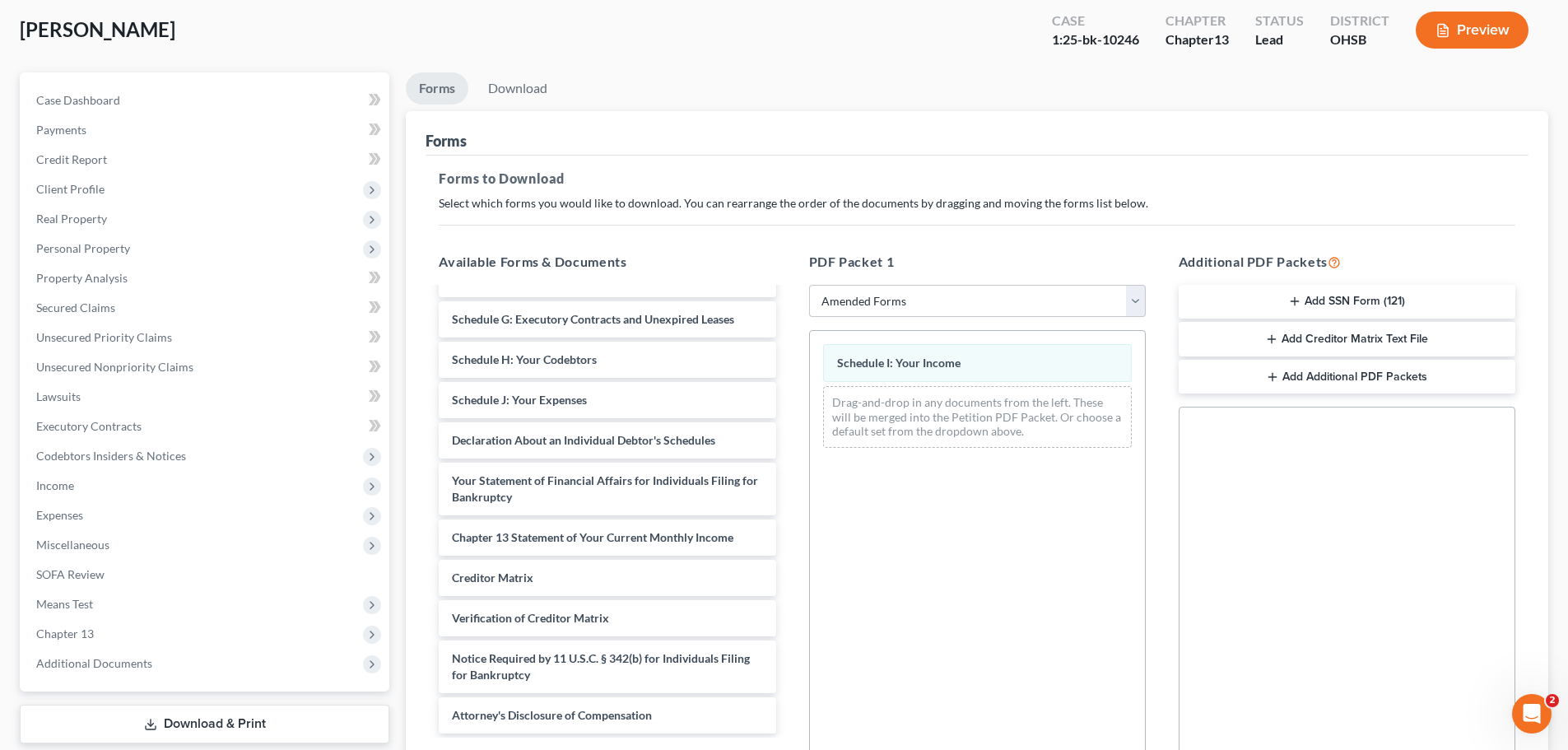
scroll to position [267, 0]
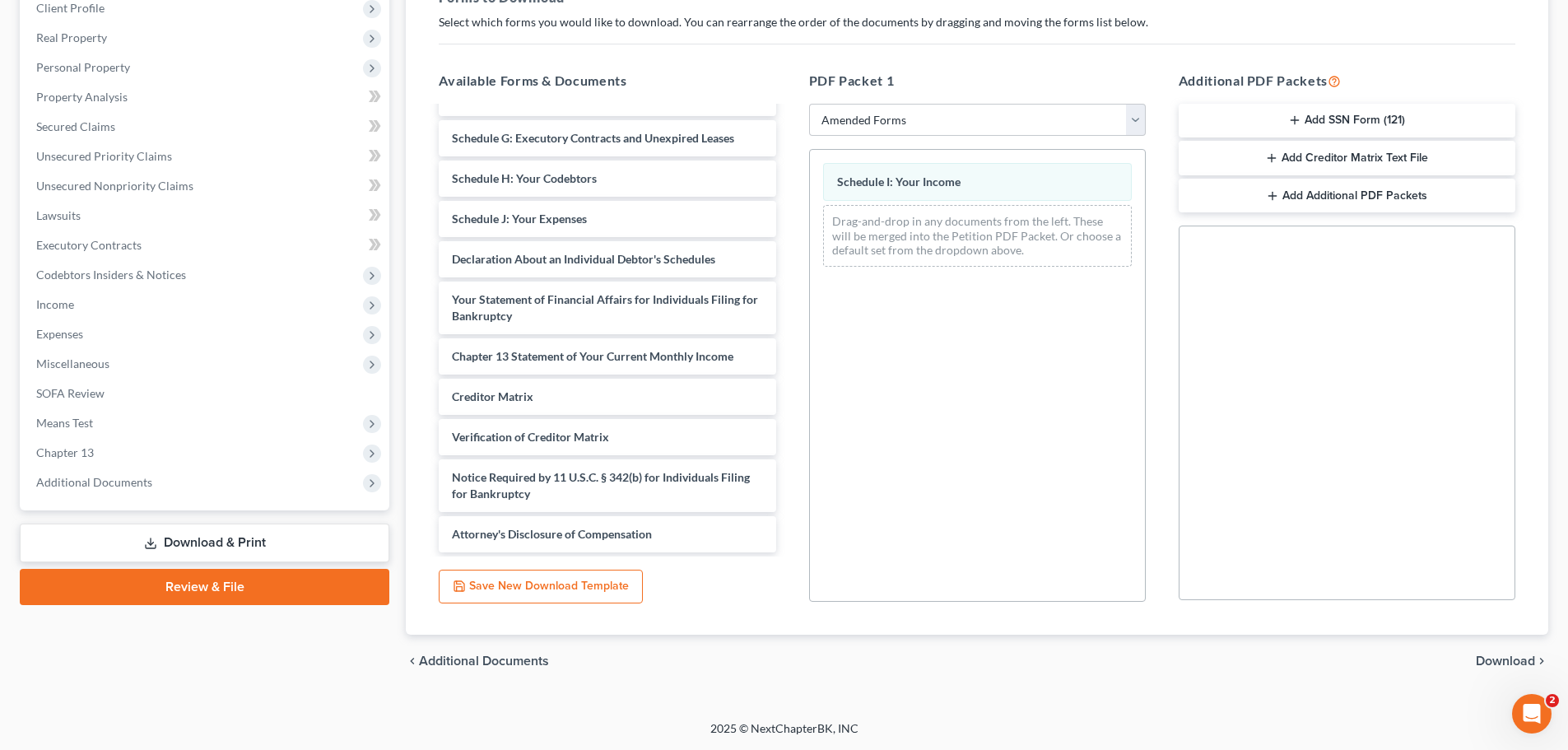
click at [1522, 651] on div "chevron_left Additional Documents Download chevron_right" at bounding box center [977, 661] width 1142 height 53
click at [1532, 657] on span "Download" at bounding box center [1505, 660] width 60 height 13
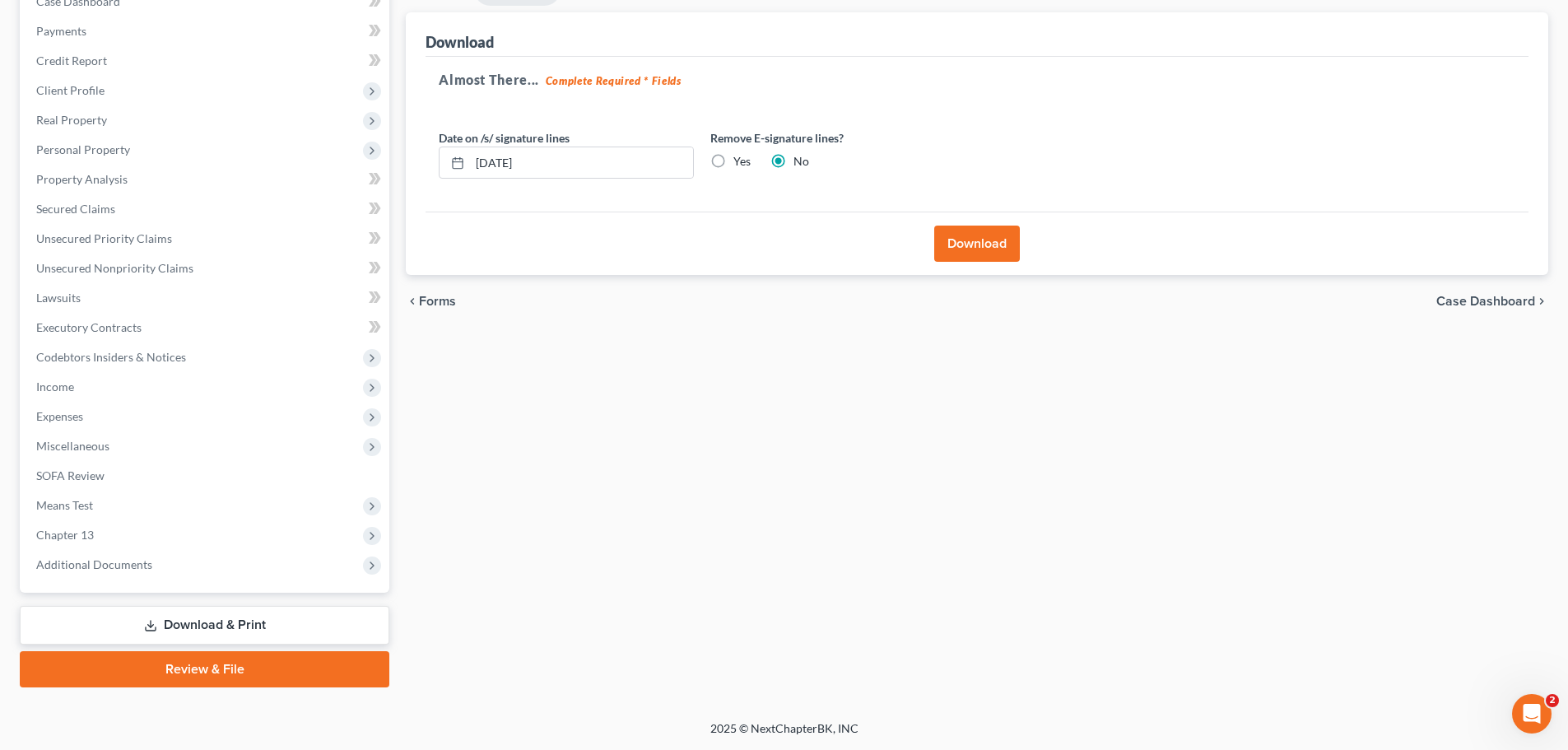
scroll to position [185, 0]
click at [945, 236] on button "Download" at bounding box center [977, 243] width 86 height 36
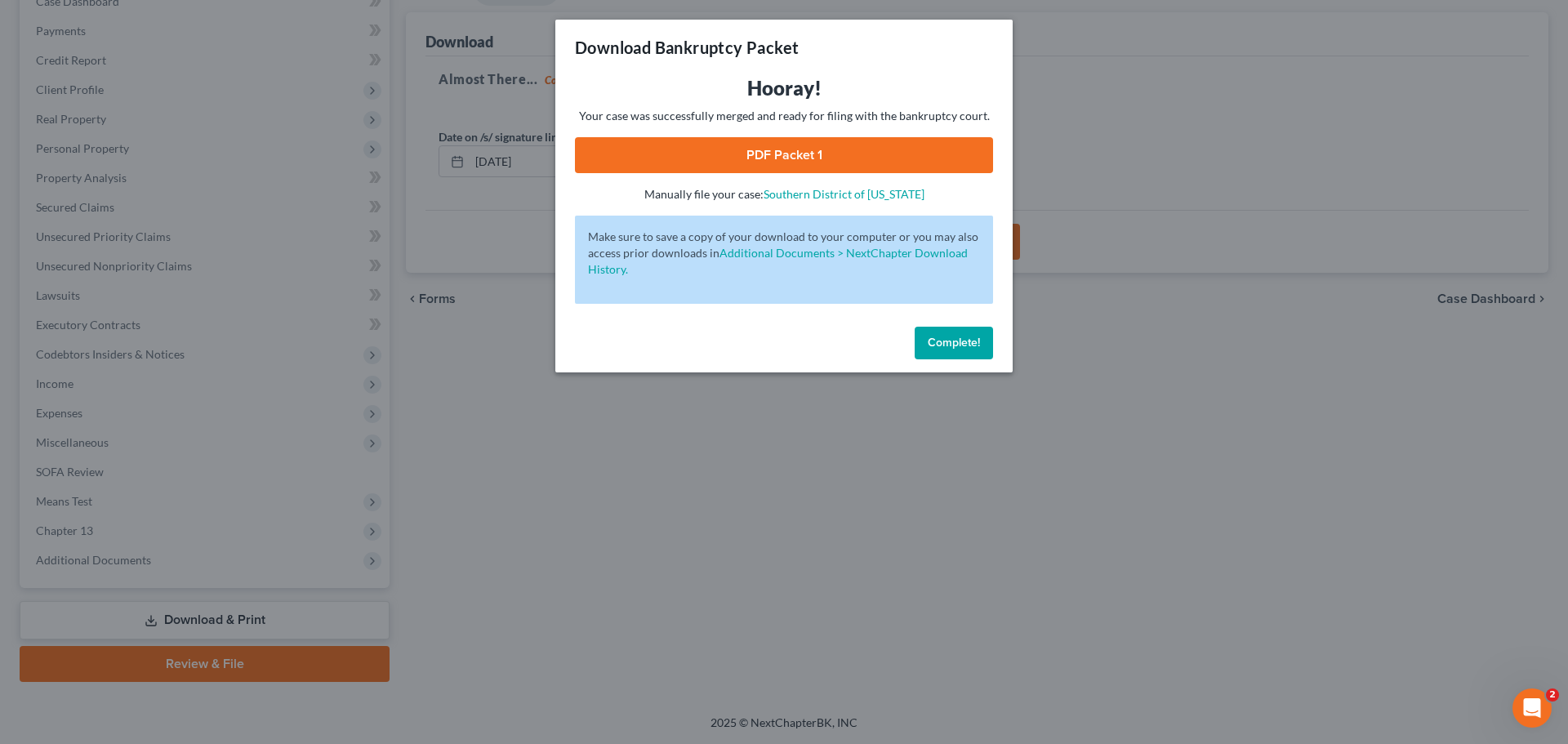
click at [806, 165] on link "PDF Packet 1" at bounding box center [784, 155] width 419 height 36
click at [915, 334] on button "Complete!" at bounding box center [954, 343] width 78 height 33
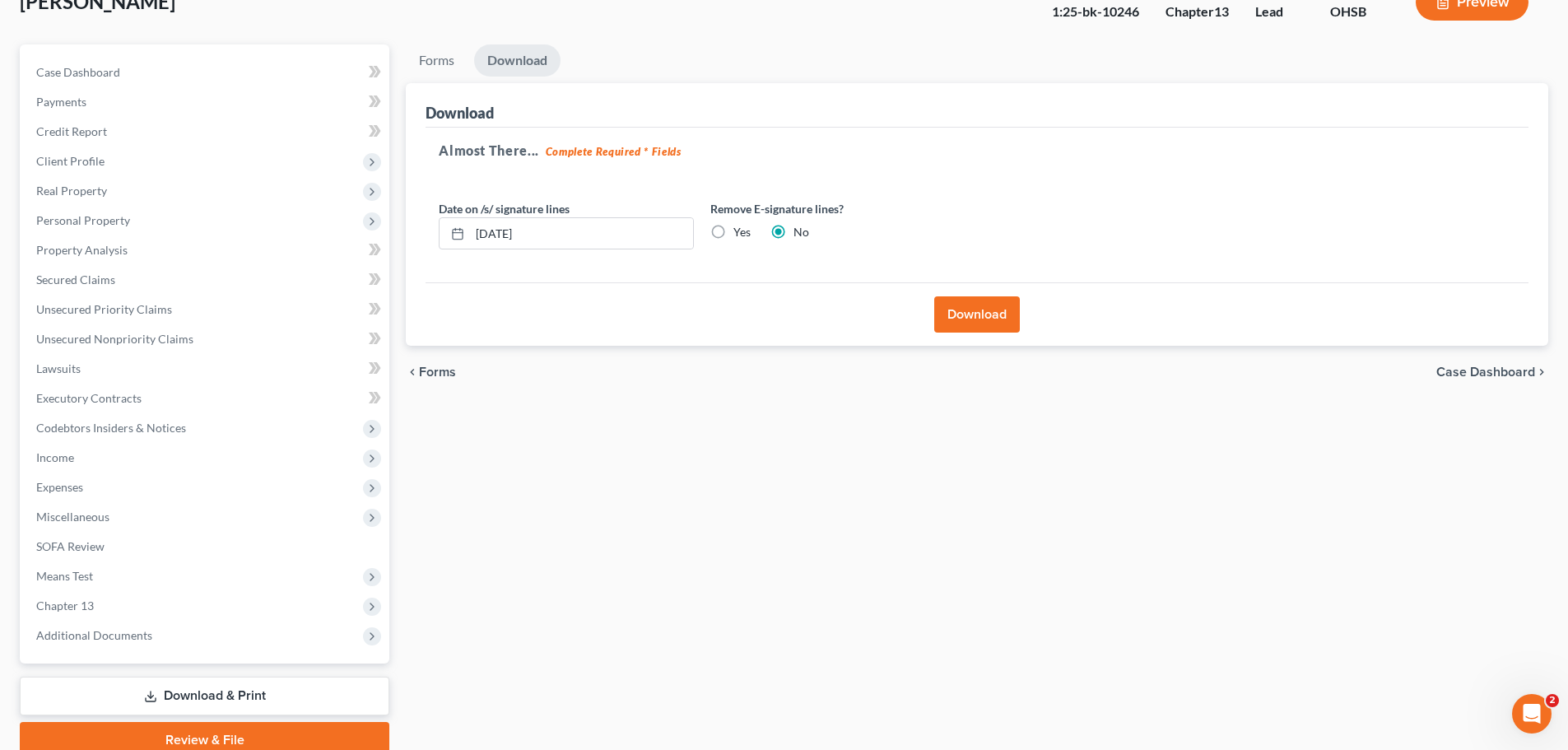
scroll to position [20, 0]
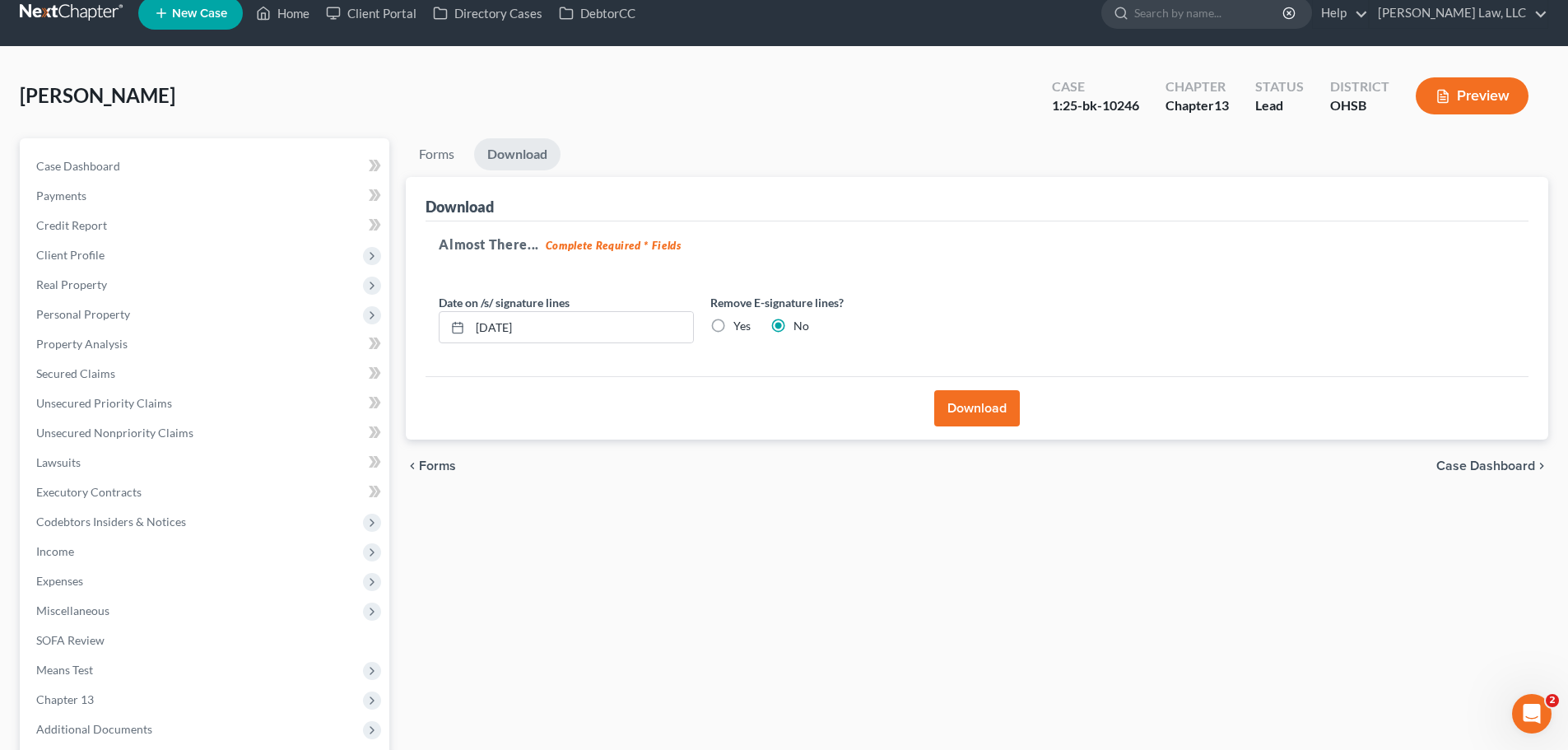
click at [442, 171] on li "Forms" at bounding box center [436, 158] width 62 height 39
click at [441, 163] on link "Forms" at bounding box center [436, 154] width 62 height 32
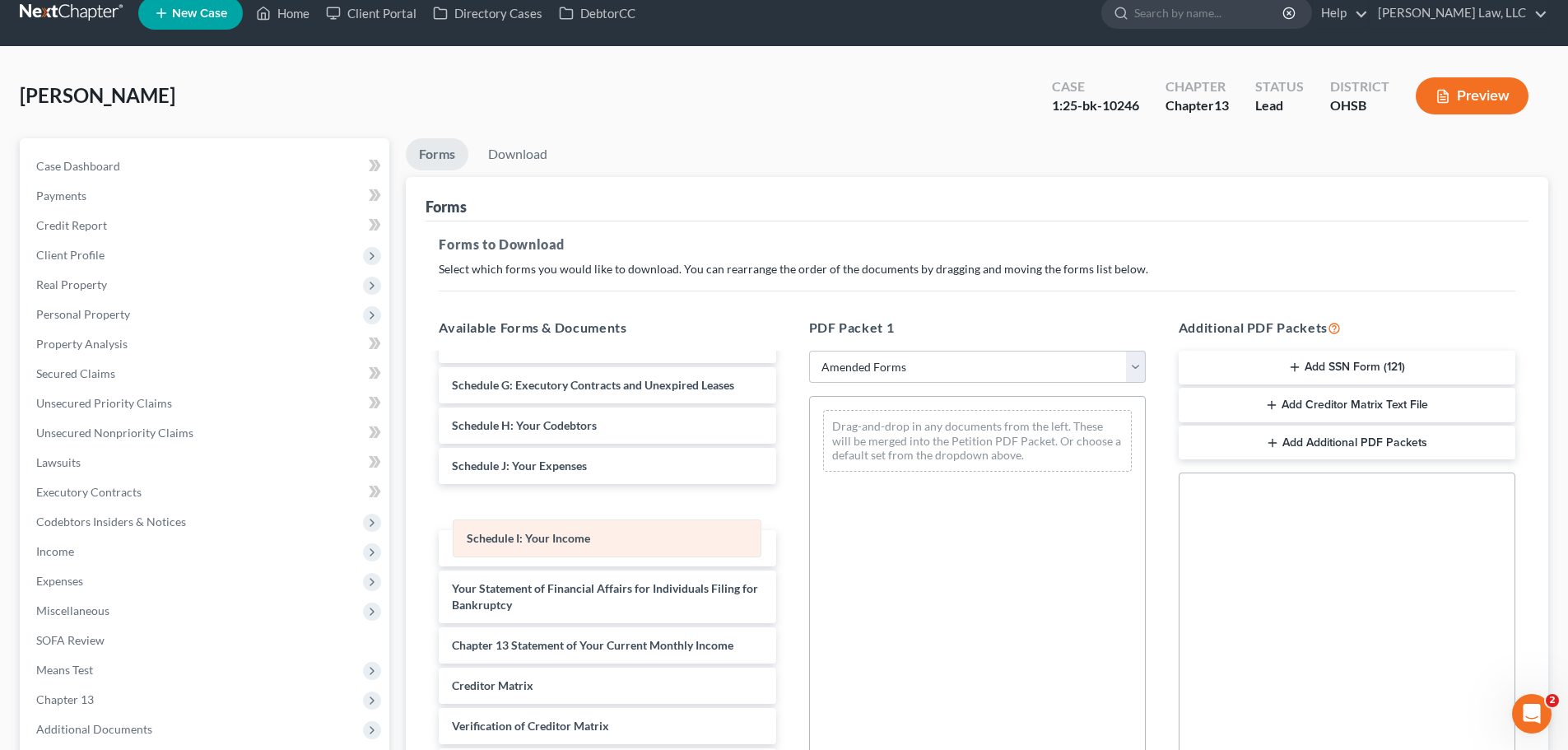
drag, startPoint x: 909, startPoint y: 416, endPoint x: 529, endPoint y: 500, distance: 389.2
click at [809, 484] on div "Schedule I: Your Income Schedule I: Your Income Drag-and-drop in any documents …" at bounding box center [976, 440] width 335 height 88
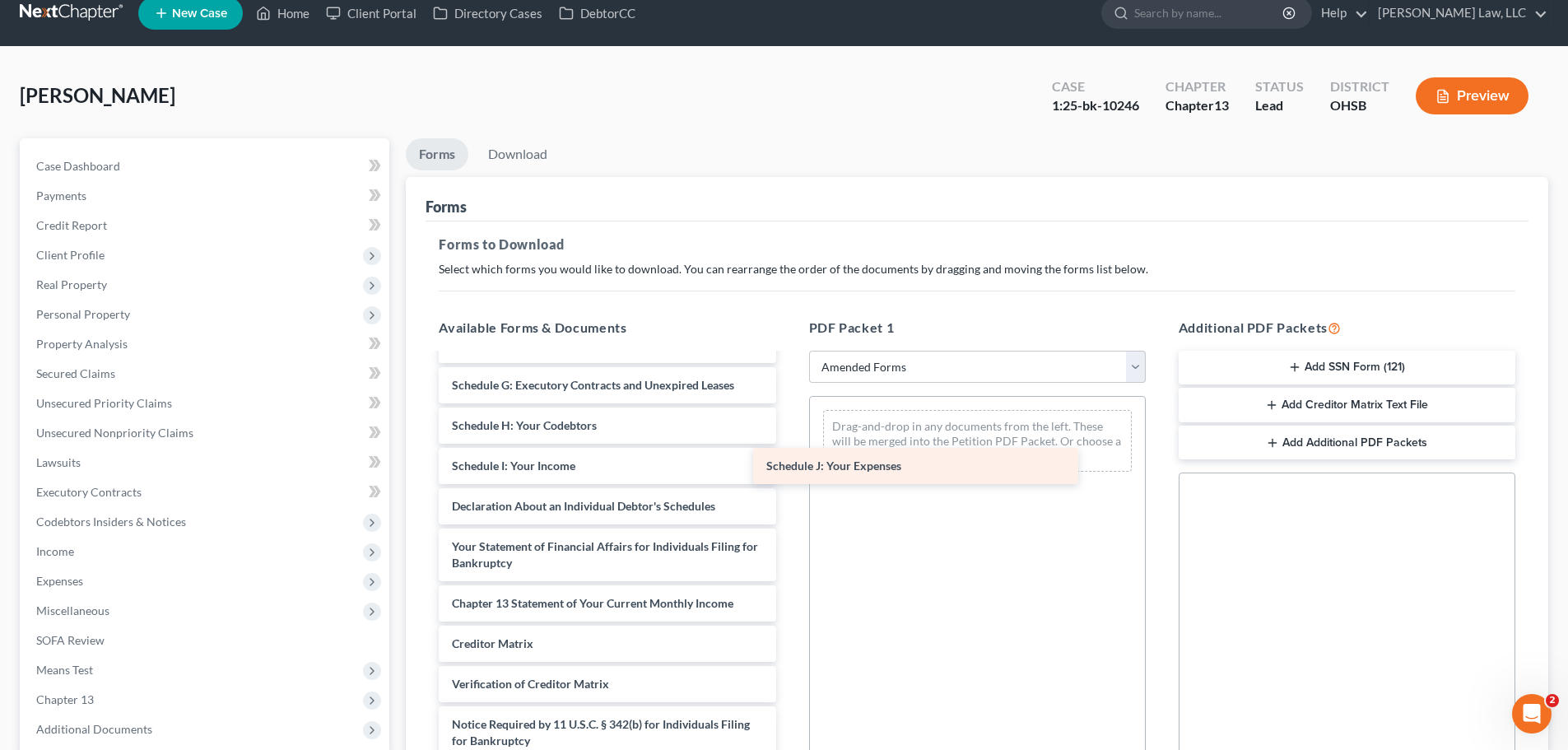
drag, startPoint x: 525, startPoint y: 470, endPoint x: 840, endPoint y: 470, distance: 315.0
click at [788, 470] on div "Schedule J: Your Expenses Voluntary Petition for Individuals Filing for Bankrup…" at bounding box center [607, 453] width 363 height 690
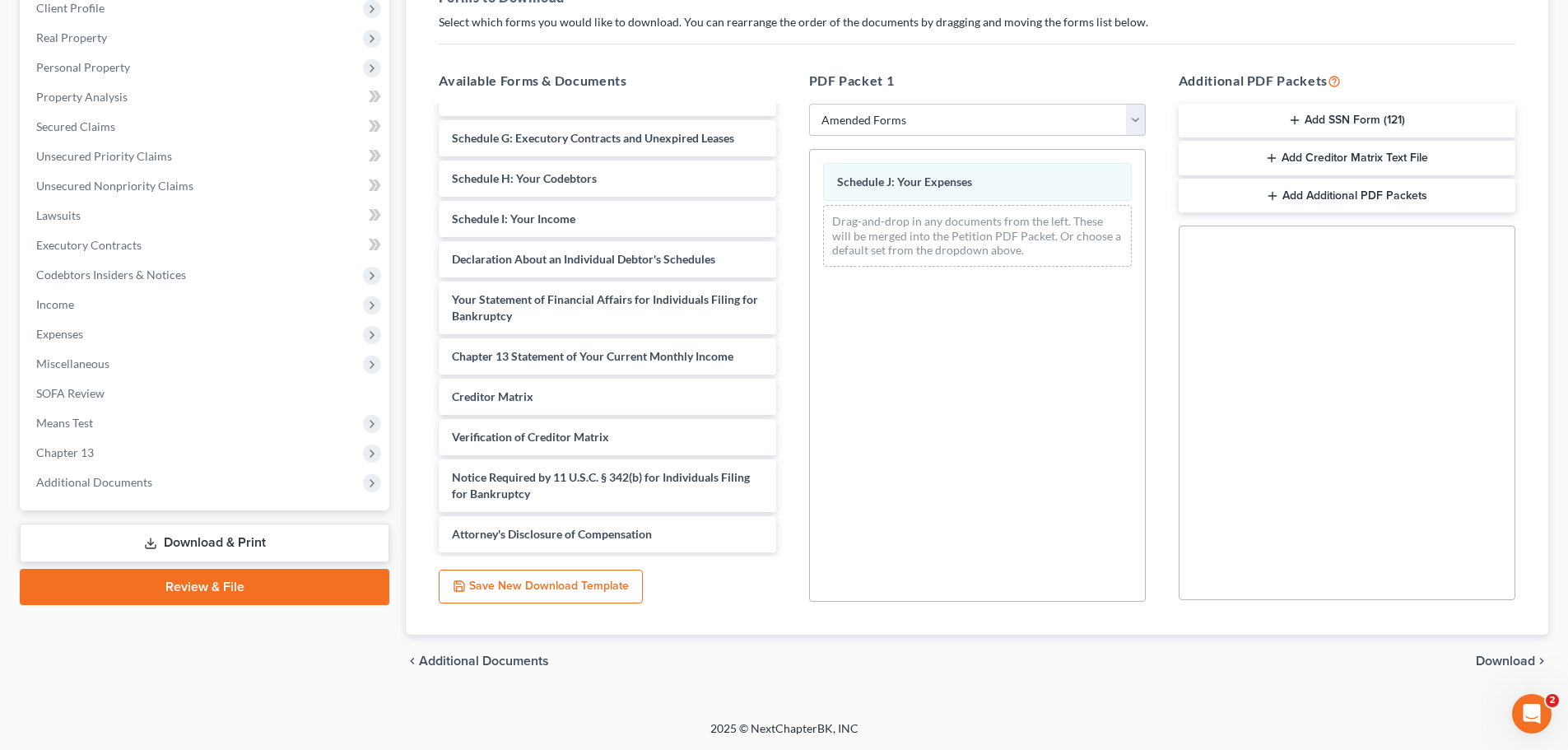
click at [1496, 661] on span "Download" at bounding box center [1505, 660] width 60 height 13
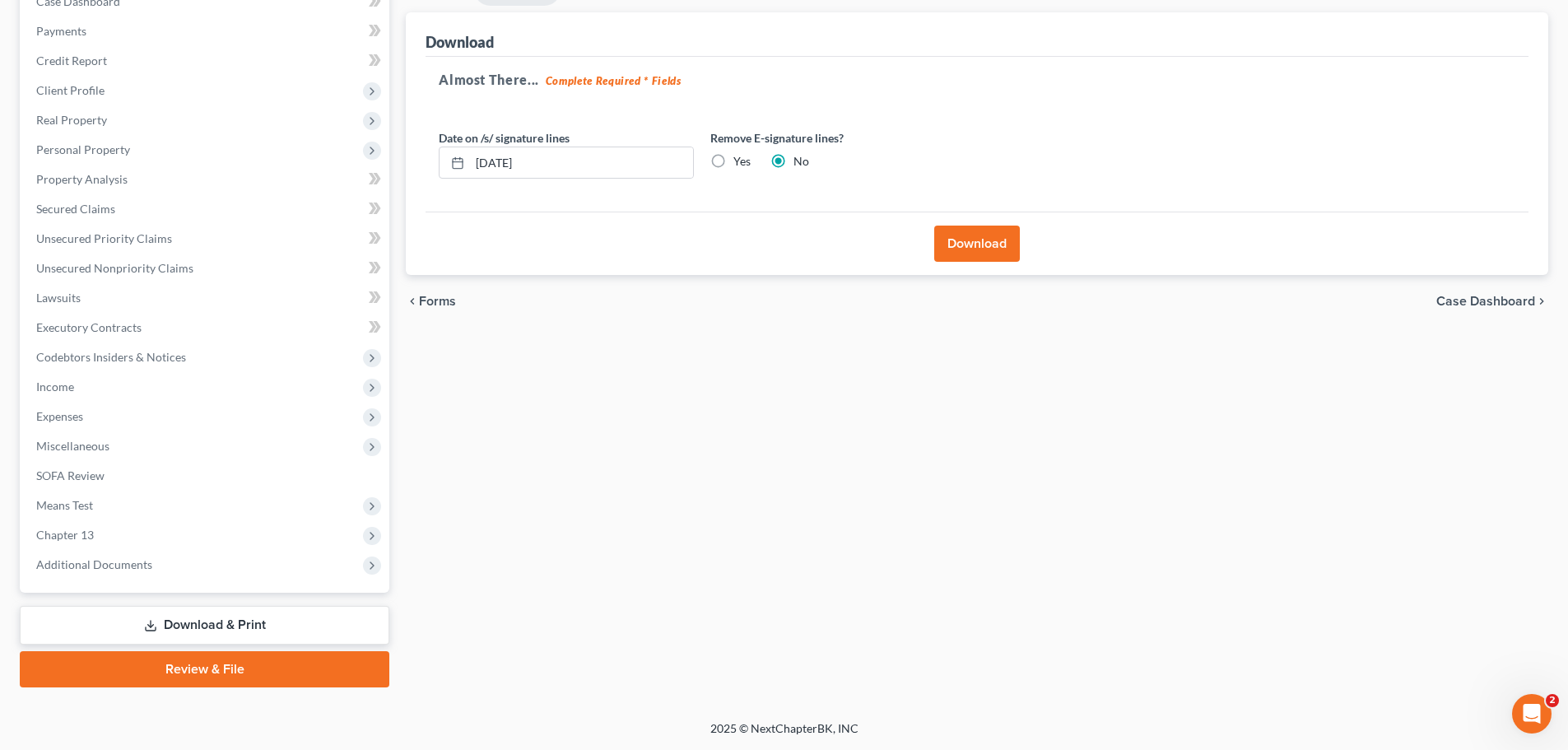
click at [959, 254] on button "Download" at bounding box center [977, 243] width 86 height 36
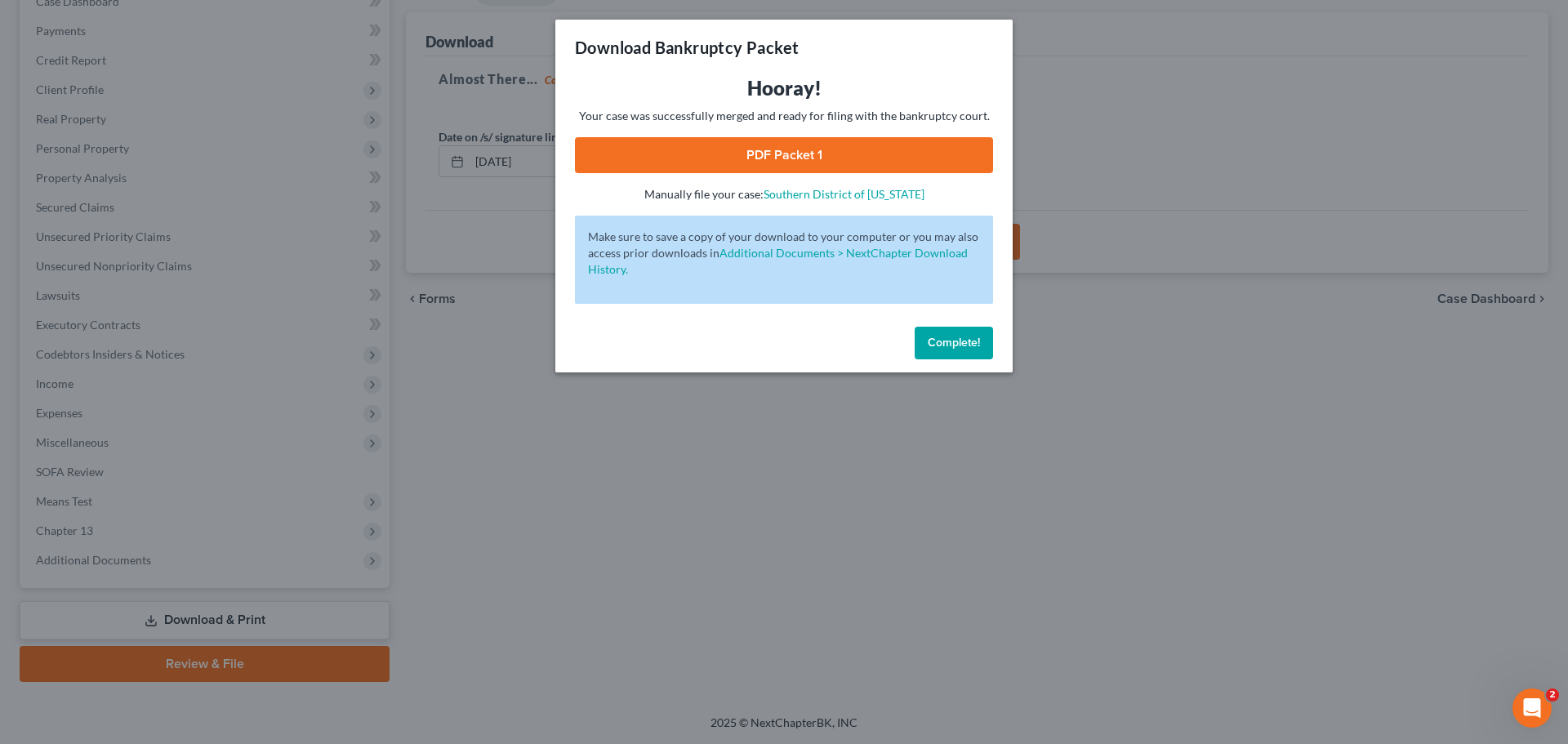
click at [865, 146] on link "PDF Packet 1" at bounding box center [784, 155] width 419 height 36
click at [976, 345] on span "Complete!" at bounding box center [954, 342] width 52 height 14
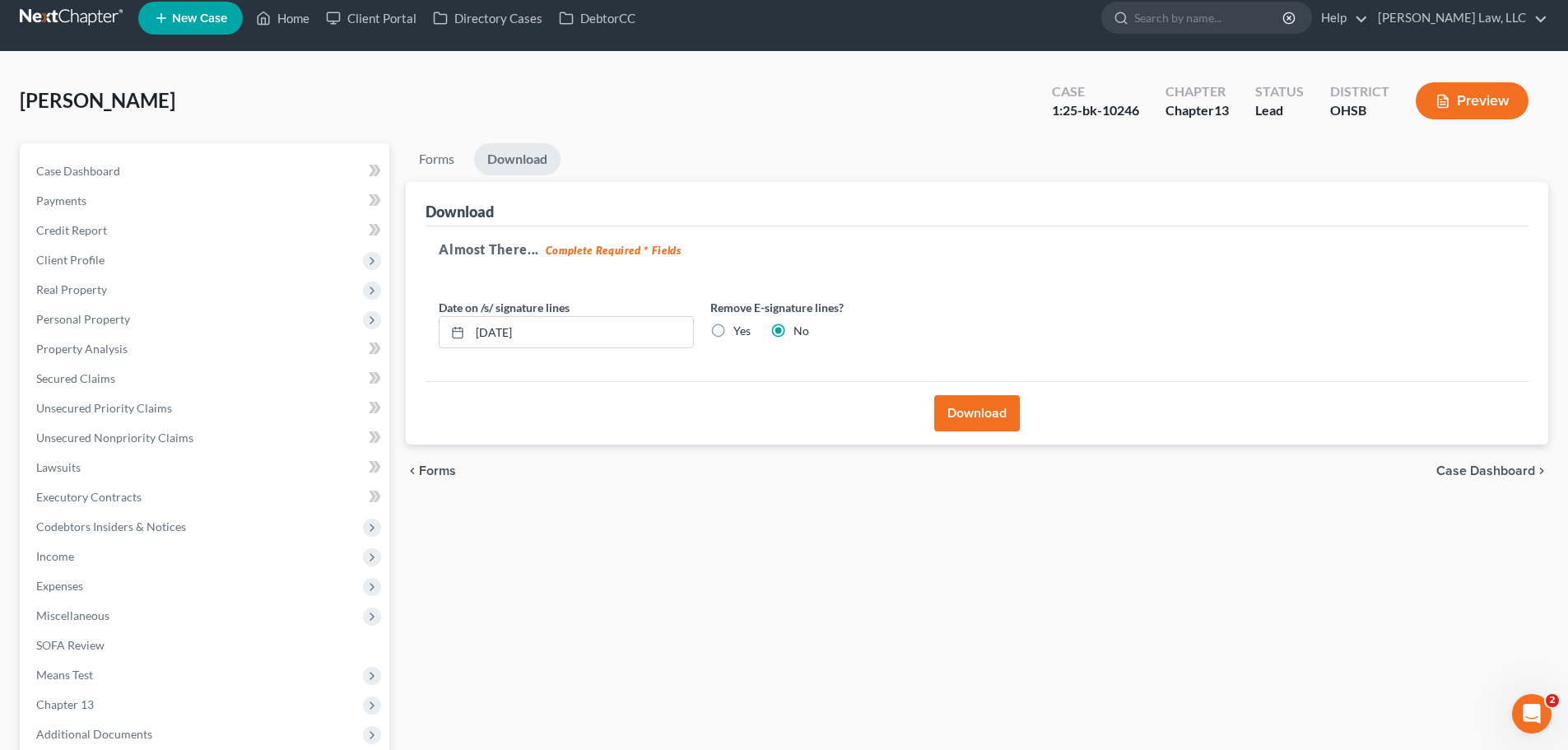
scroll to position [0, 0]
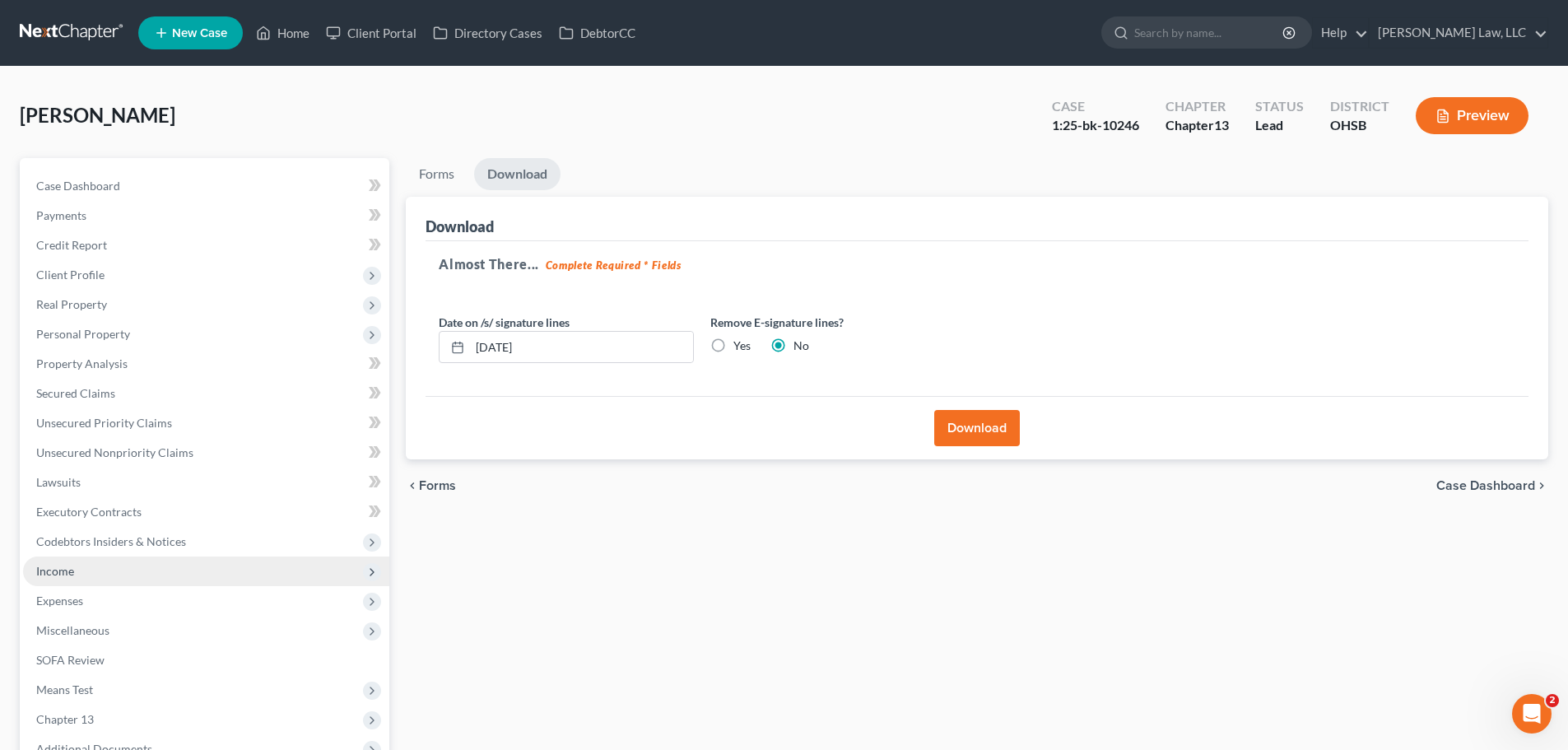
click at [71, 579] on span "Income" at bounding box center [206, 571] width 366 height 29
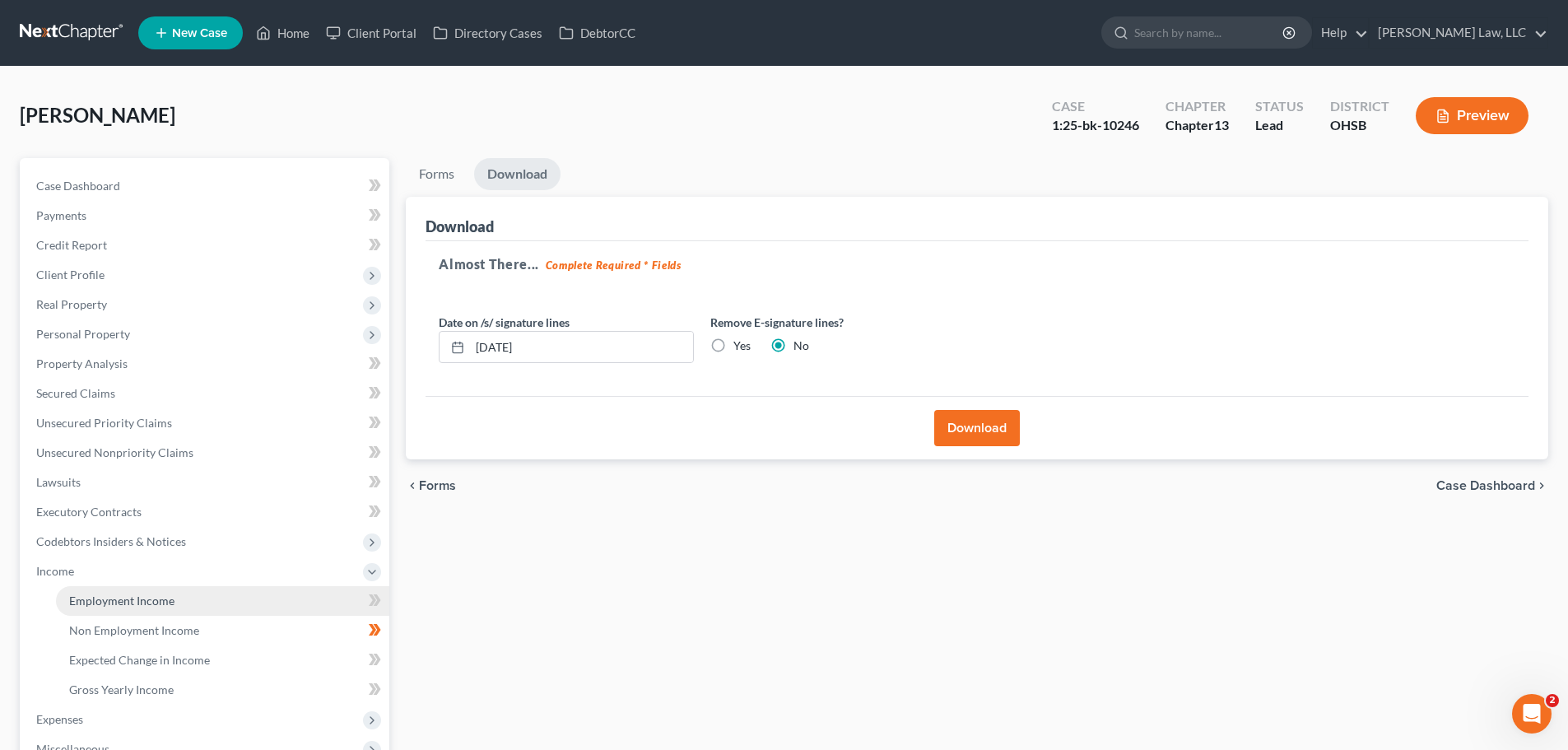
click at [76, 590] on link "Employment Income" at bounding box center [222, 601] width 333 height 29
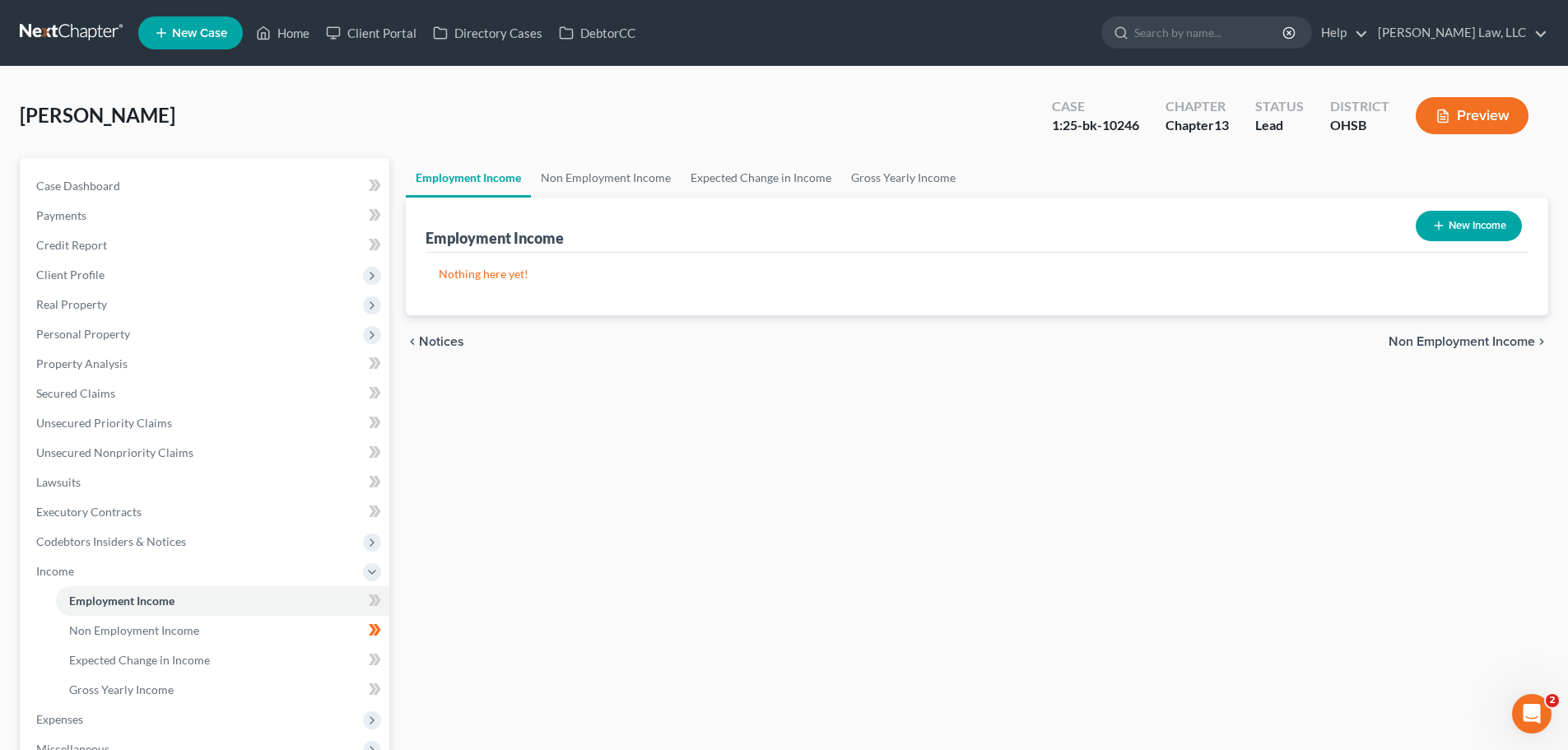
click at [443, 158] on link "Employment Income" at bounding box center [469, 178] width 125 height 39
click at [583, 175] on link "Non Employment Income" at bounding box center [605, 178] width 149 height 39
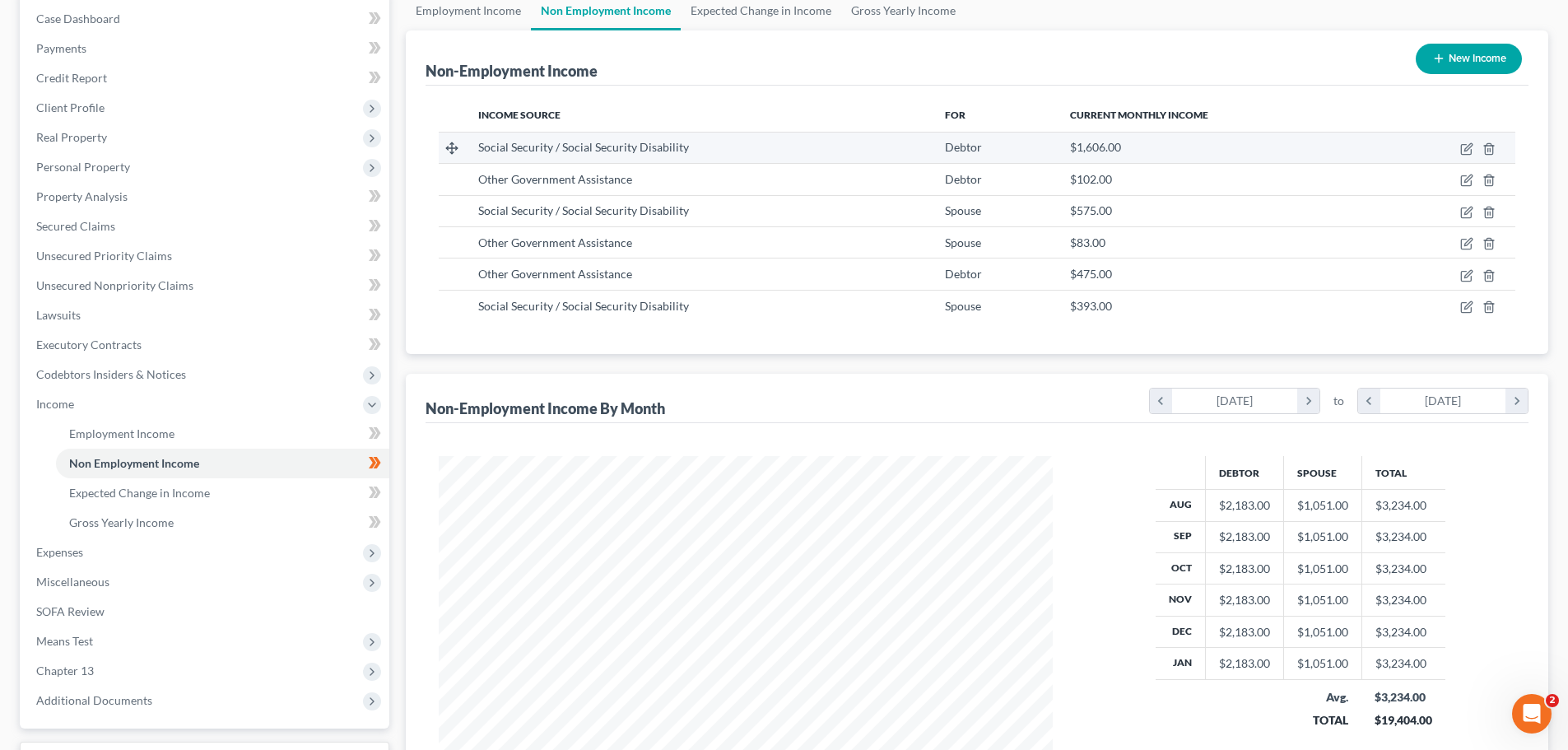
scroll to position [247, 0]
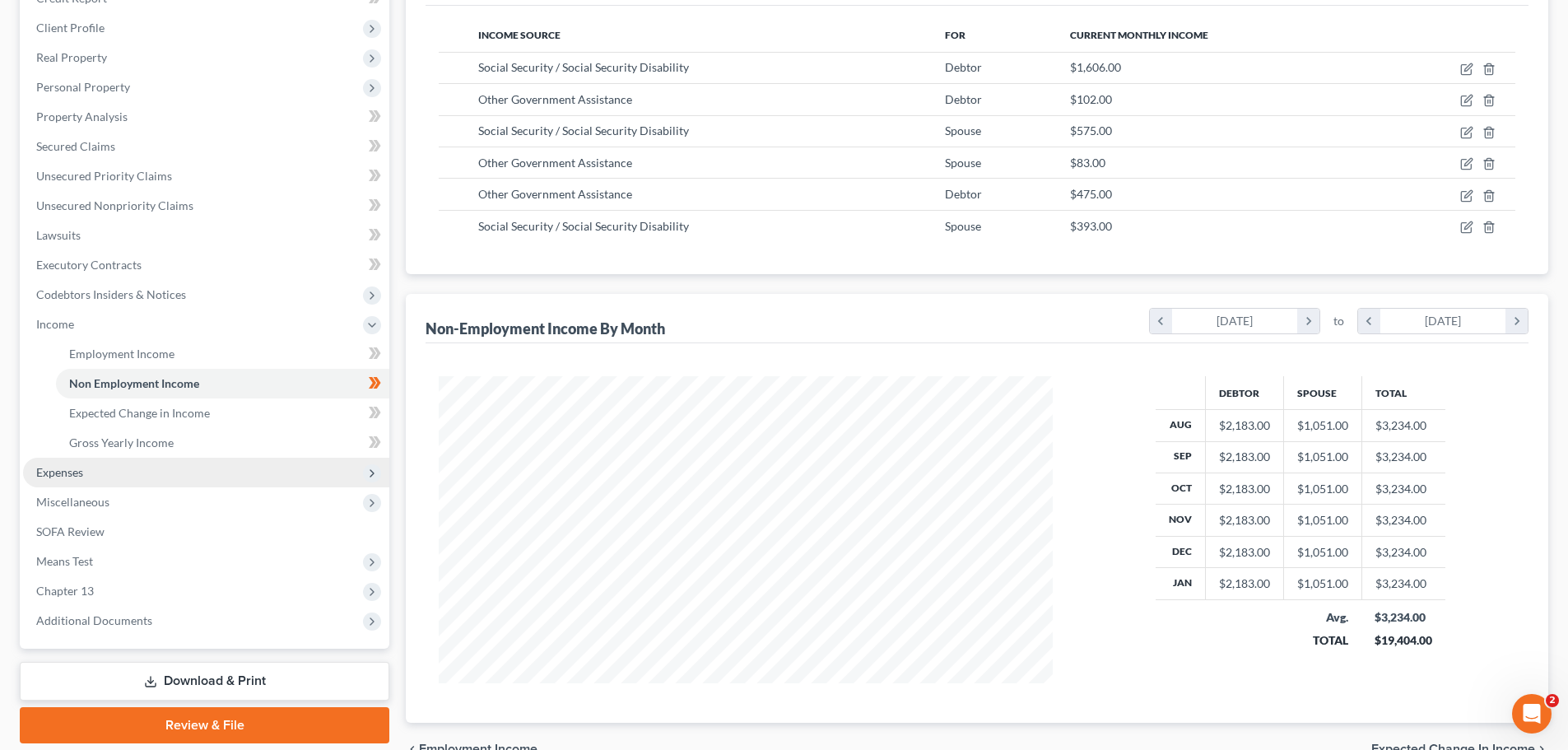
drag, startPoint x: 75, startPoint y: 474, endPoint x: 79, endPoint y: 485, distance: 11.7
click at [75, 474] on span "Expenses" at bounding box center [60, 472] width 47 height 14
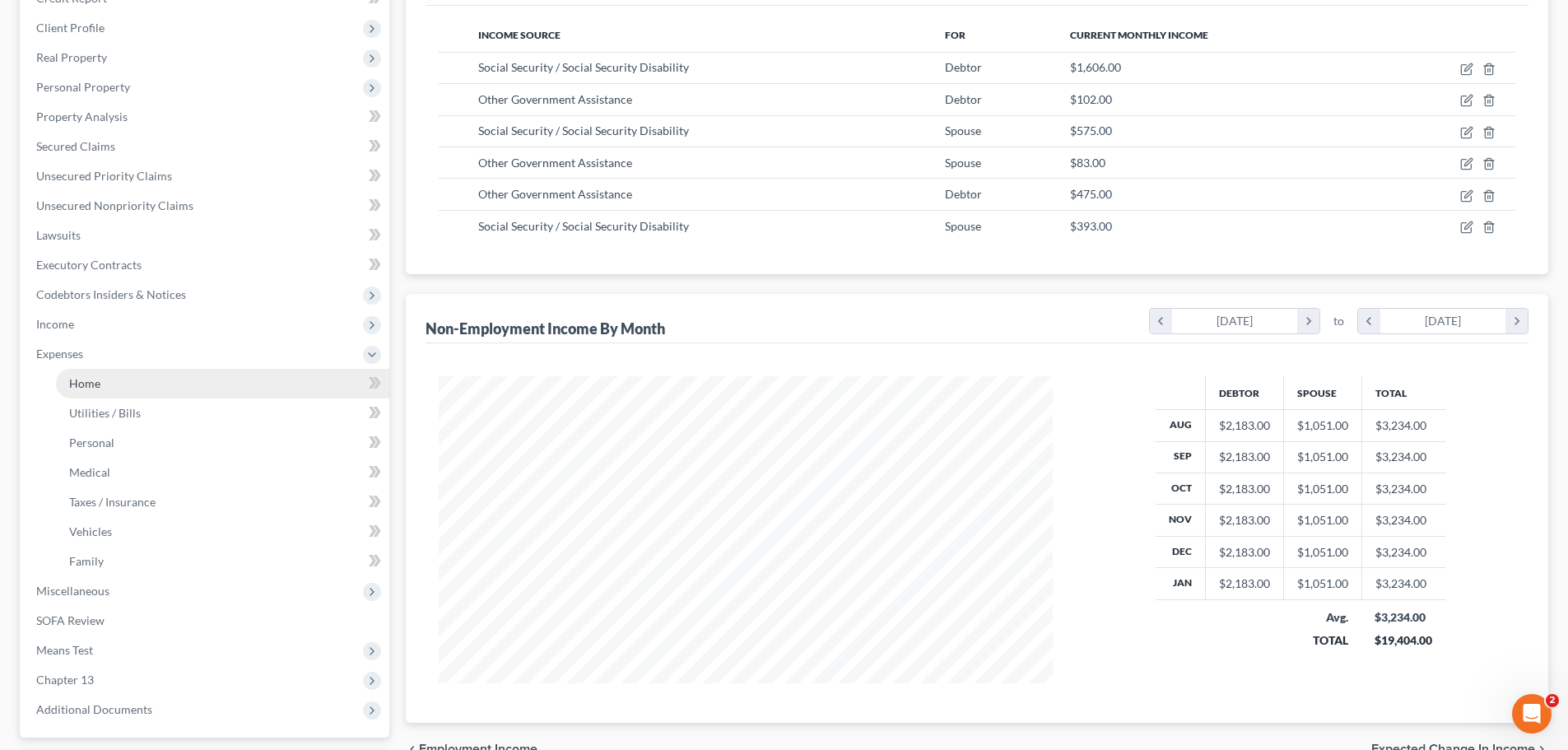
click at [97, 391] on link "Home" at bounding box center [222, 384] width 333 height 29
